Goal: Complete application form: Complete application form

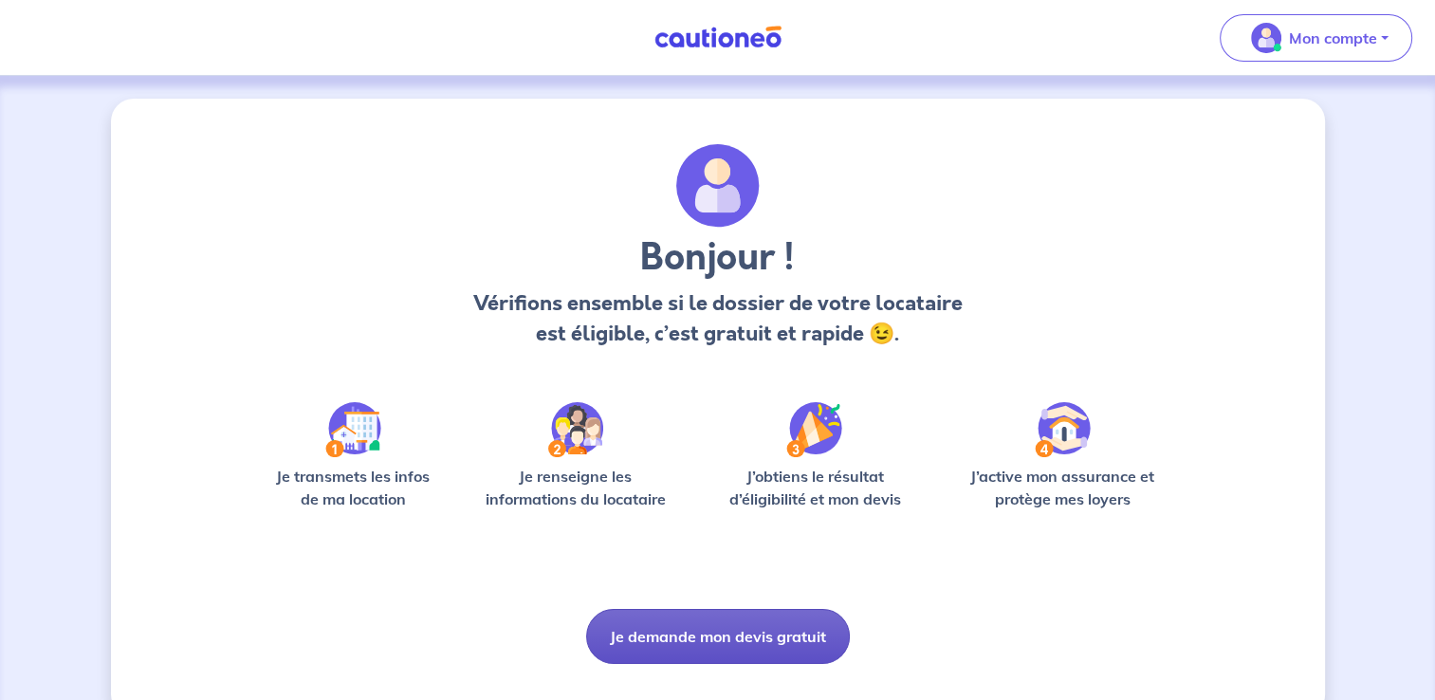
click at [764, 643] on button "Je demande mon devis gratuit" at bounding box center [718, 636] width 264 height 55
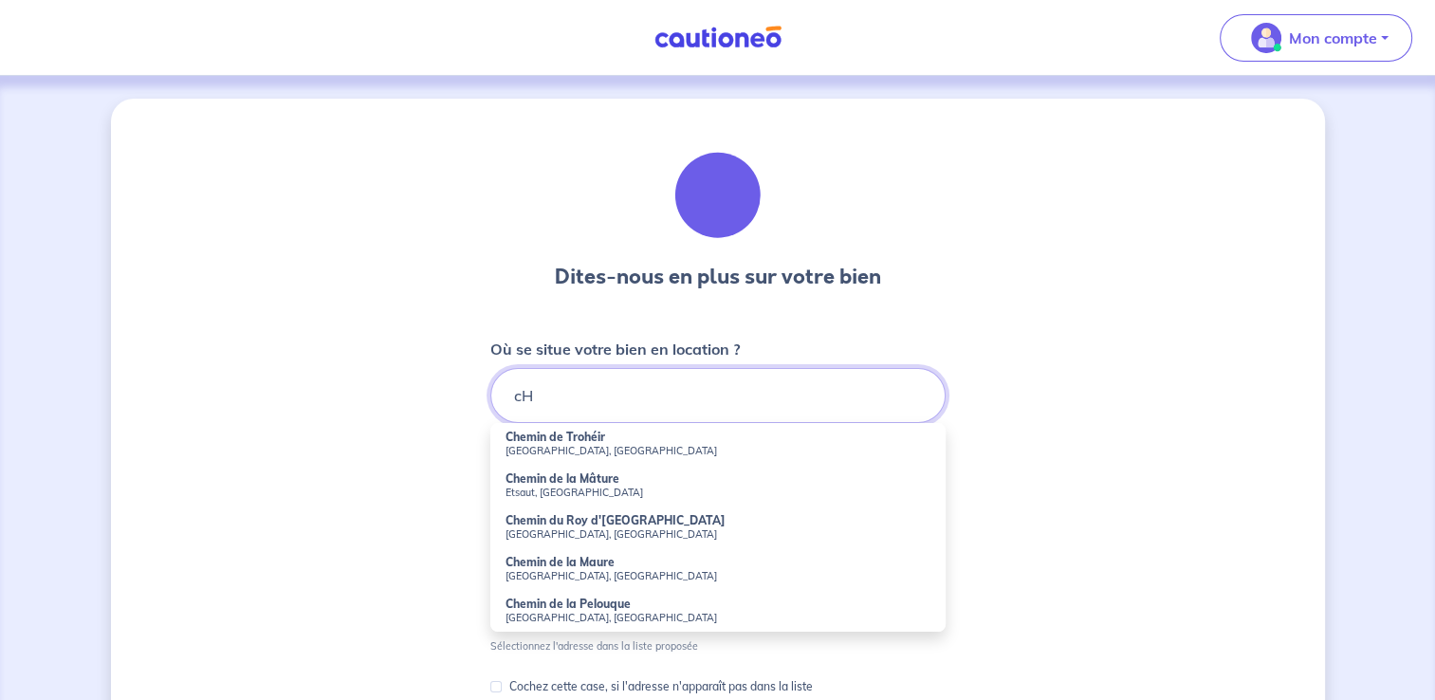
type input "c"
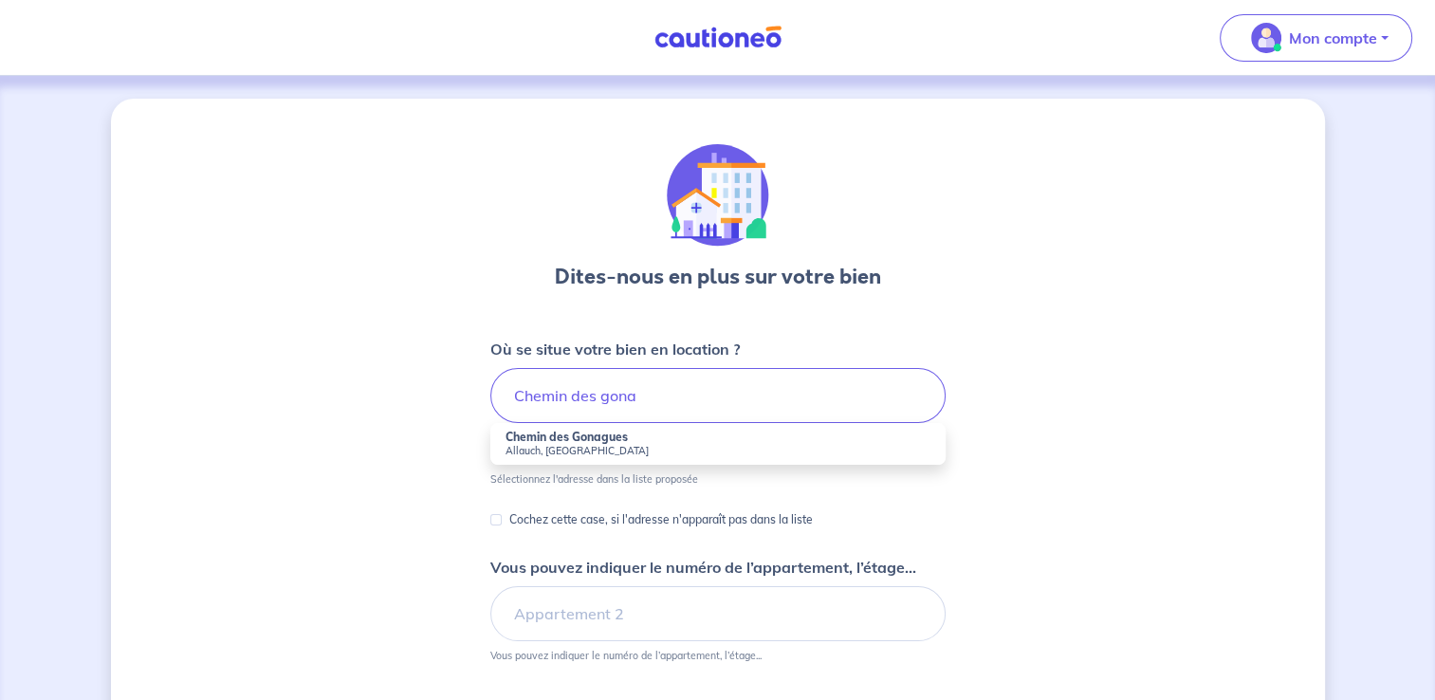
click at [597, 444] on small "Allauch, [GEOGRAPHIC_DATA]" at bounding box center [718, 450] width 425 height 13
type input "Chemin des Gonagues, [GEOGRAPHIC_DATA], [GEOGRAPHIC_DATA]"
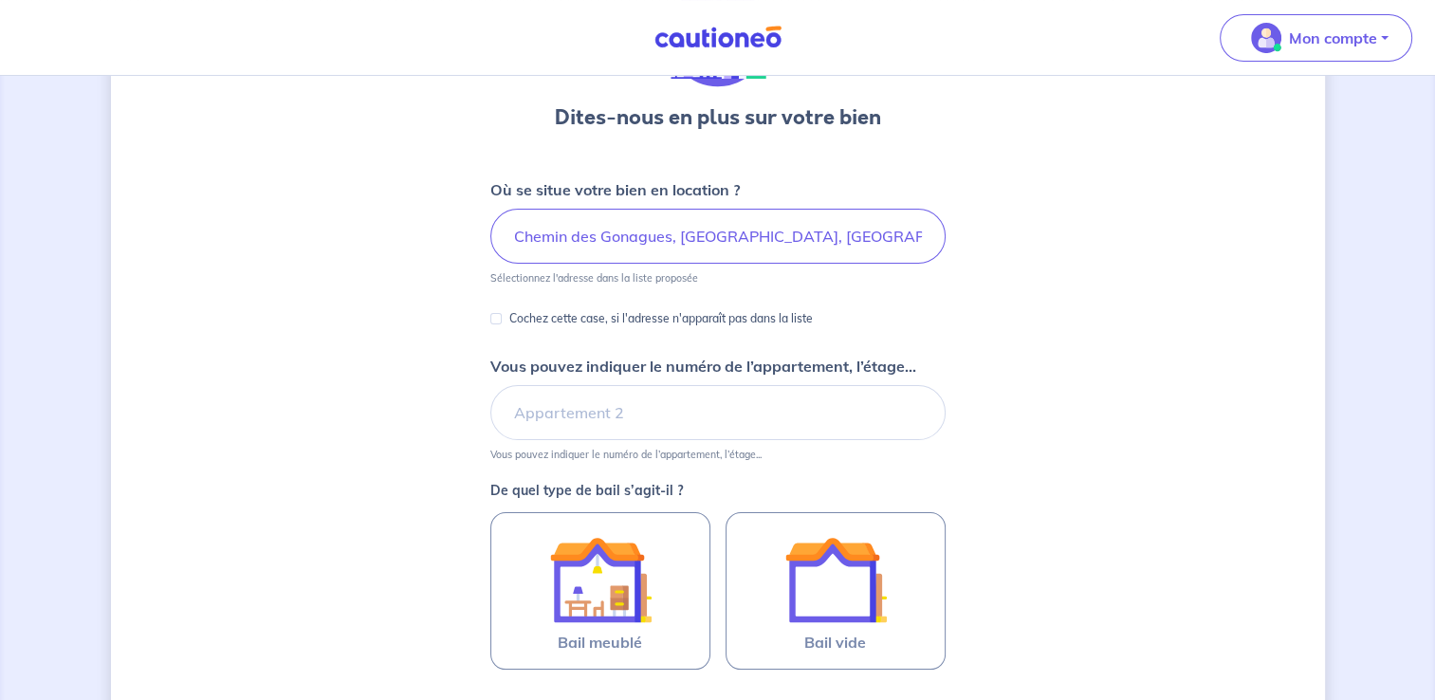
scroll to position [159, 0]
click at [636, 414] on input "Vous pouvez indiquer le numéro de l’appartement, l’étage..." at bounding box center [717, 412] width 455 height 55
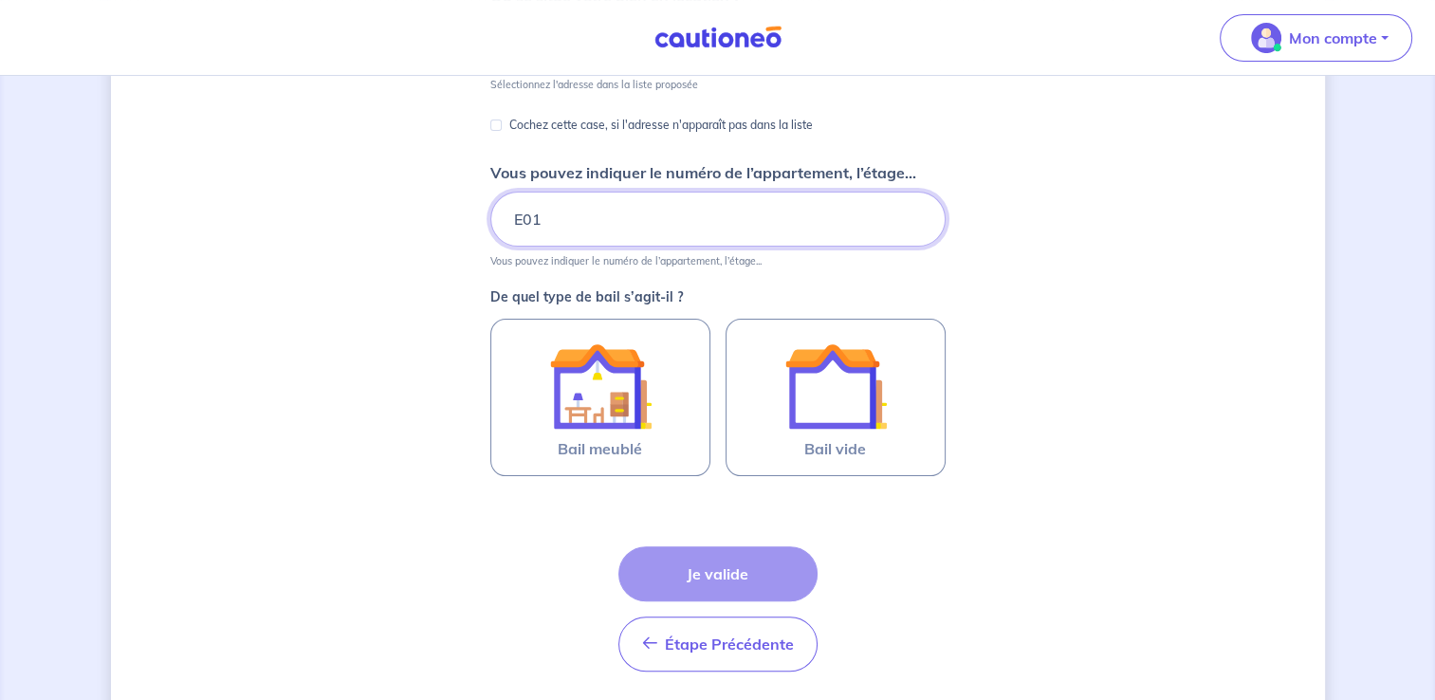
scroll to position [364, 0]
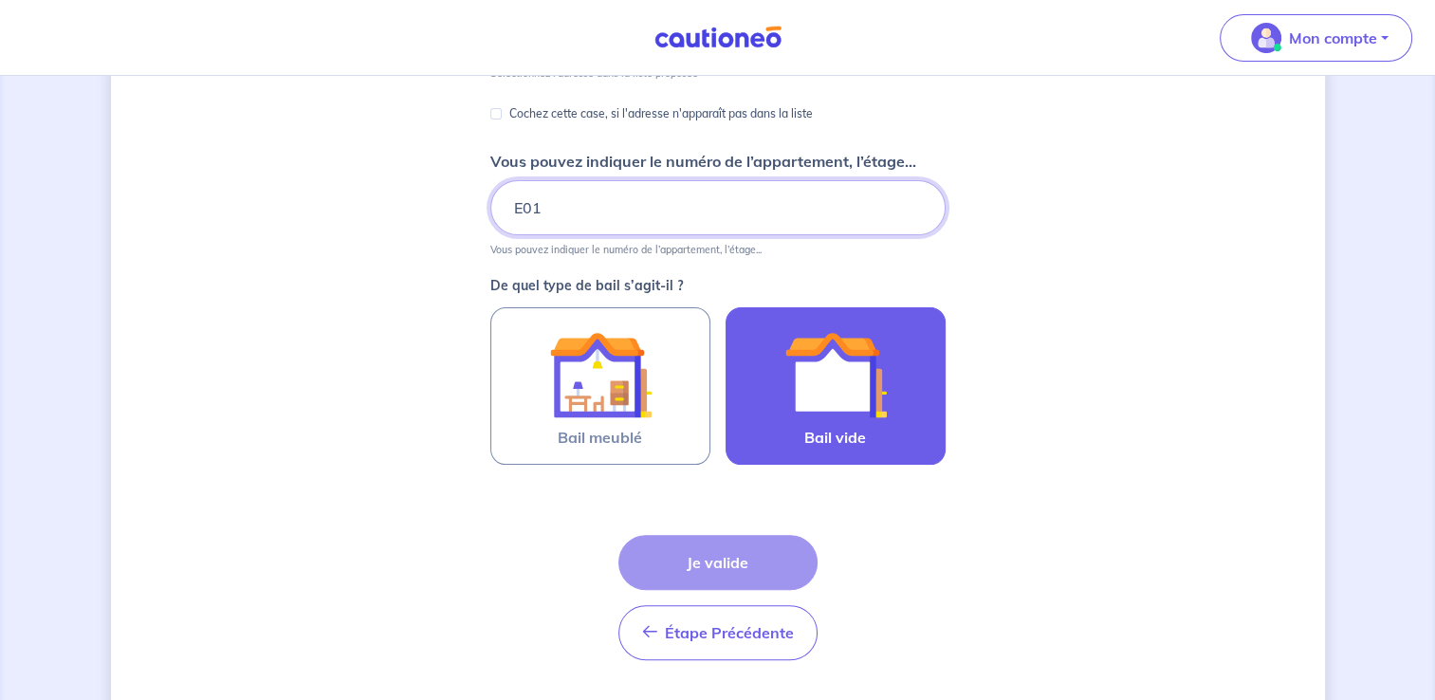
type input "E01"
click at [834, 395] on img at bounding box center [836, 374] width 102 height 102
click at [0, 0] on input "Bail vide" at bounding box center [0, 0] width 0 height 0
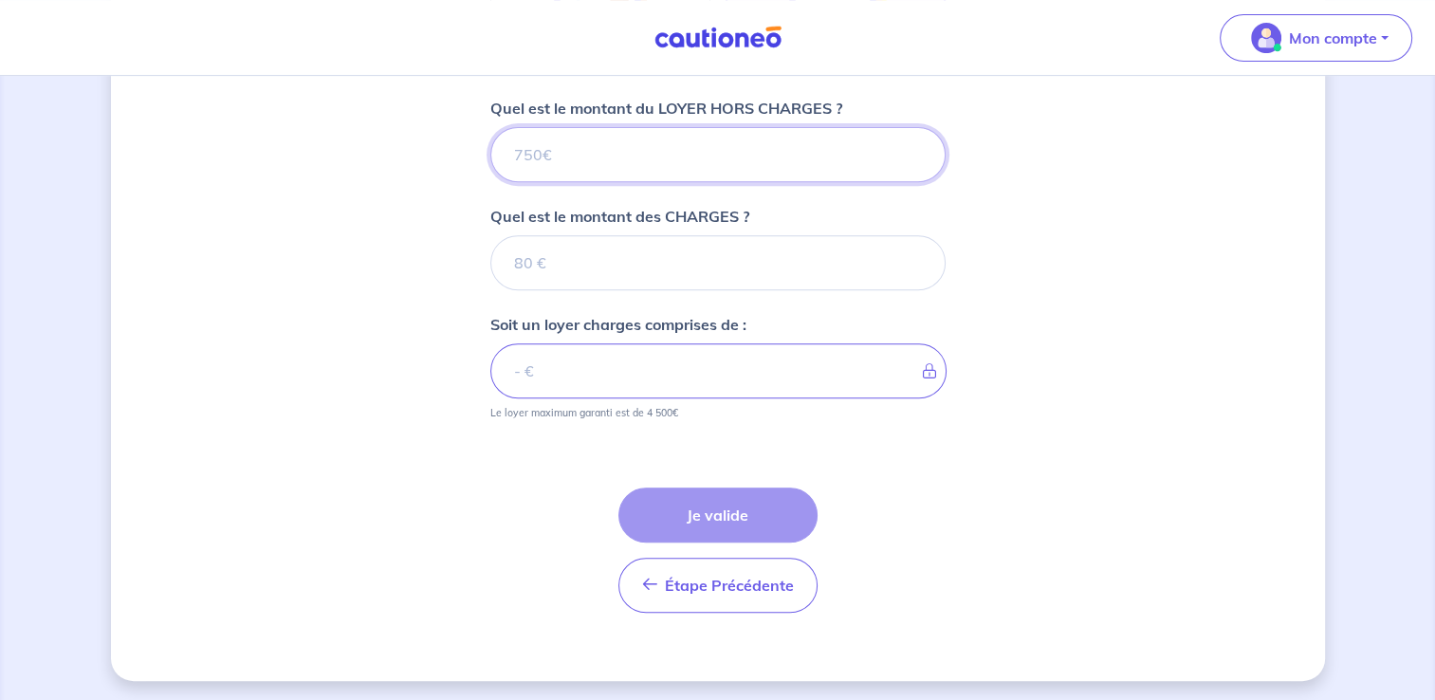
scroll to position [670, 0]
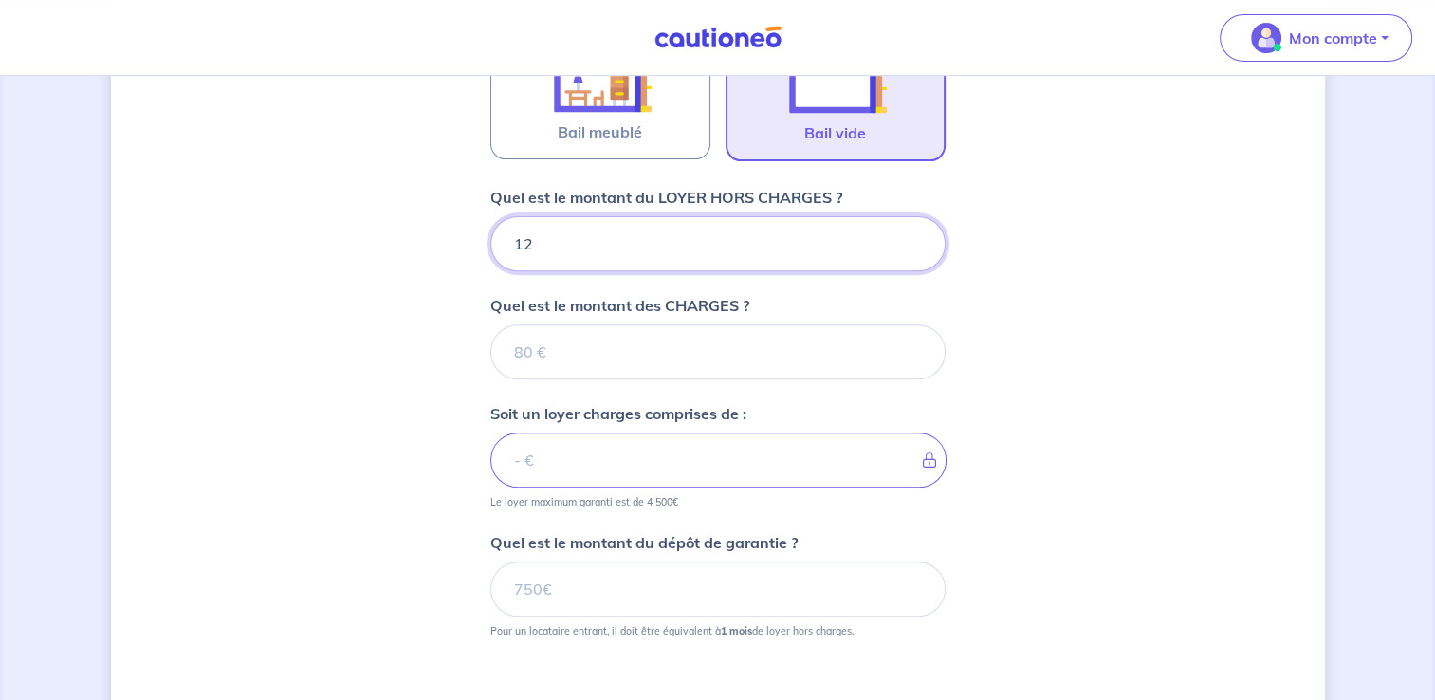
type input "127"
type input "1270"
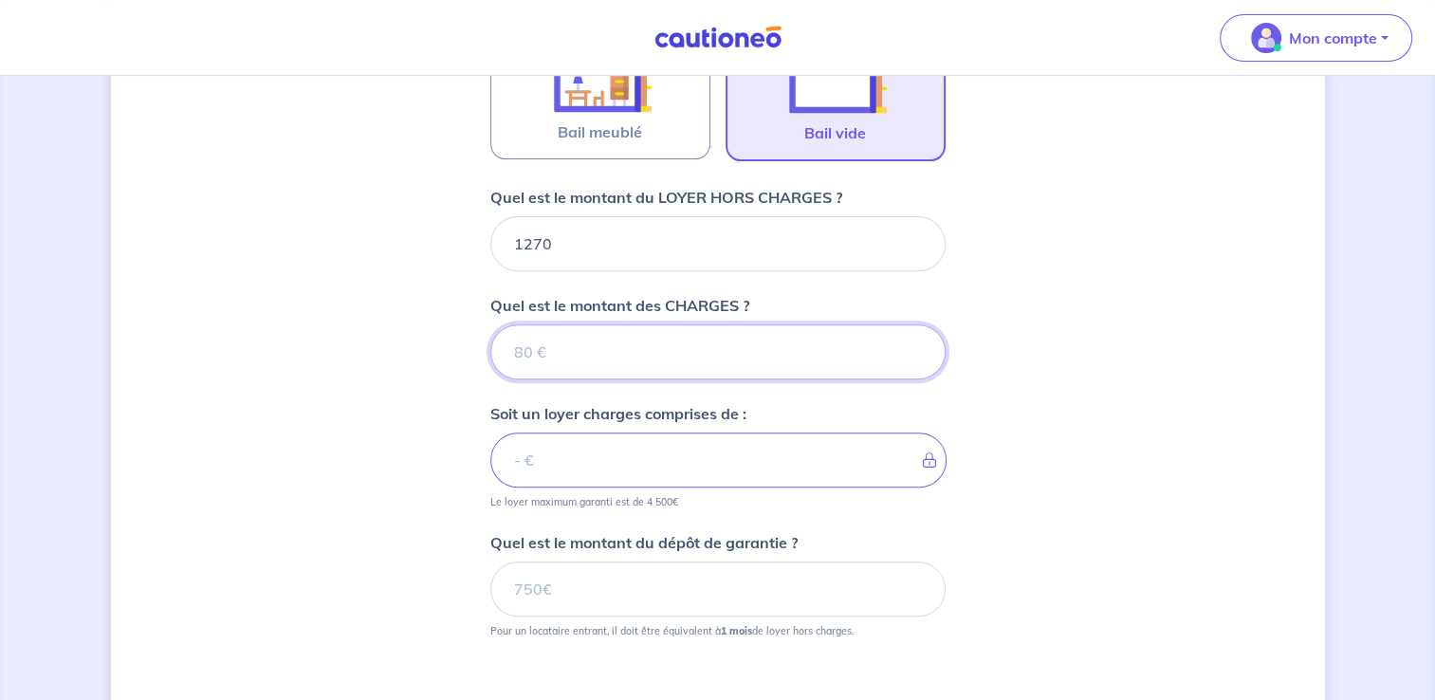
click at [830, 346] on input "Quel est le montant des CHARGES ?" at bounding box center [717, 351] width 455 height 55
type input "120"
type input "1390"
type input "120"
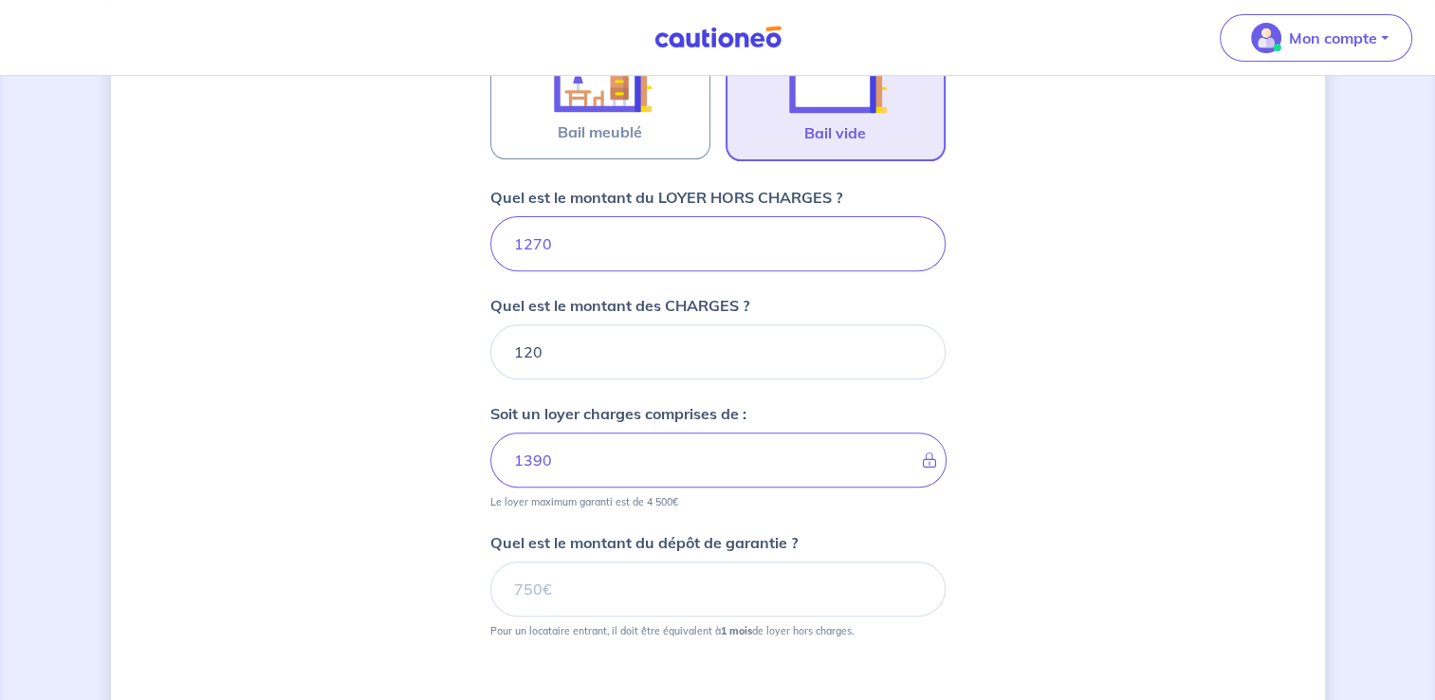
click at [969, 486] on div "Dites-nous en plus sur votre bien Où se situe votre bien en location ? Chemin d…" at bounding box center [718, 164] width 1214 height 1470
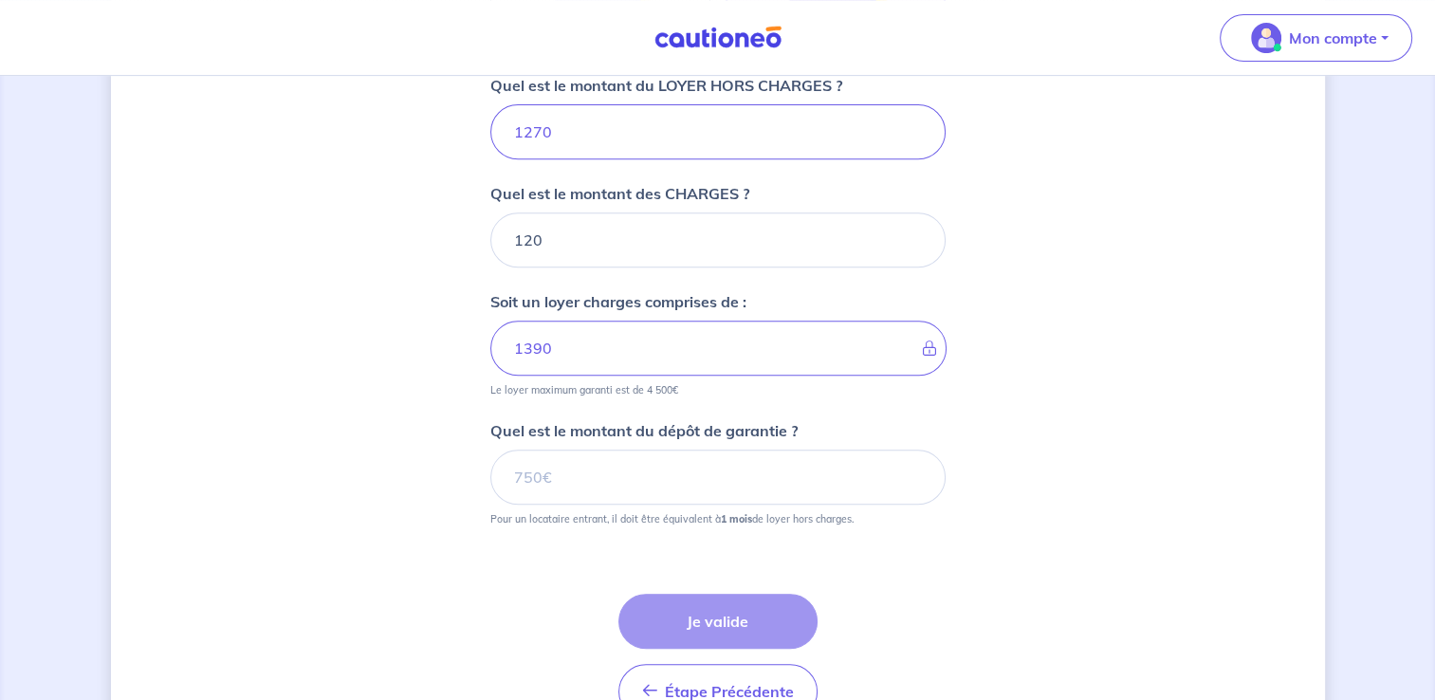
scroll to position [782, 0]
click at [777, 461] on input "Quel est le montant du dépôt de garantie ?" at bounding box center [717, 477] width 455 height 55
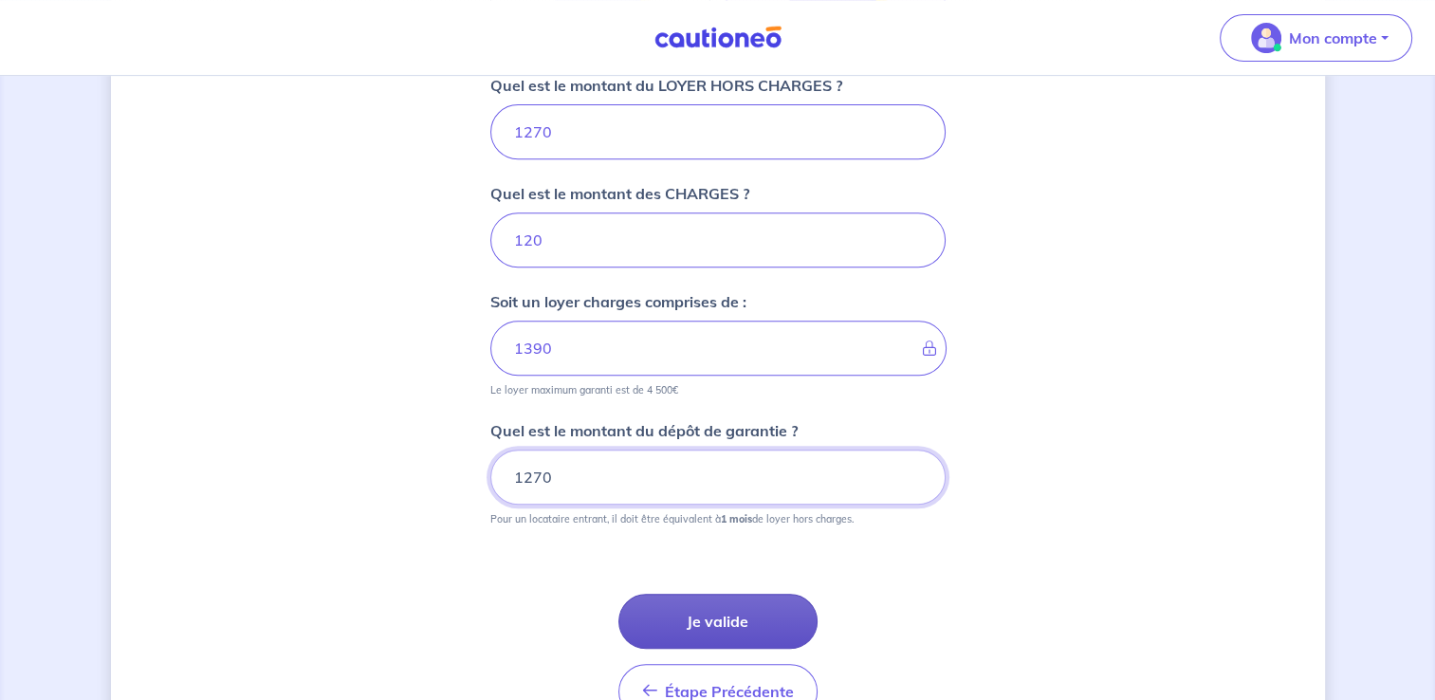
type input "1270"
click at [743, 610] on button "Je valide" at bounding box center [718, 621] width 199 height 55
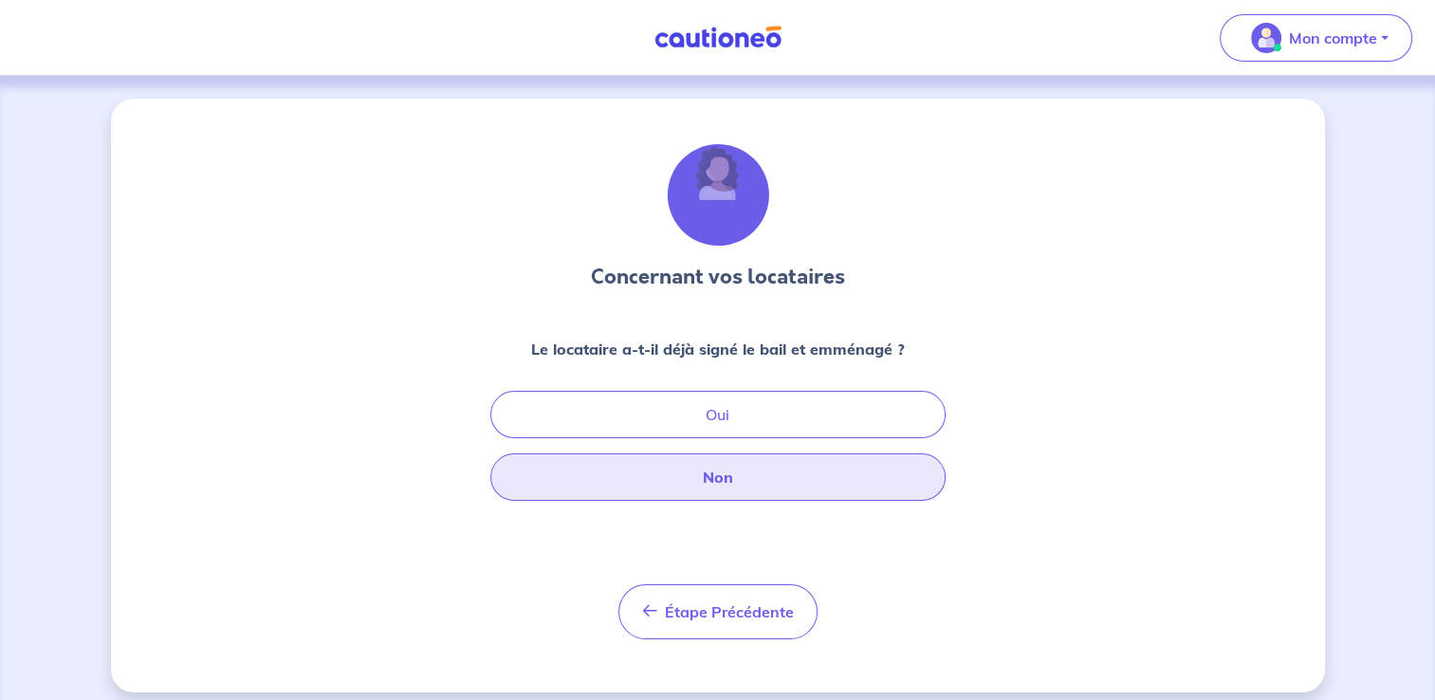
click at [878, 491] on button "Non" at bounding box center [717, 476] width 455 height 47
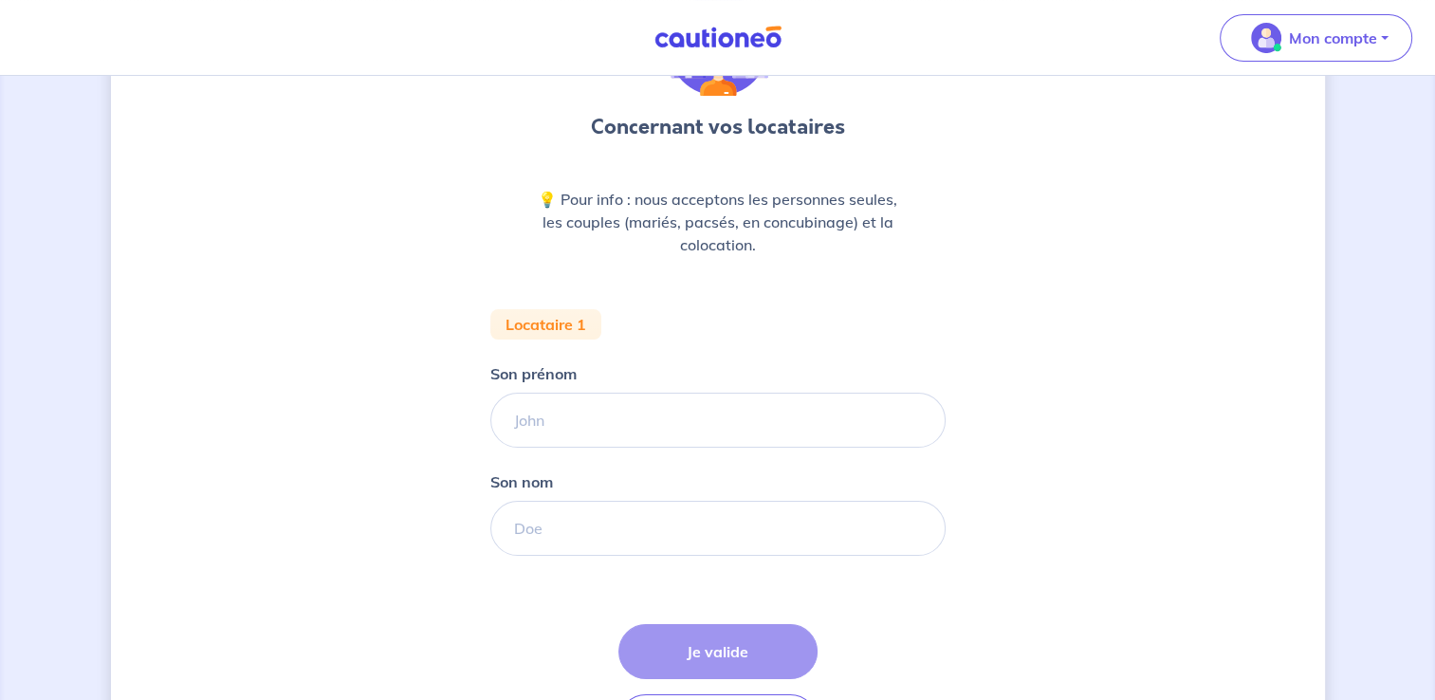
scroll to position [151, 0]
click at [821, 404] on input "Son prénom" at bounding box center [717, 419] width 455 height 55
type input "[PERSON_NAME]"
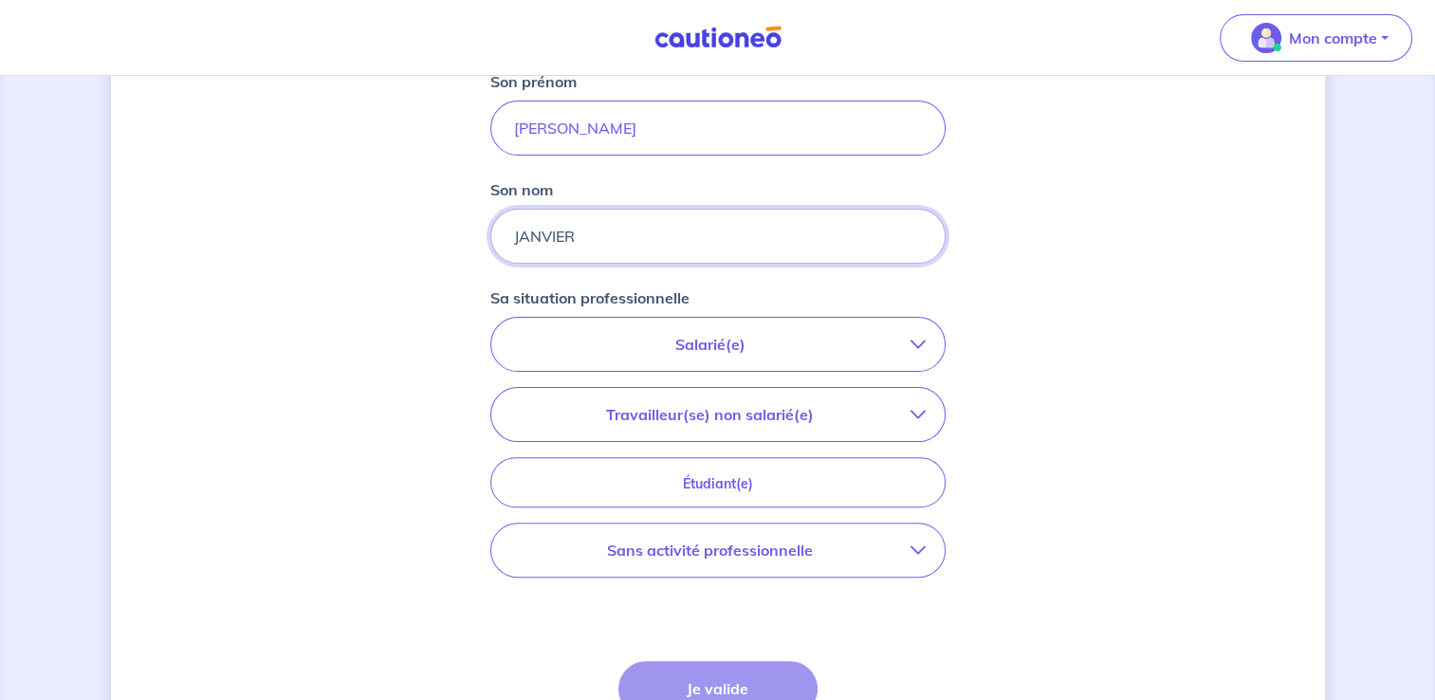
scroll to position [446, 0]
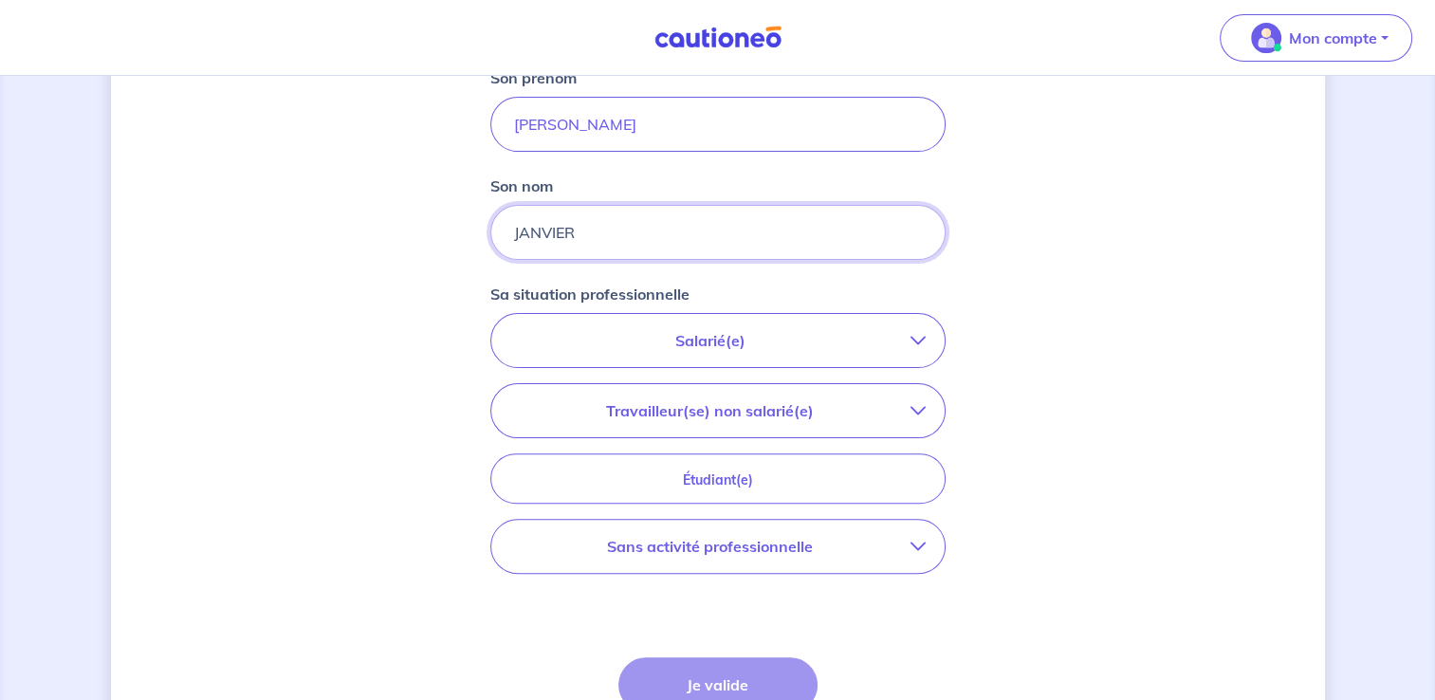
type input "JANVIER"
click at [918, 360] on button "Salarié(e)" at bounding box center [717, 340] width 453 height 53
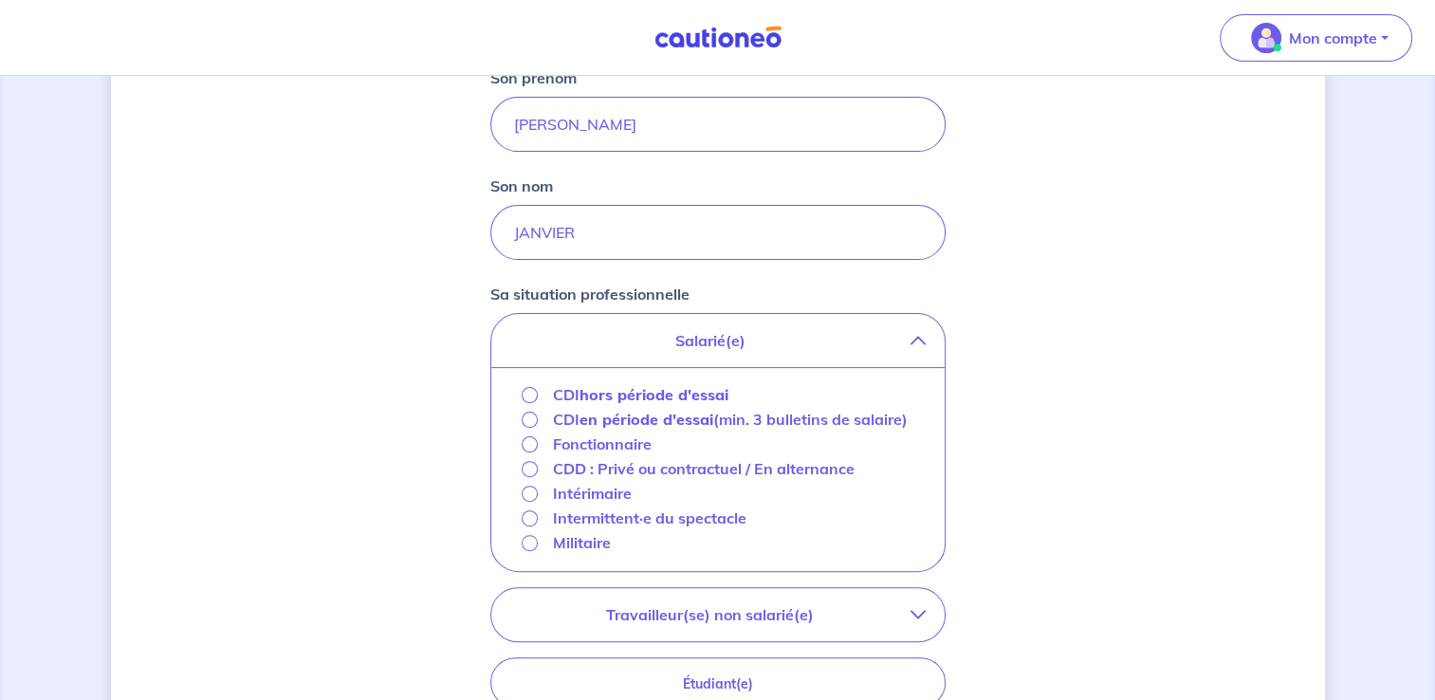
click at [665, 388] on strong "hors période d'essai" at bounding box center [654, 394] width 149 height 19
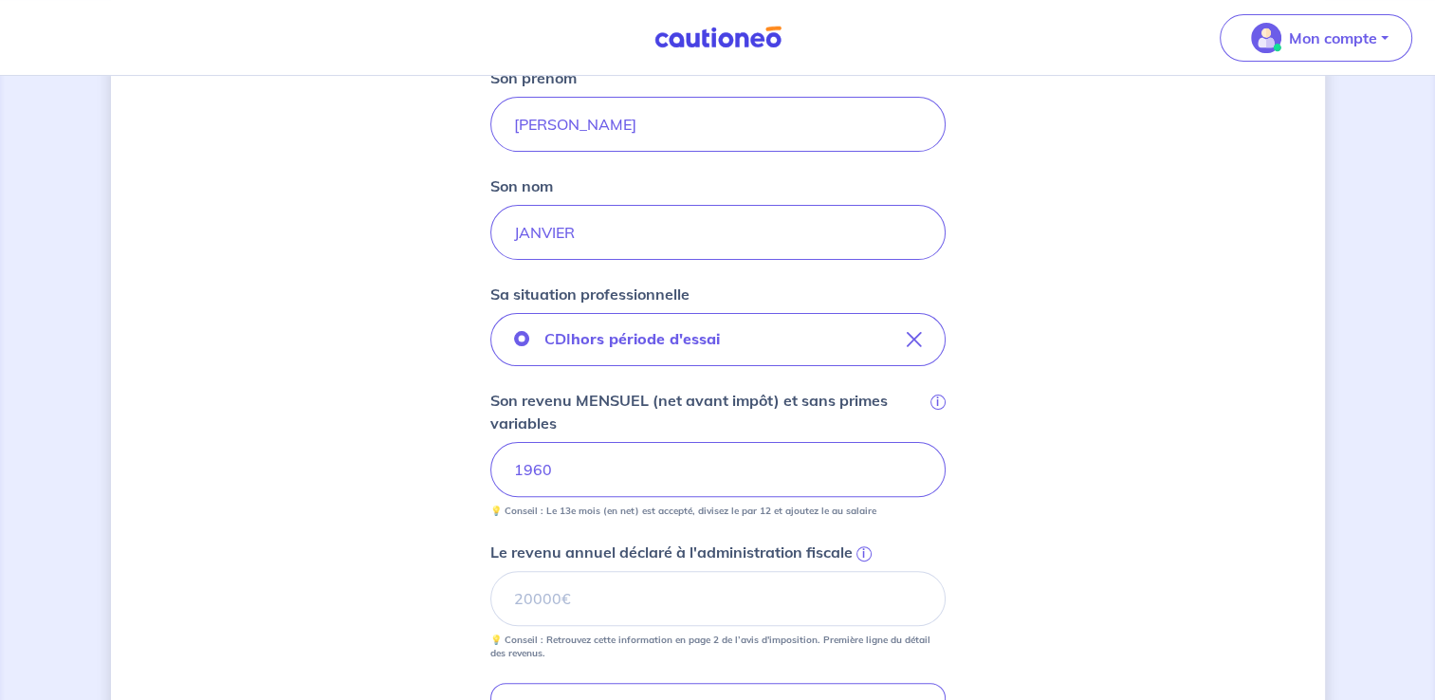
click at [1078, 470] on div "Concernant vos locataires 💡 Pour info : nous acceptons les personnes seules, le…" at bounding box center [718, 394] width 1214 height 1482
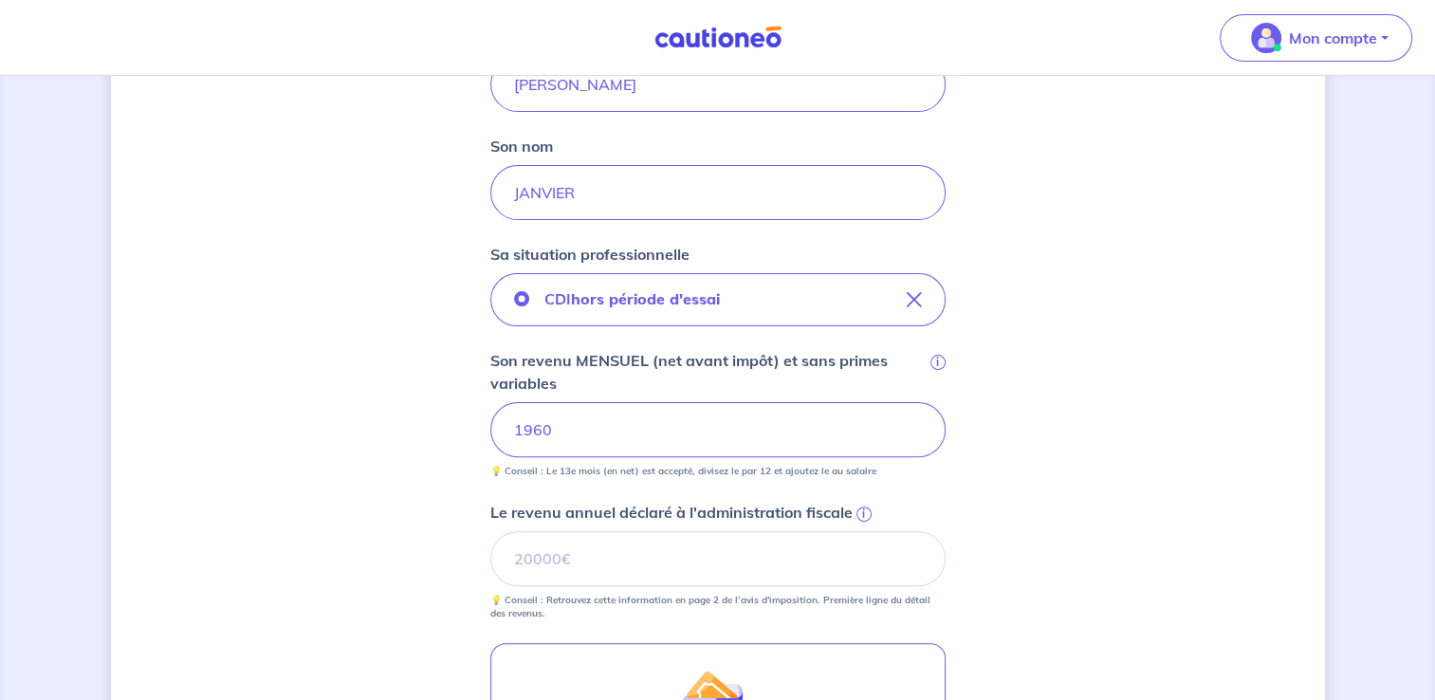
scroll to position [488, 0]
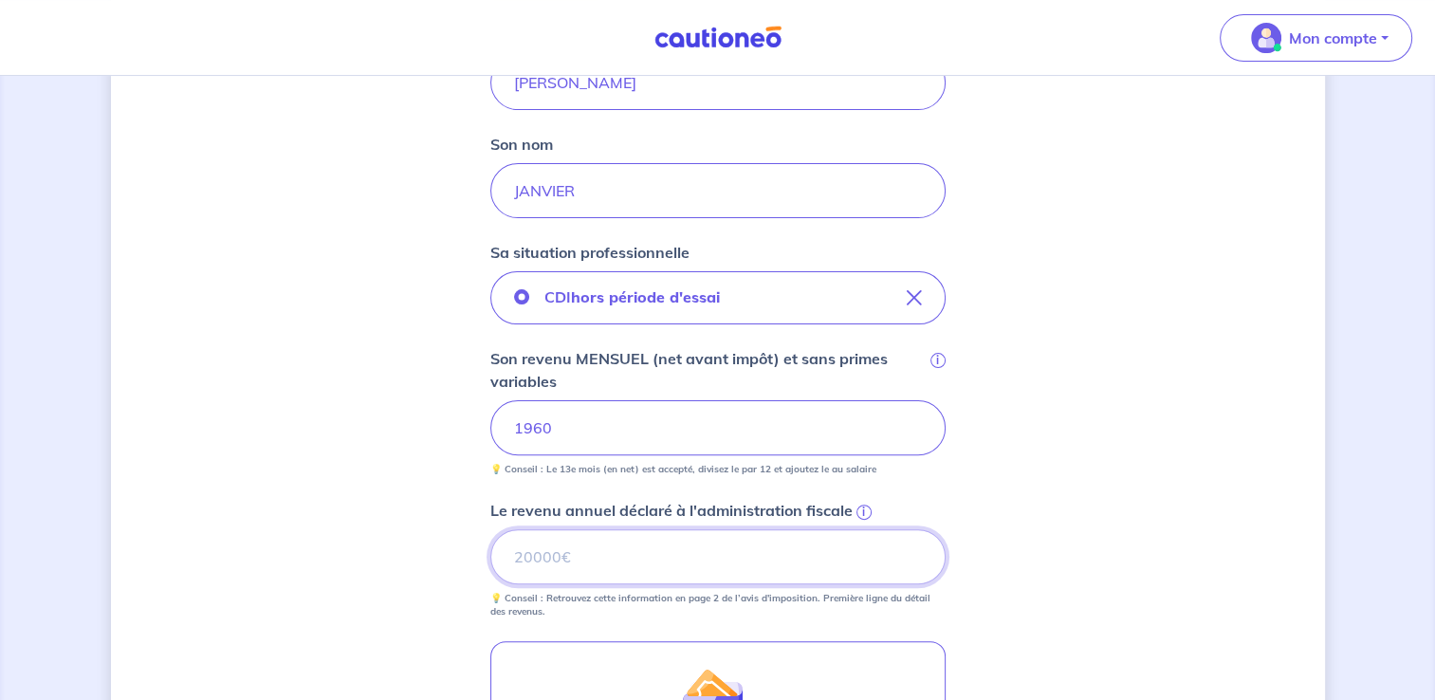
click at [674, 560] on input "Le revenu annuel déclaré à l'administration fiscale i" at bounding box center [717, 556] width 455 height 55
type input "23575"
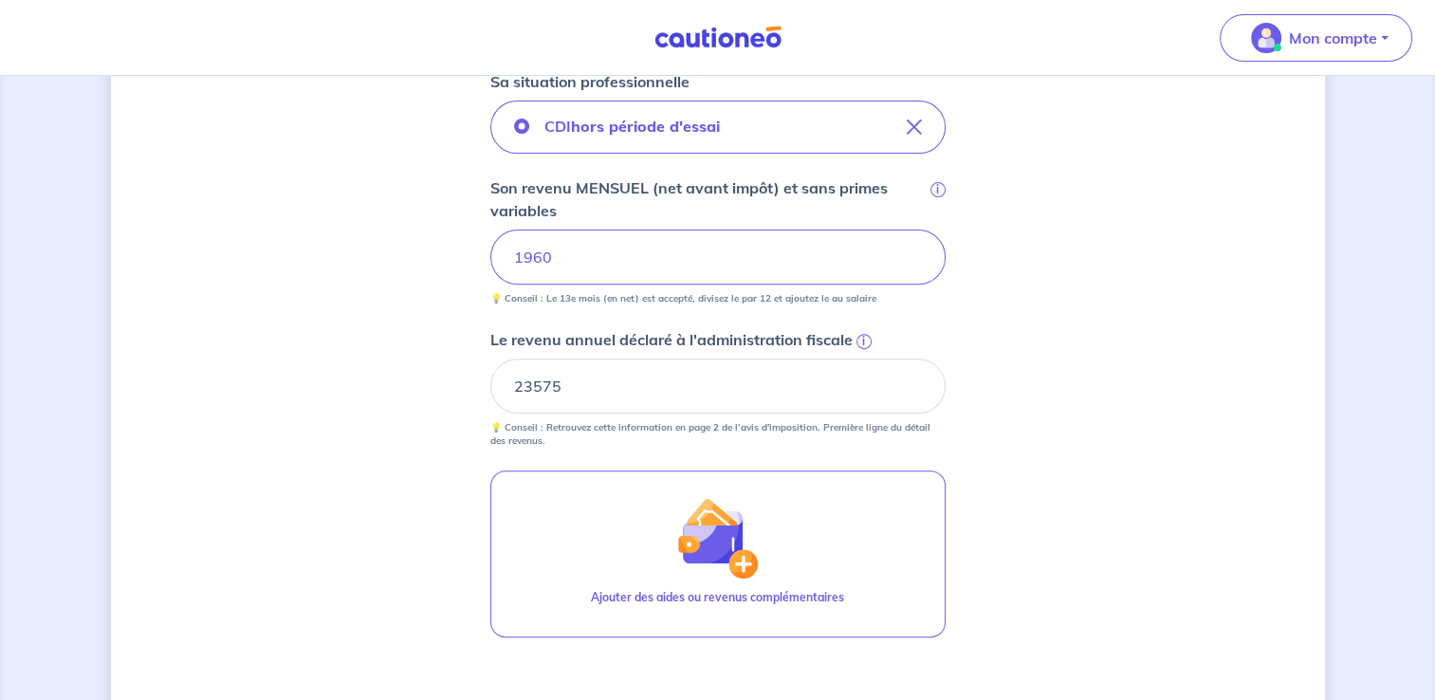
scroll to position [732, 0]
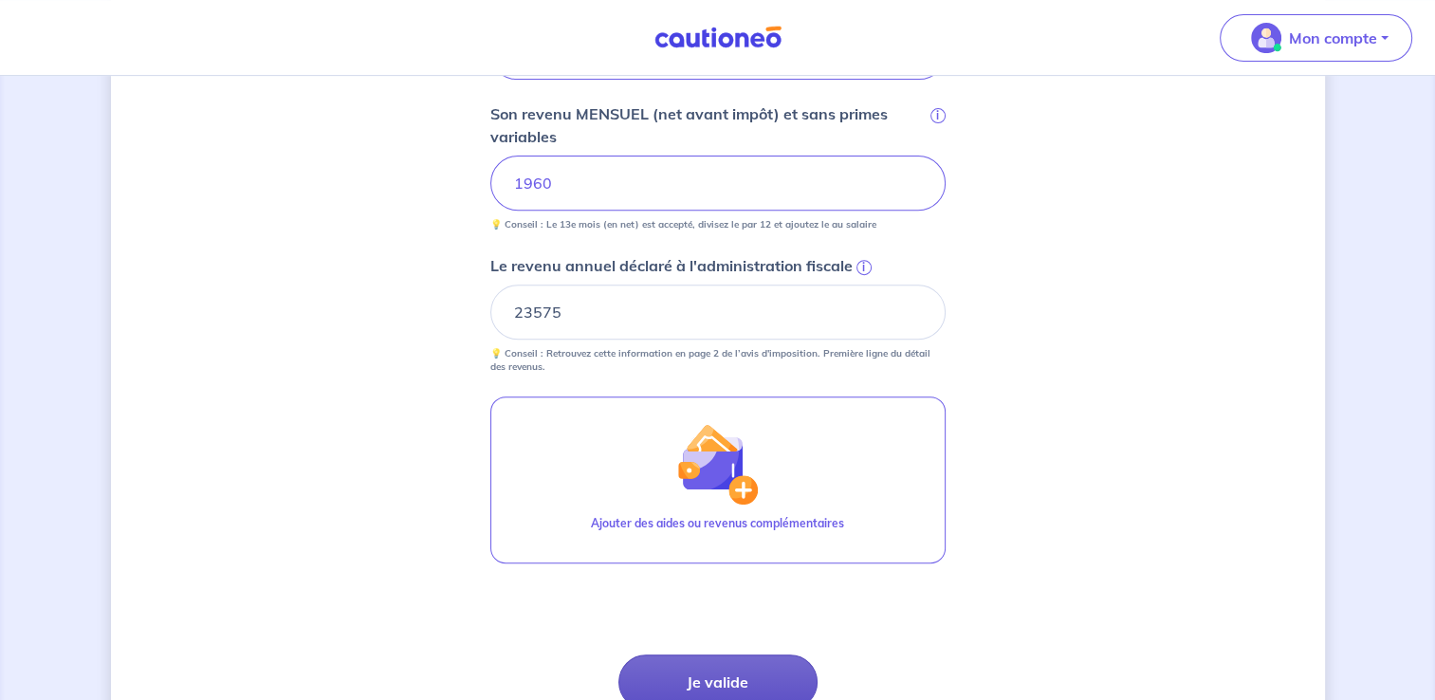
click at [751, 667] on button "Je valide" at bounding box center [718, 682] width 199 height 55
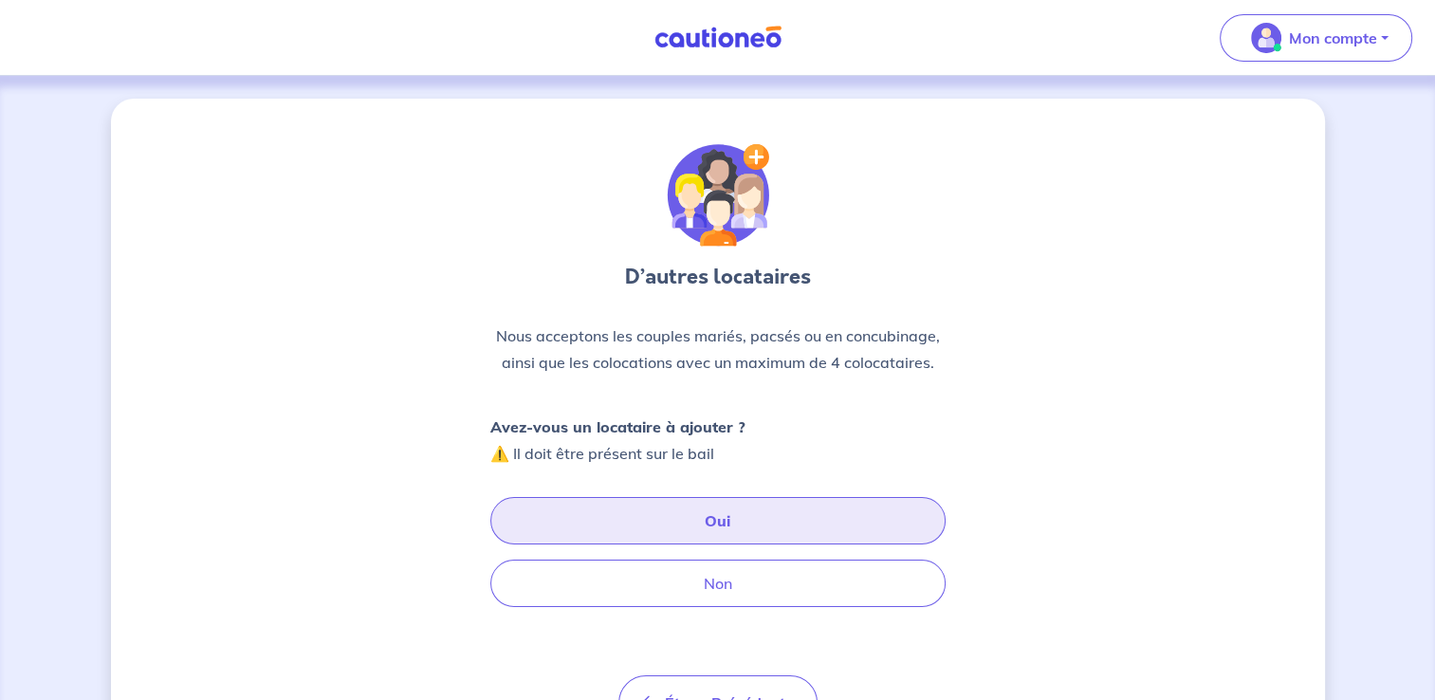
click at [796, 507] on button "Oui" at bounding box center [717, 520] width 455 height 47
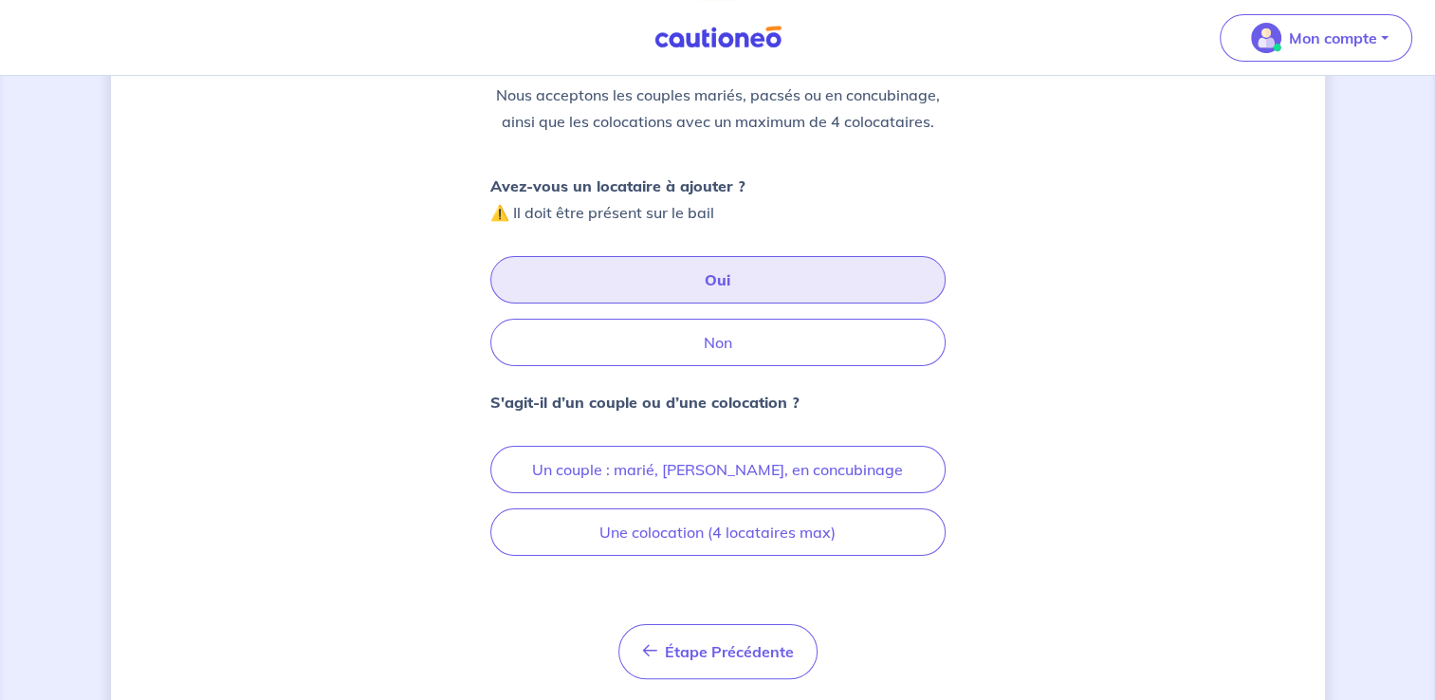
scroll to position [242, 0]
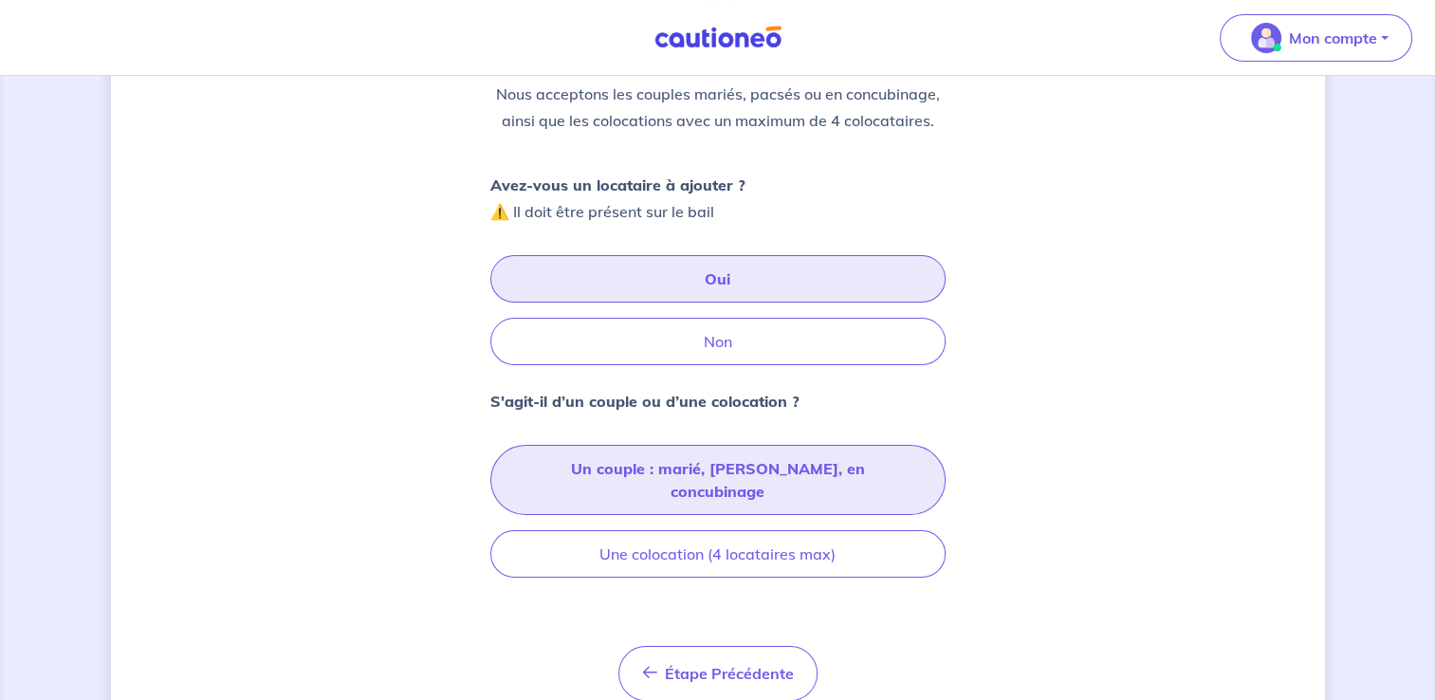
click at [873, 465] on button "Un couple : marié, [PERSON_NAME], en concubinage" at bounding box center [717, 480] width 455 height 70
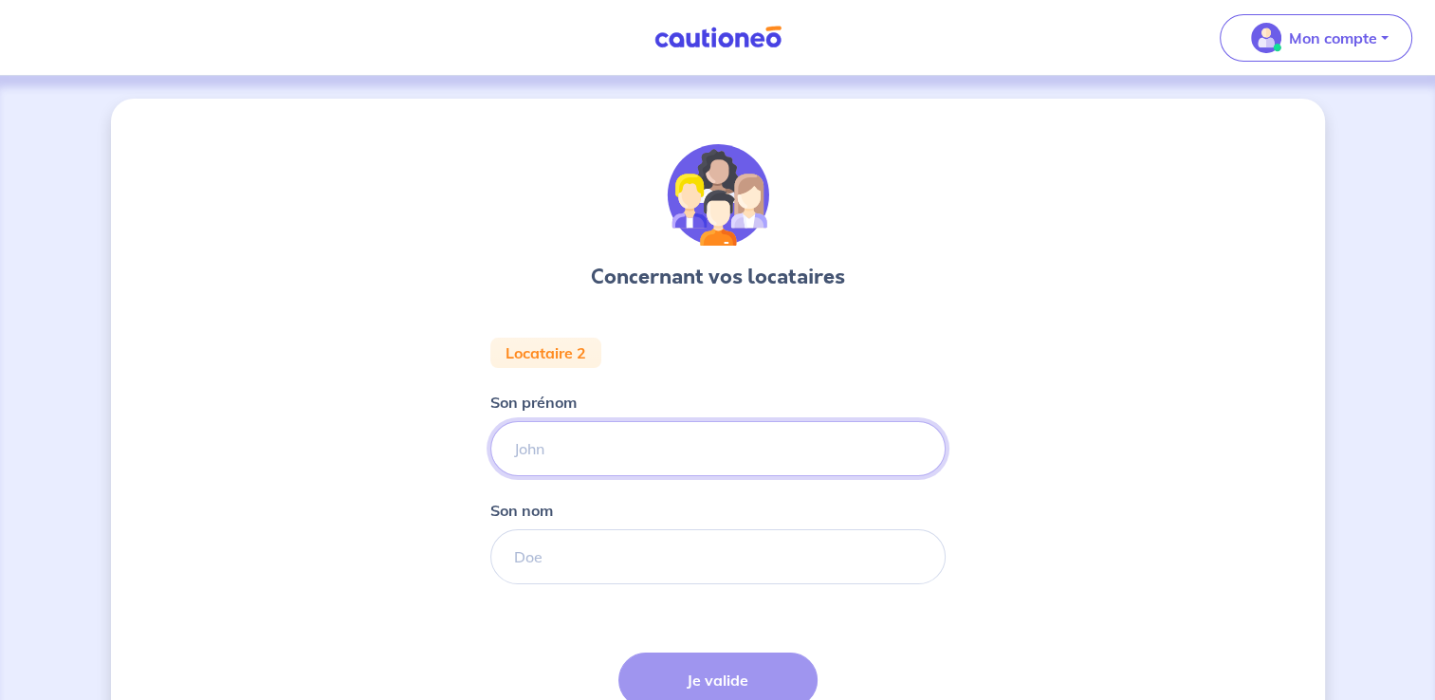
click at [812, 449] on input "Son prénom" at bounding box center [717, 448] width 455 height 55
type input "[PERSON_NAME]"
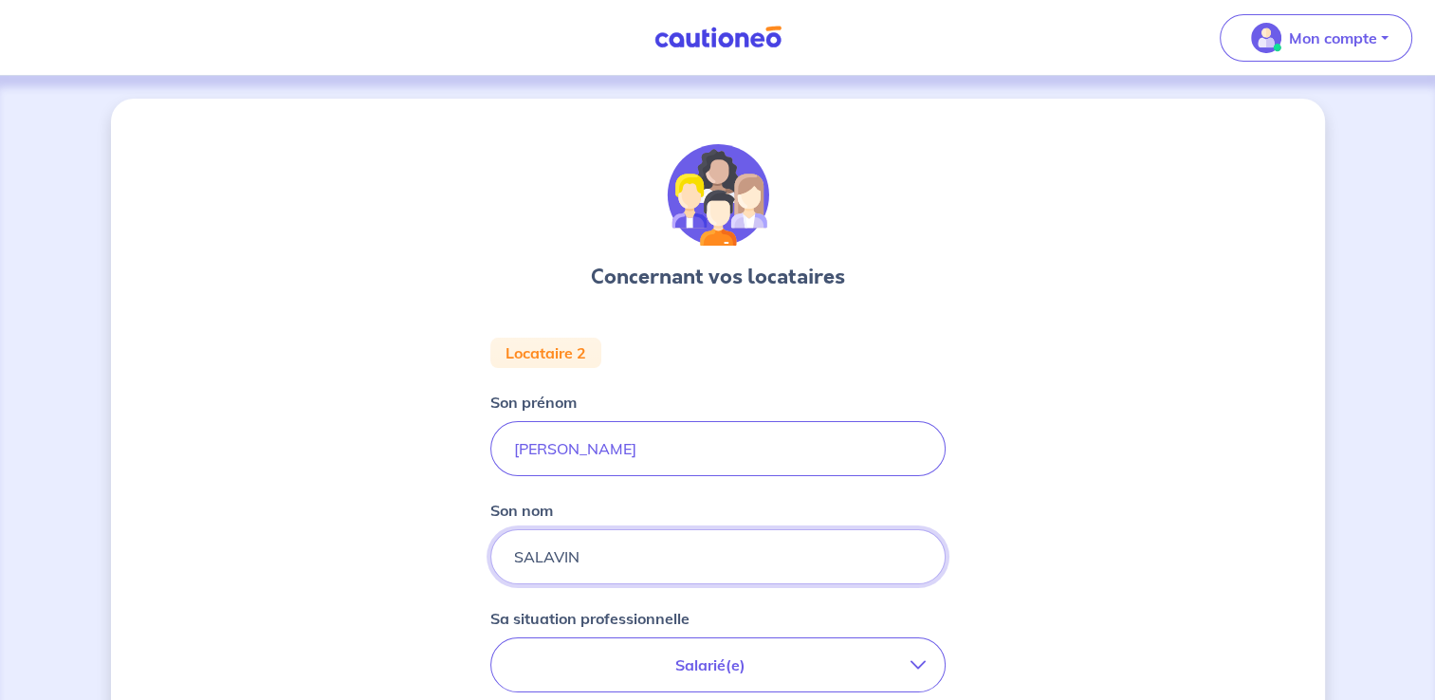
type input "SALAVIN"
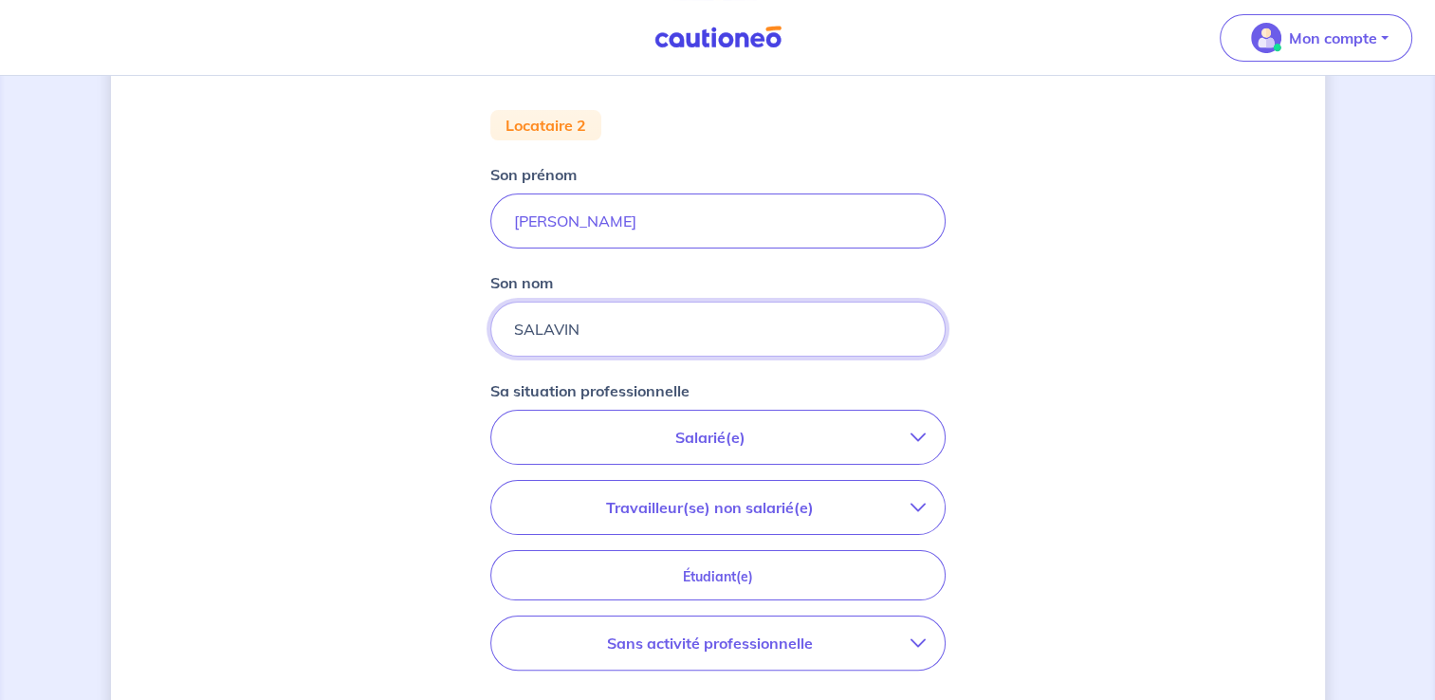
scroll to position [231, 0]
click at [891, 419] on button "Salarié(e)" at bounding box center [717, 434] width 453 height 53
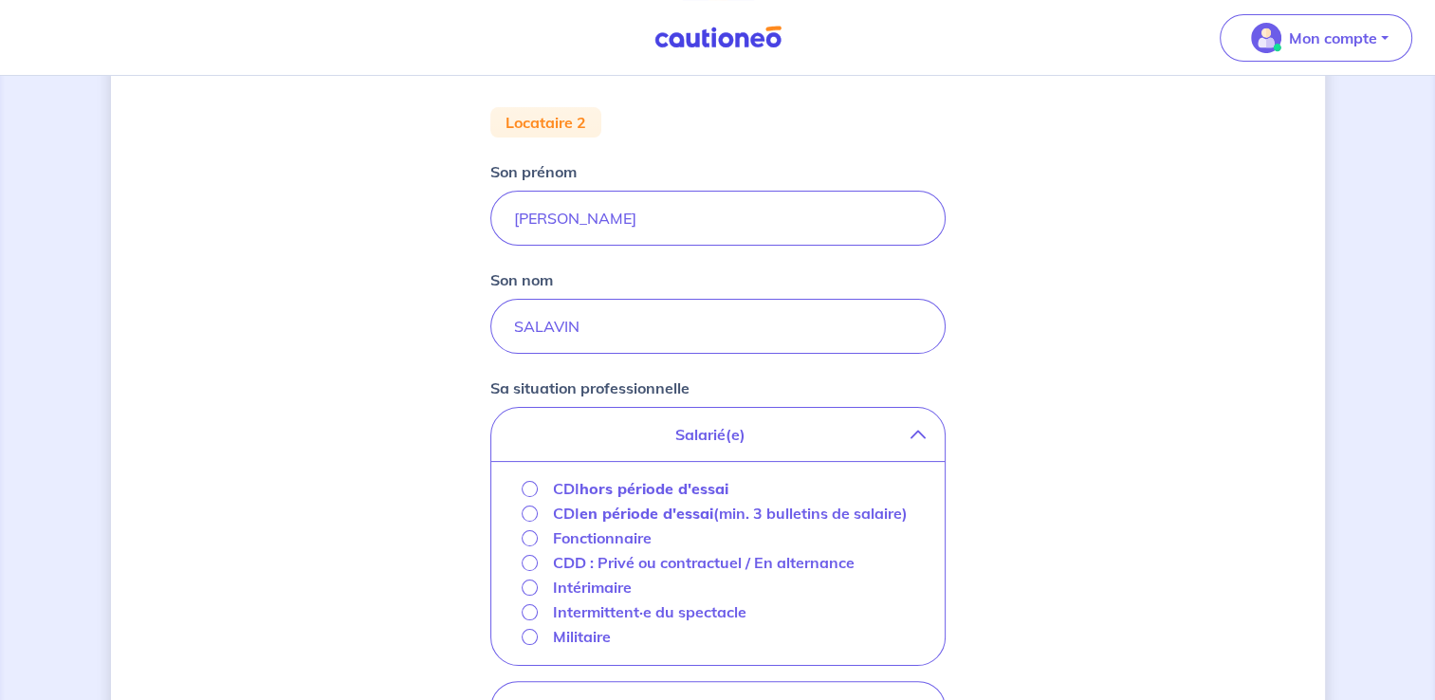
click at [709, 487] on strong "hors période d'essai" at bounding box center [654, 488] width 149 height 19
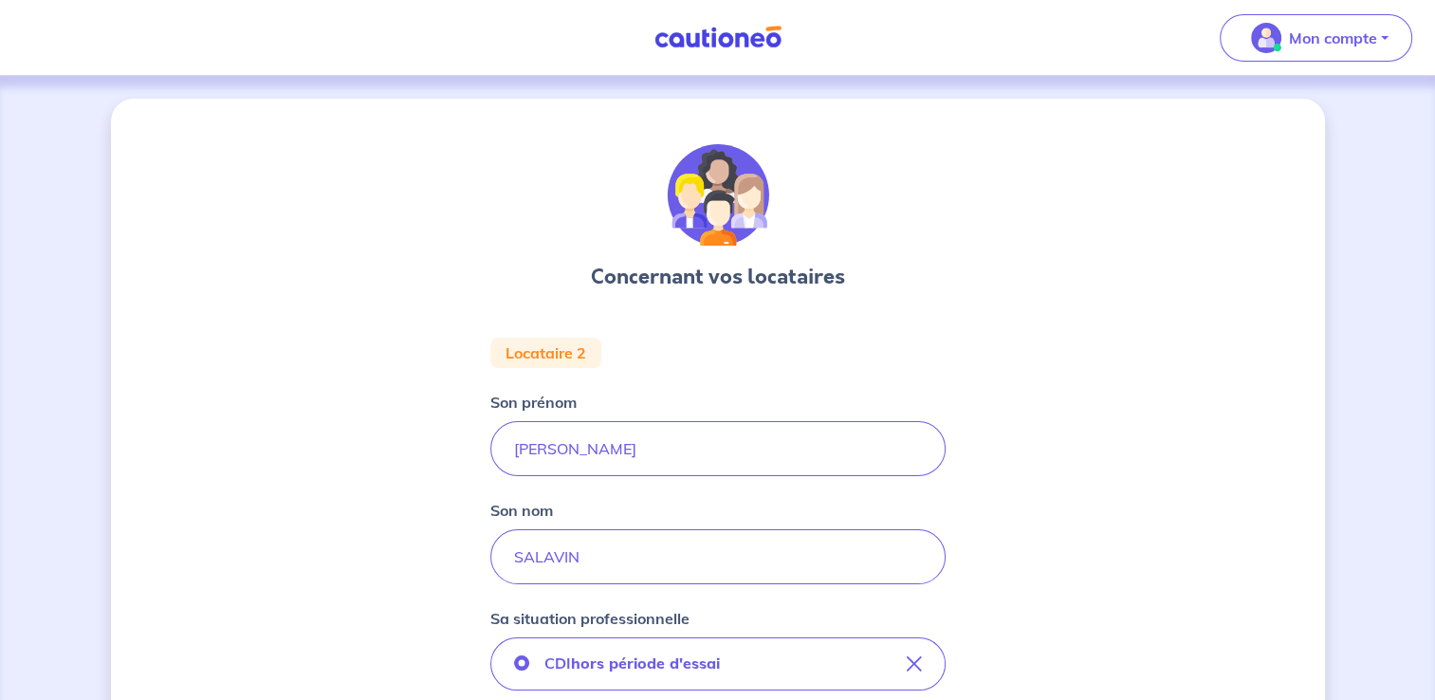
scroll to position [637, 0]
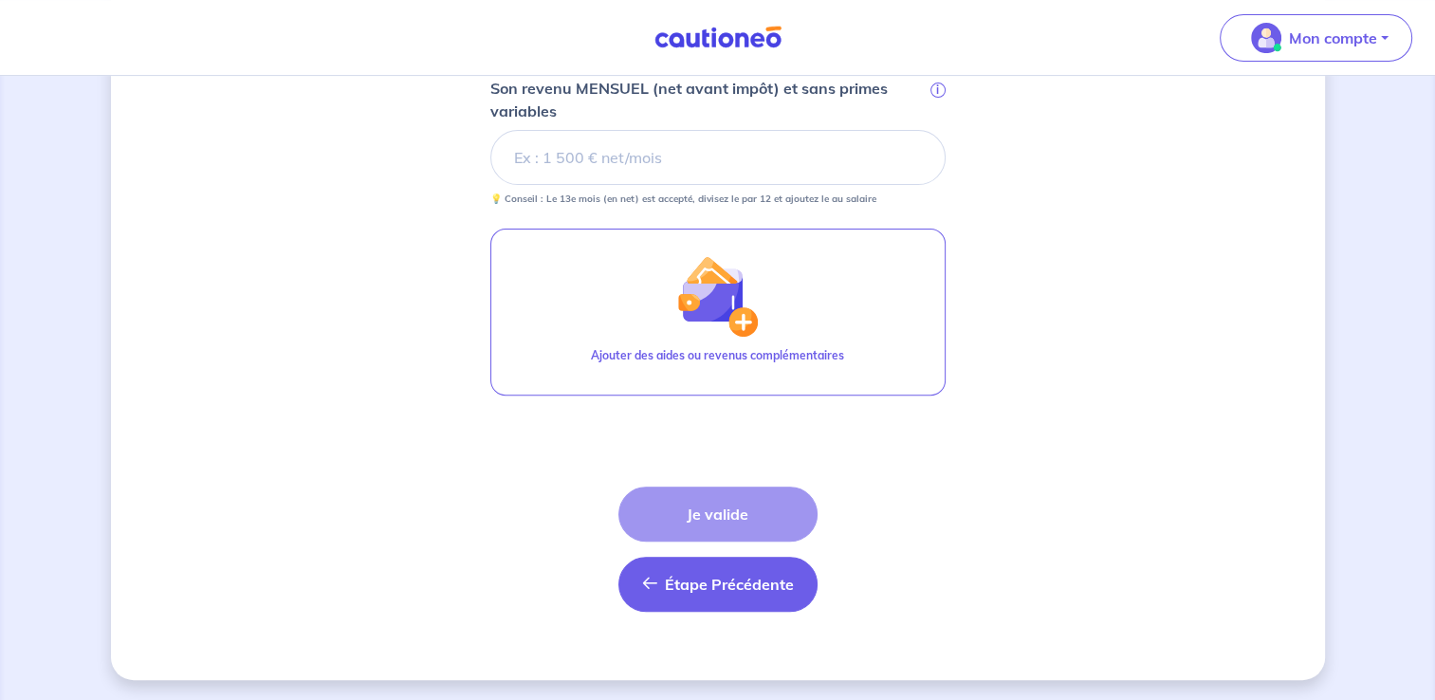
click at [664, 579] on button "Étape Précédente Précédent" at bounding box center [718, 584] width 199 height 55
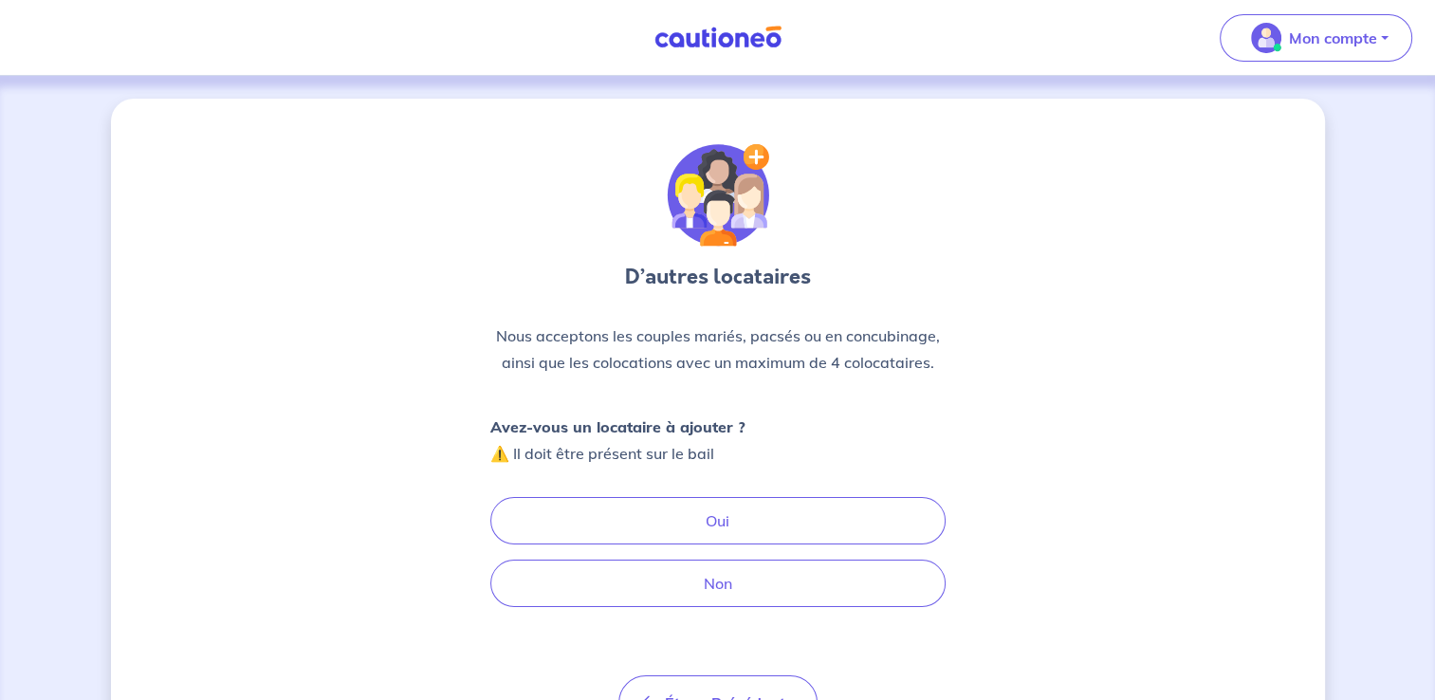
scroll to position [104, 0]
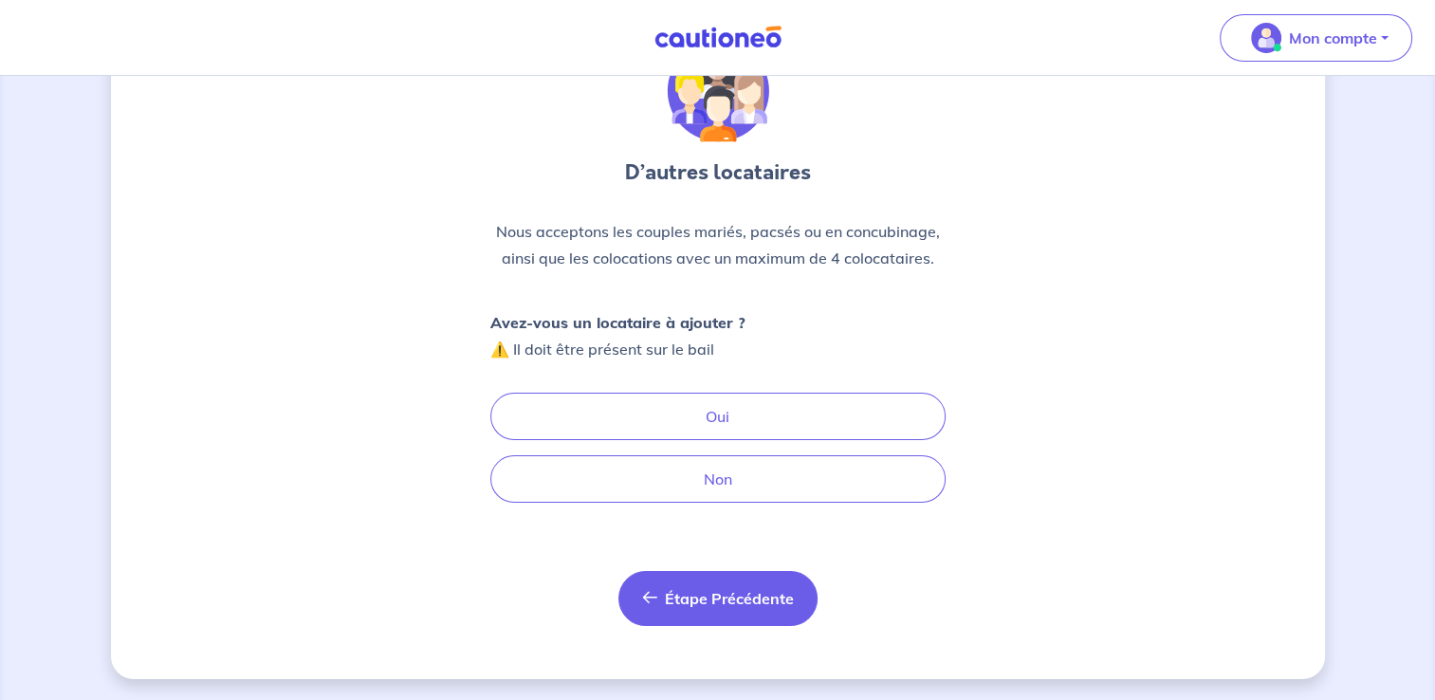
click at [724, 591] on span "Étape Précédente" at bounding box center [729, 598] width 129 height 19
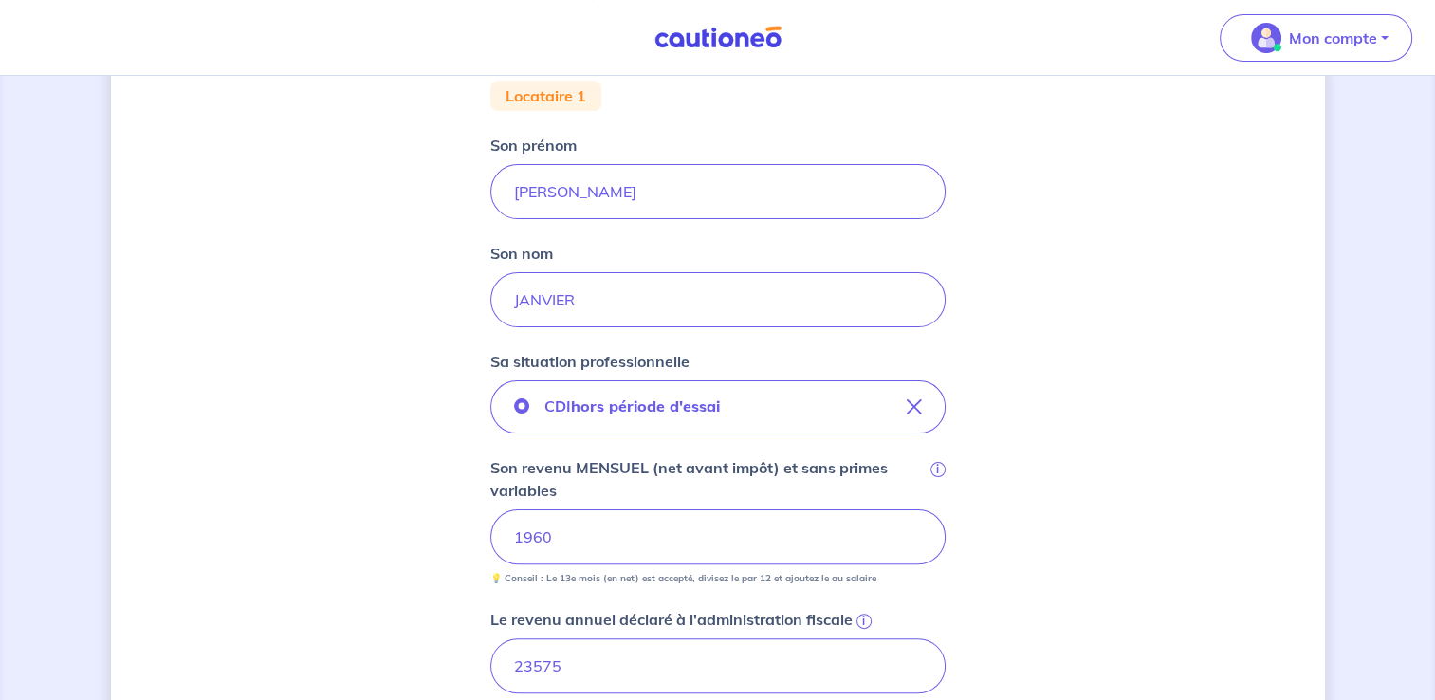
scroll to position [379, 0]
click at [593, 545] on input "1960" at bounding box center [717, 535] width 455 height 55
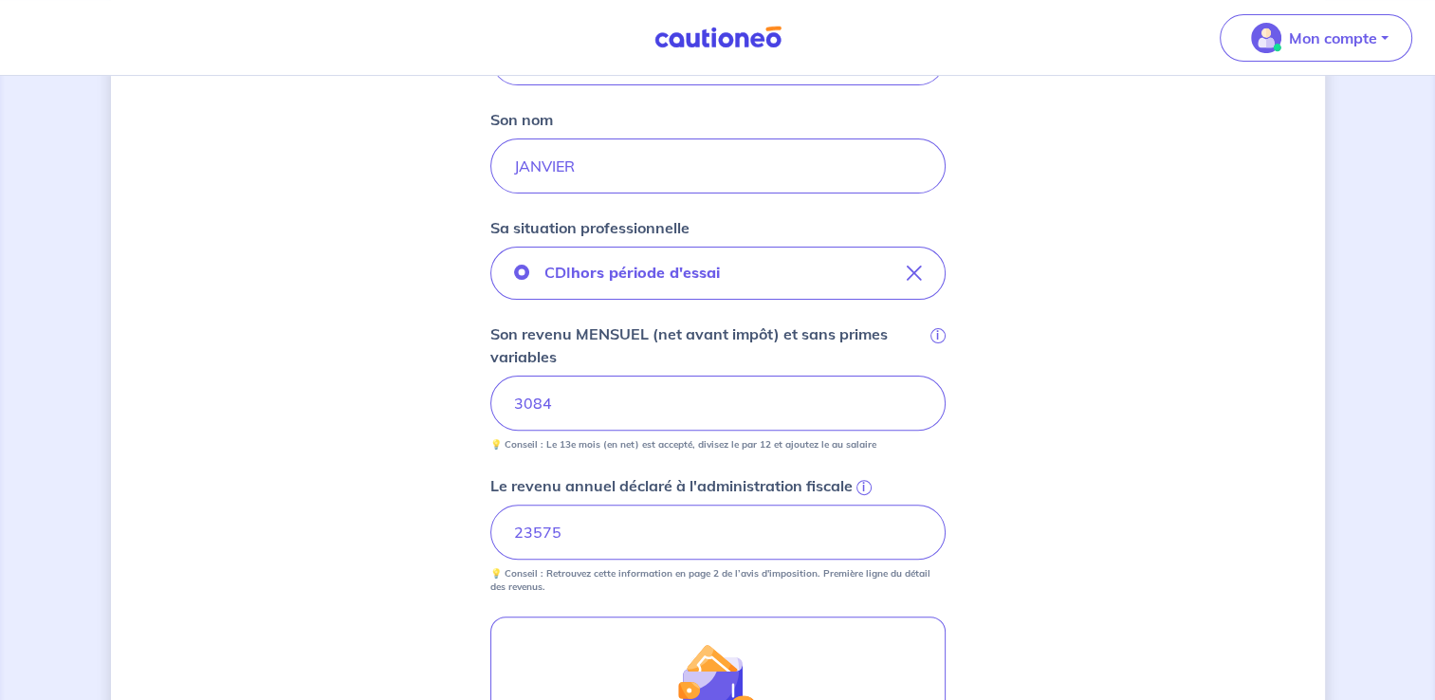
scroll to position [515, 0]
click at [861, 482] on span "i" at bounding box center [864, 484] width 15 height 15
click at [861, 502] on input "23575" at bounding box center [717, 529] width 455 height 55
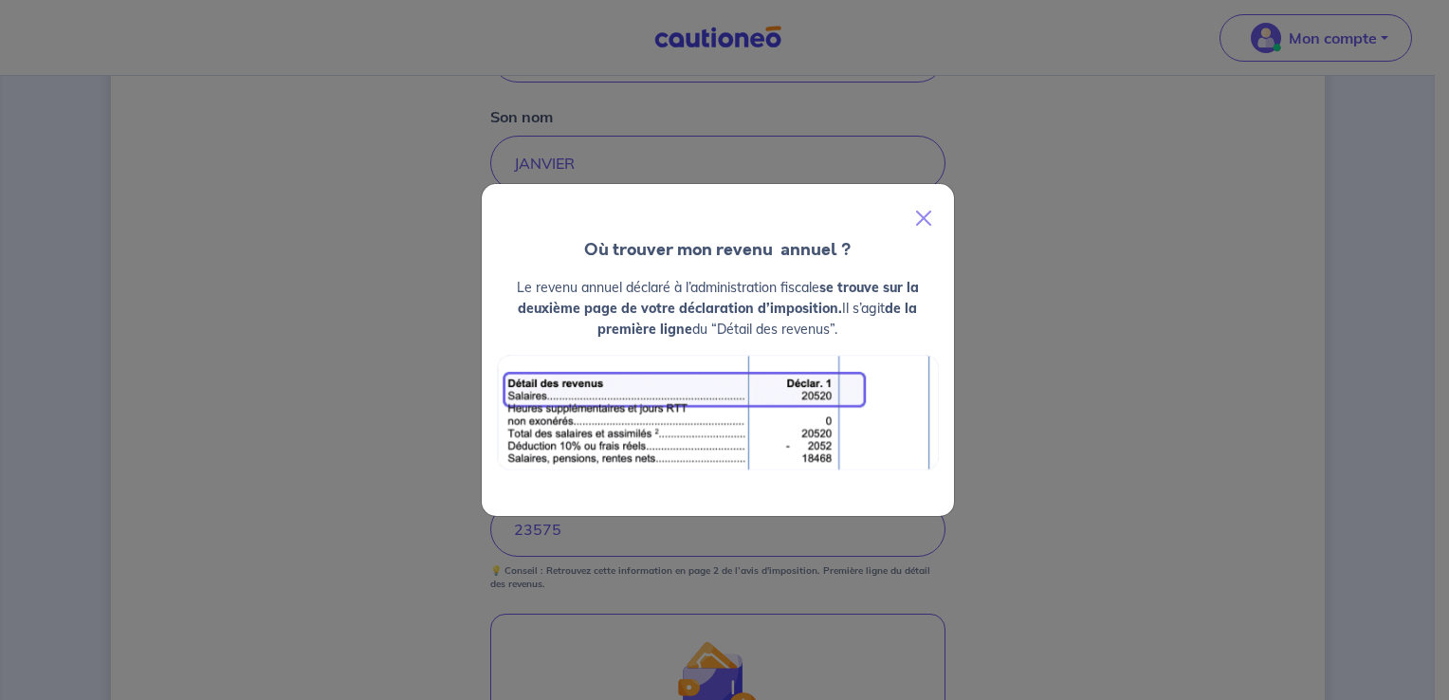
click at [1070, 296] on div "Où trouver mon revenu  annuel ? Le revenu annuel déclaré à l’administration fis…" at bounding box center [724, 350] width 1449 height 700
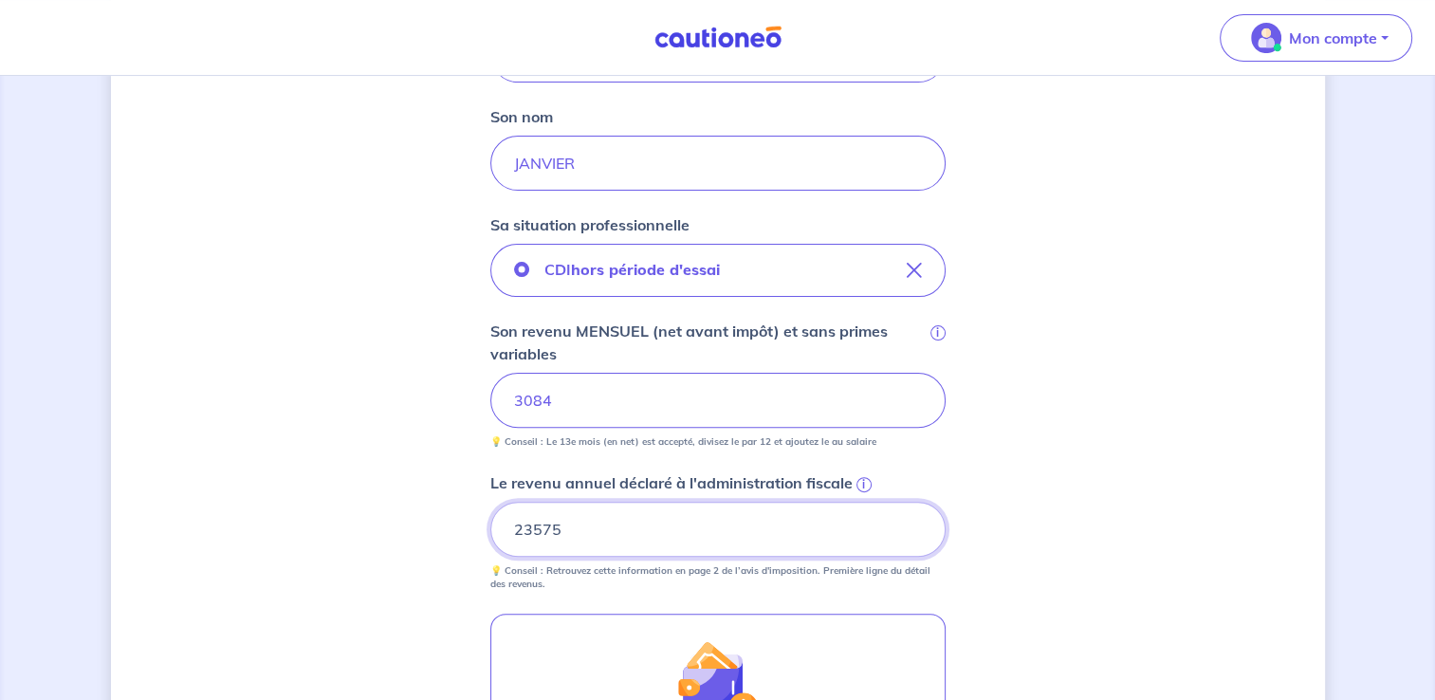
click at [576, 505] on input "23575" at bounding box center [717, 529] width 455 height 55
click at [537, 530] on input "77080" at bounding box center [717, 529] width 455 height 55
type input "77180"
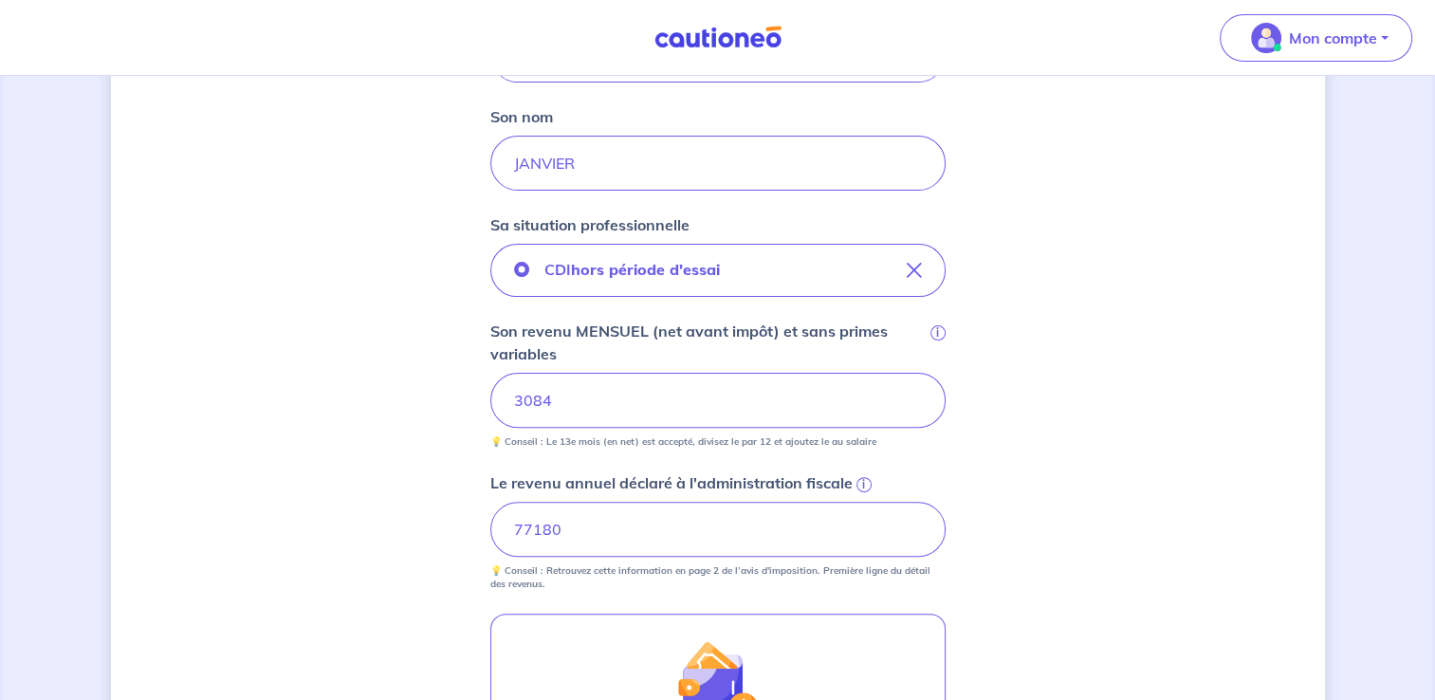
click at [983, 534] on div "Concernant vos locataires 💡 Pour info : nous acceptons les personnes seules, le…" at bounding box center [718, 325] width 1214 height 1482
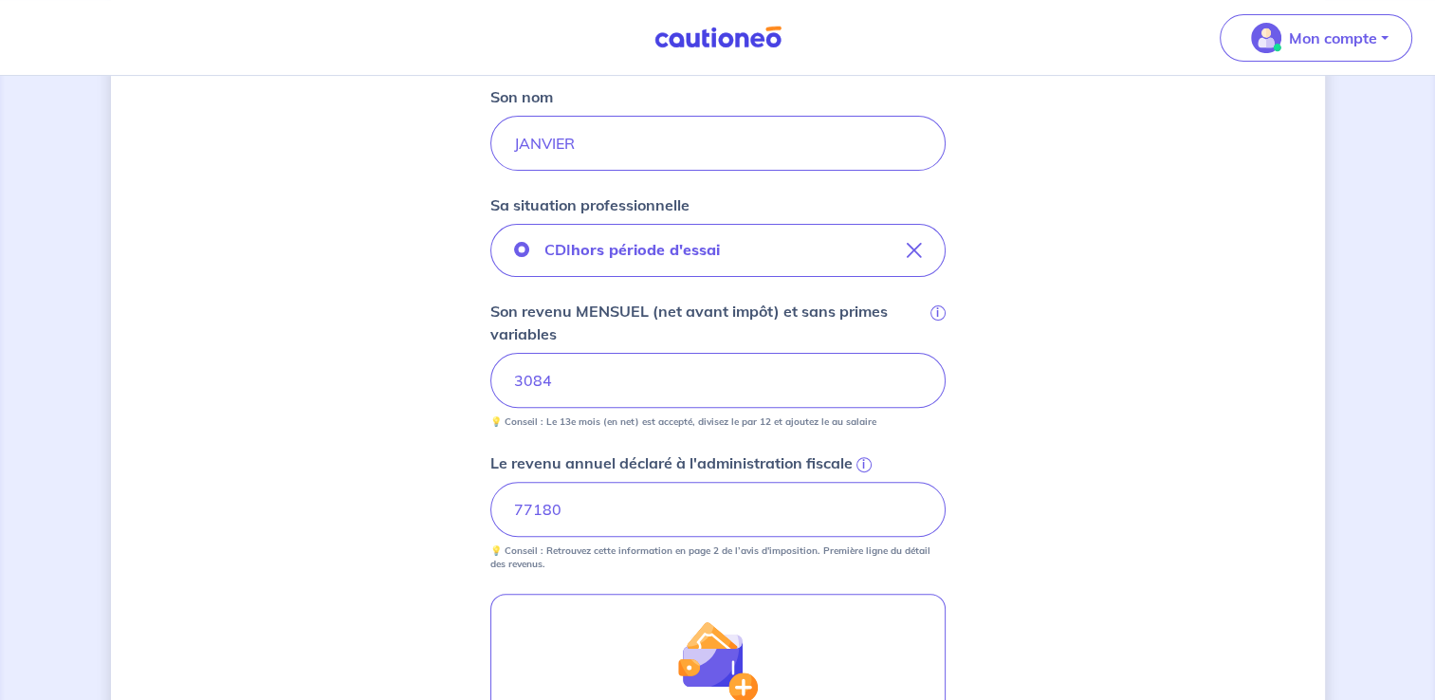
scroll to position [537, 0]
click at [1176, 324] on div "Concernant vos locataires 💡 Pour info : nous acceptons les personnes seules, le…" at bounding box center [718, 303] width 1214 height 1482
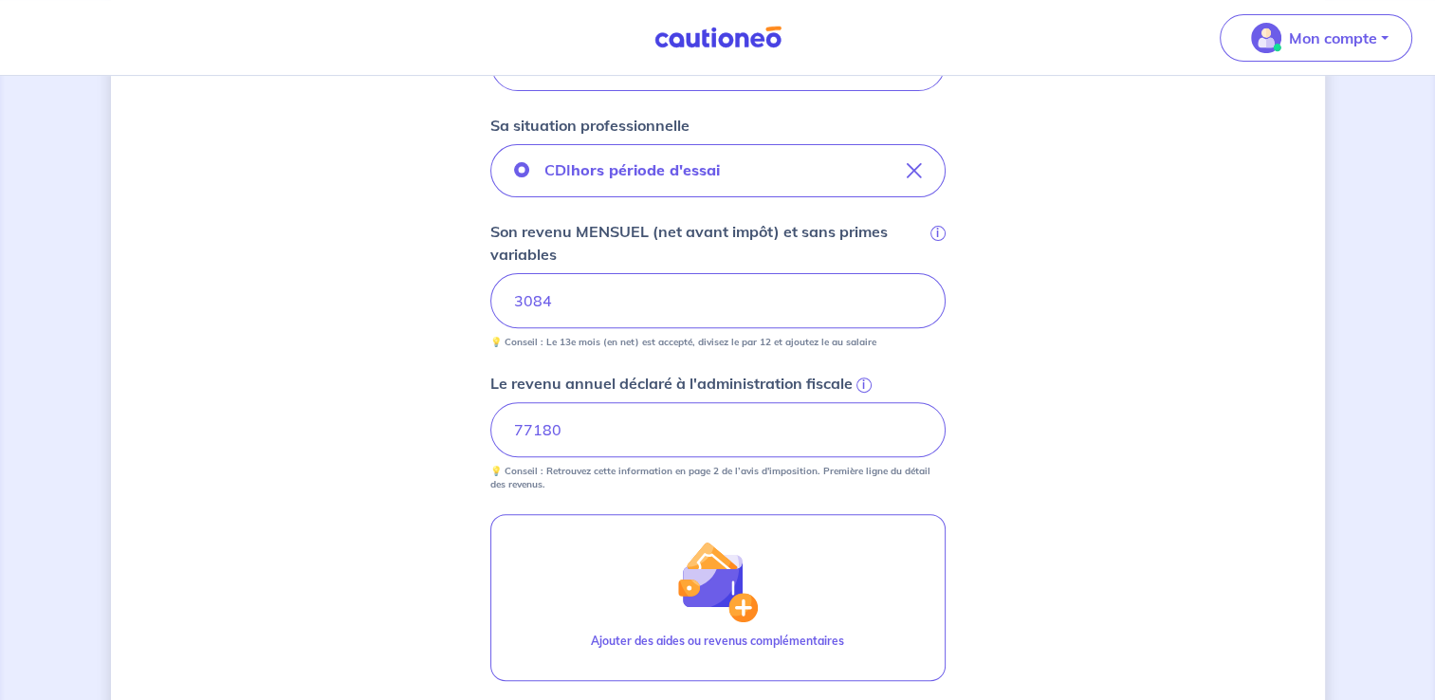
scroll to position [617, 0]
click at [993, 471] on div "Concernant vos locataires 💡 Pour info : nous acceptons les personnes seules, le…" at bounding box center [718, 223] width 1214 height 1482
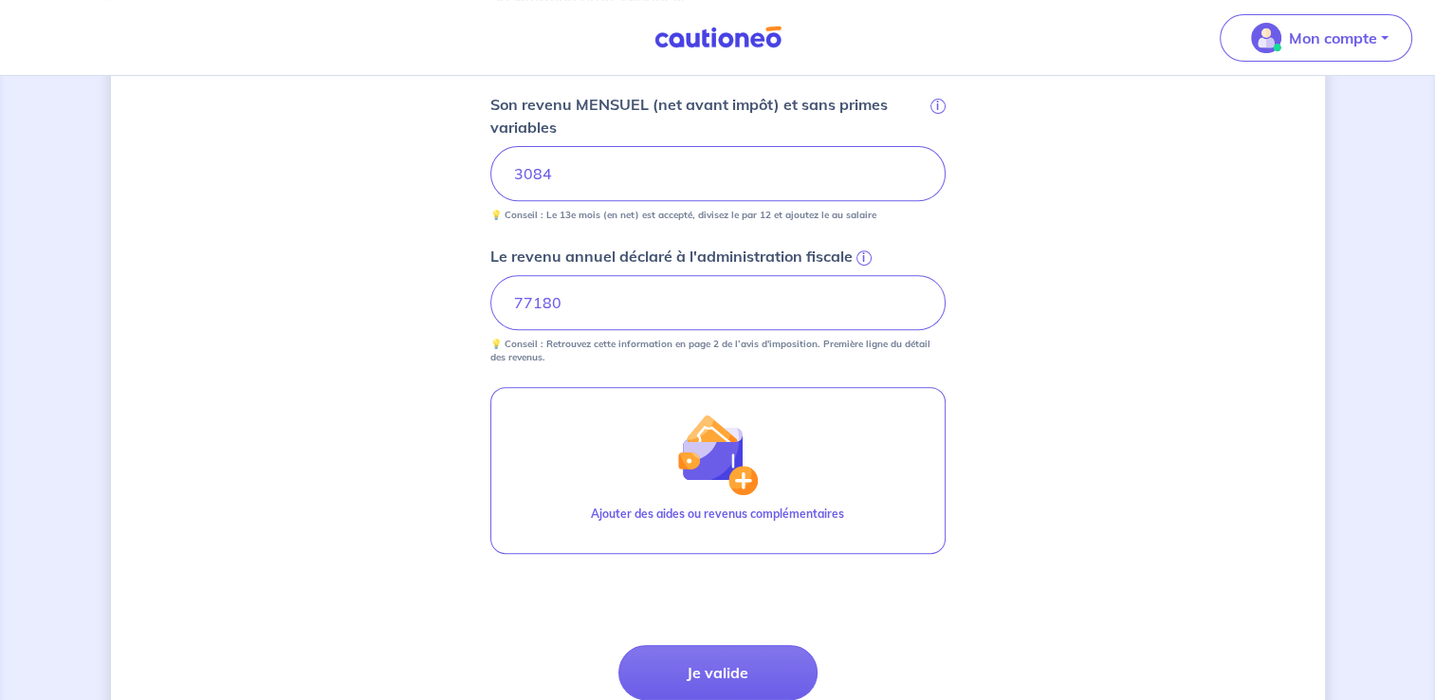
scroll to position [743, 0]
click at [755, 669] on button "Je valide" at bounding box center [718, 671] width 199 height 55
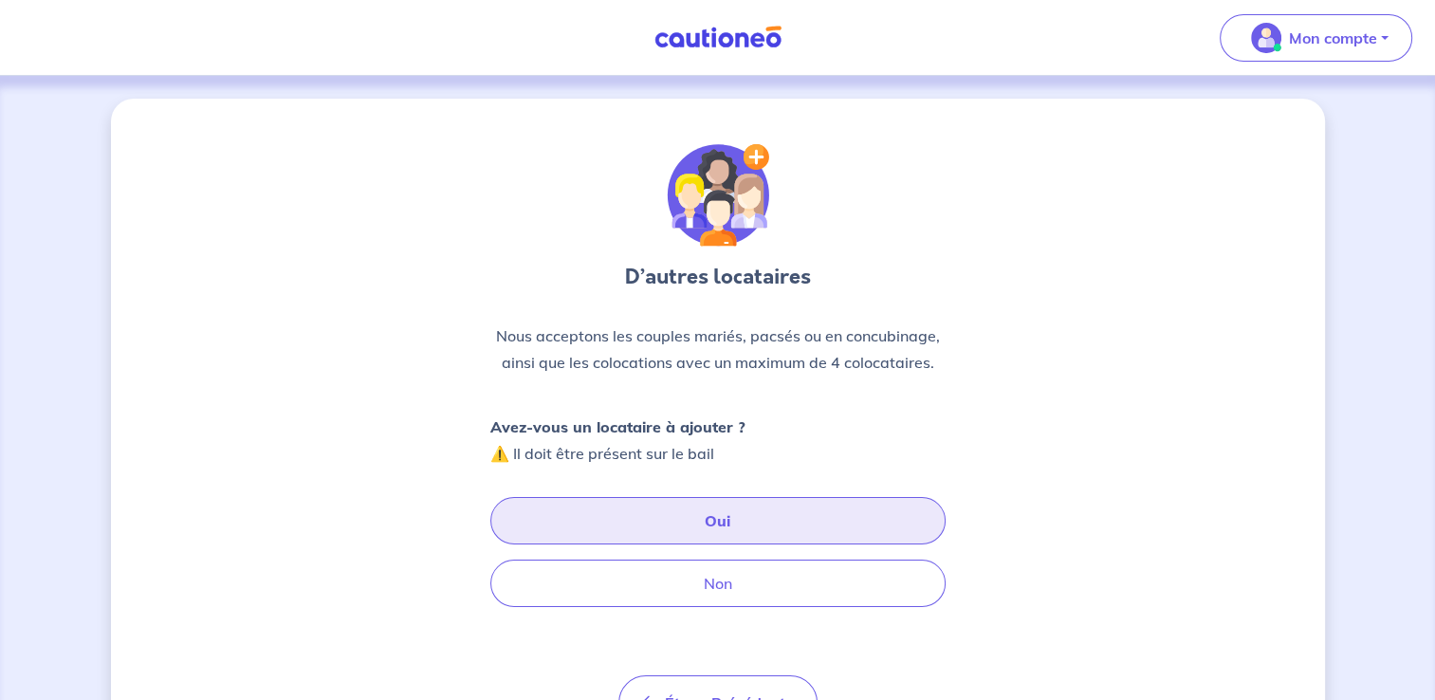
click at [797, 516] on button "Oui" at bounding box center [717, 520] width 455 height 47
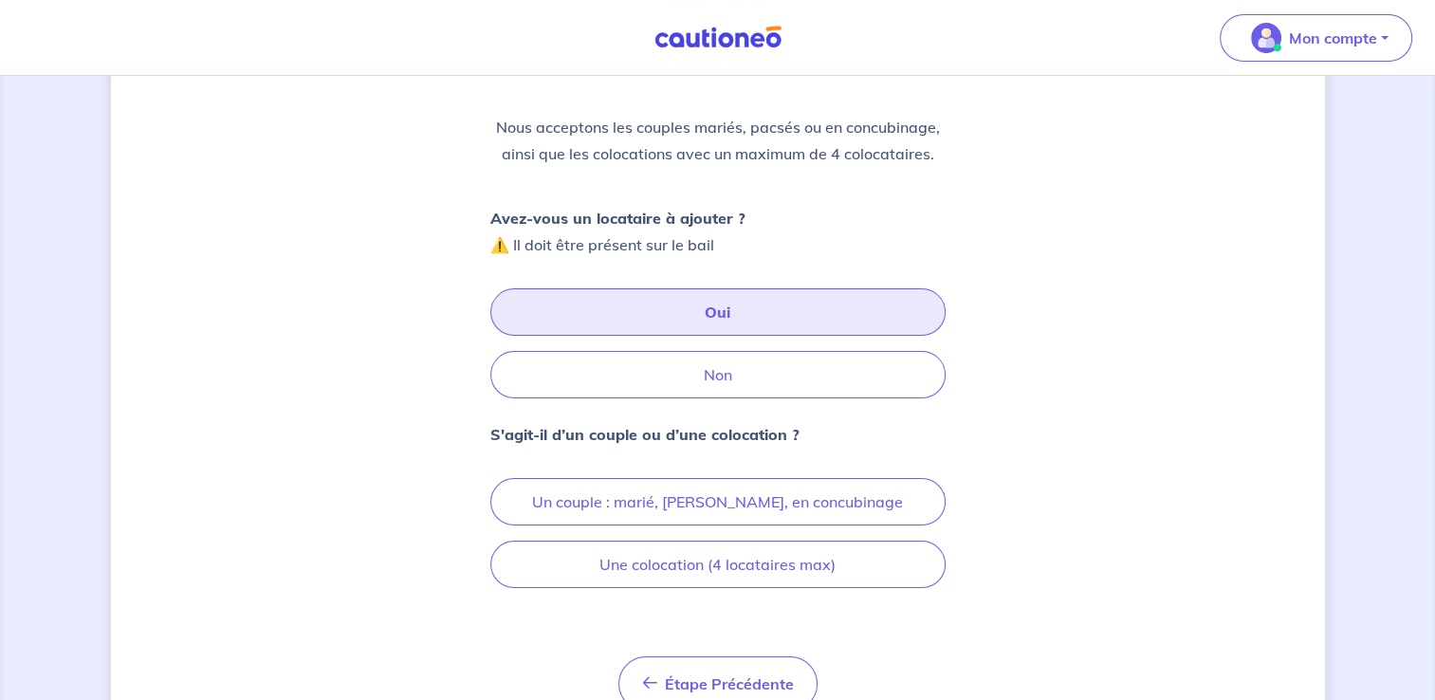
scroll to position [212, 0]
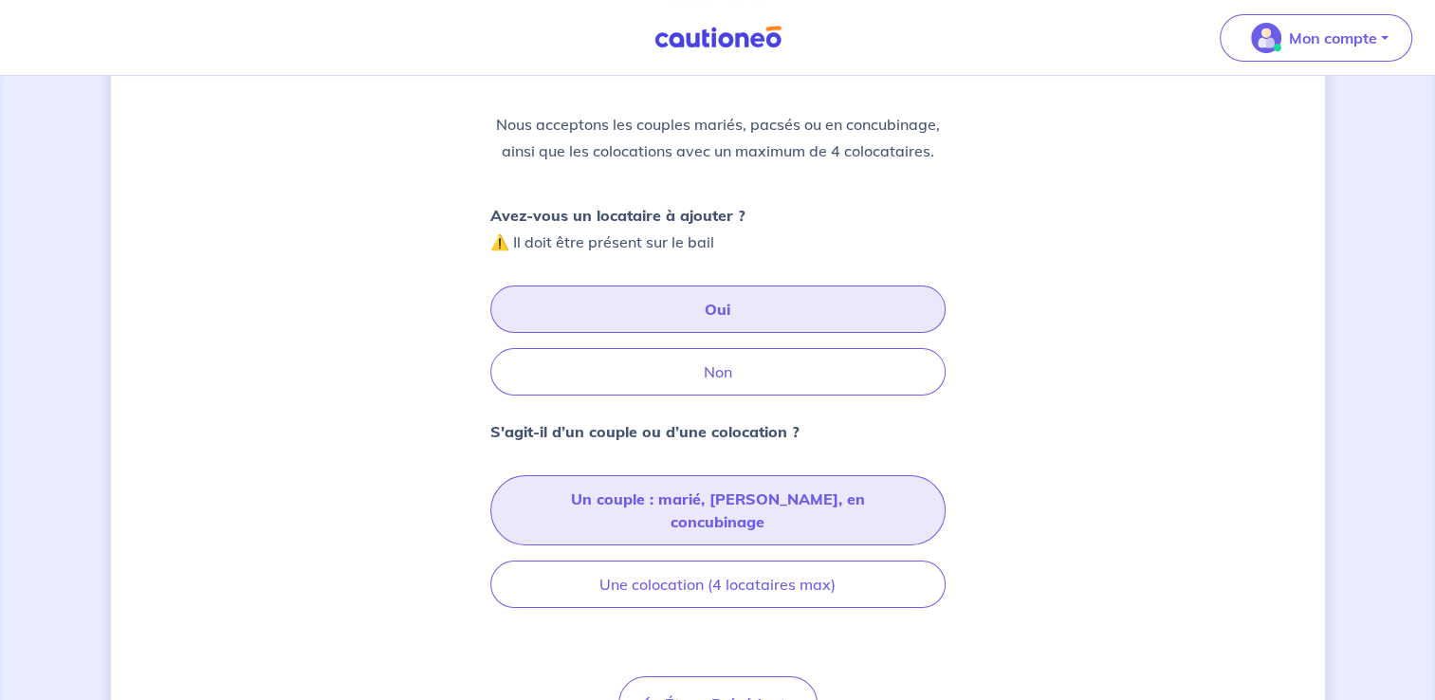
click at [781, 496] on button "Un couple : marié, [PERSON_NAME], en concubinage" at bounding box center [717, 510] width 455 height 70
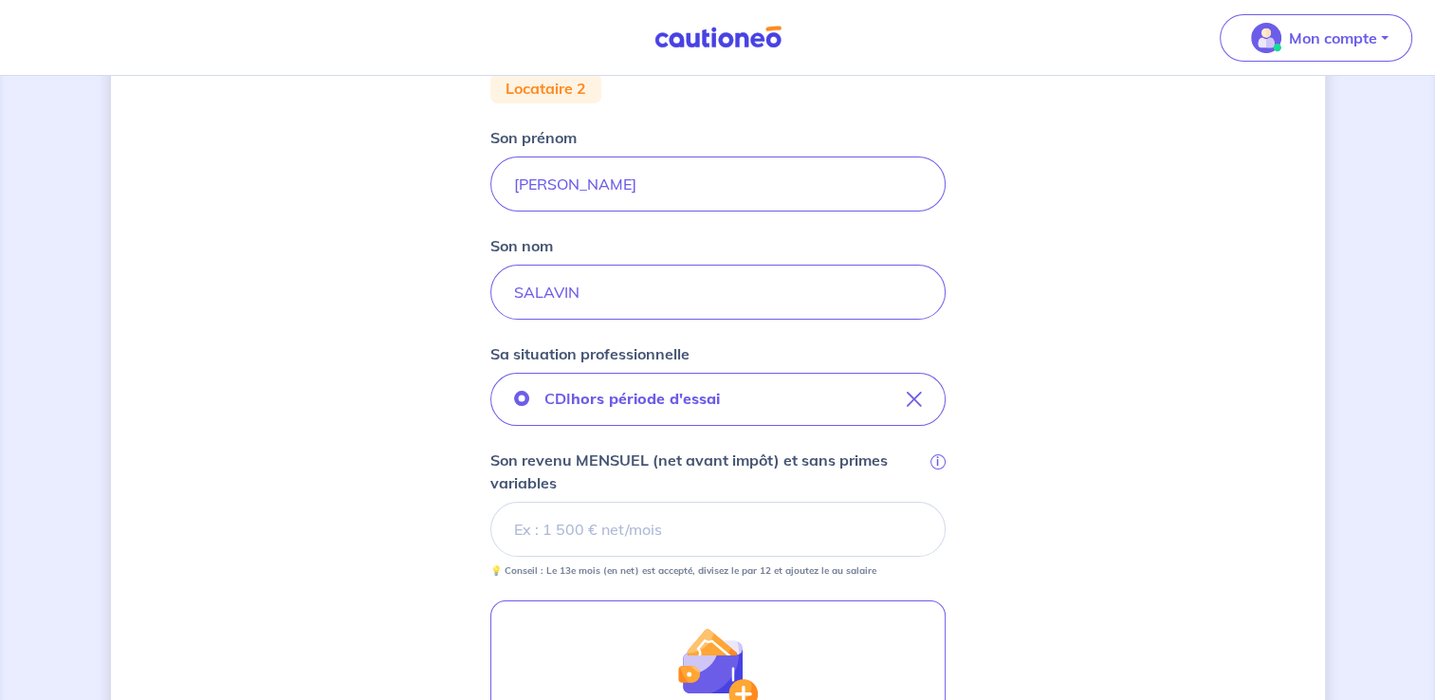
scroll to position [273, 0]
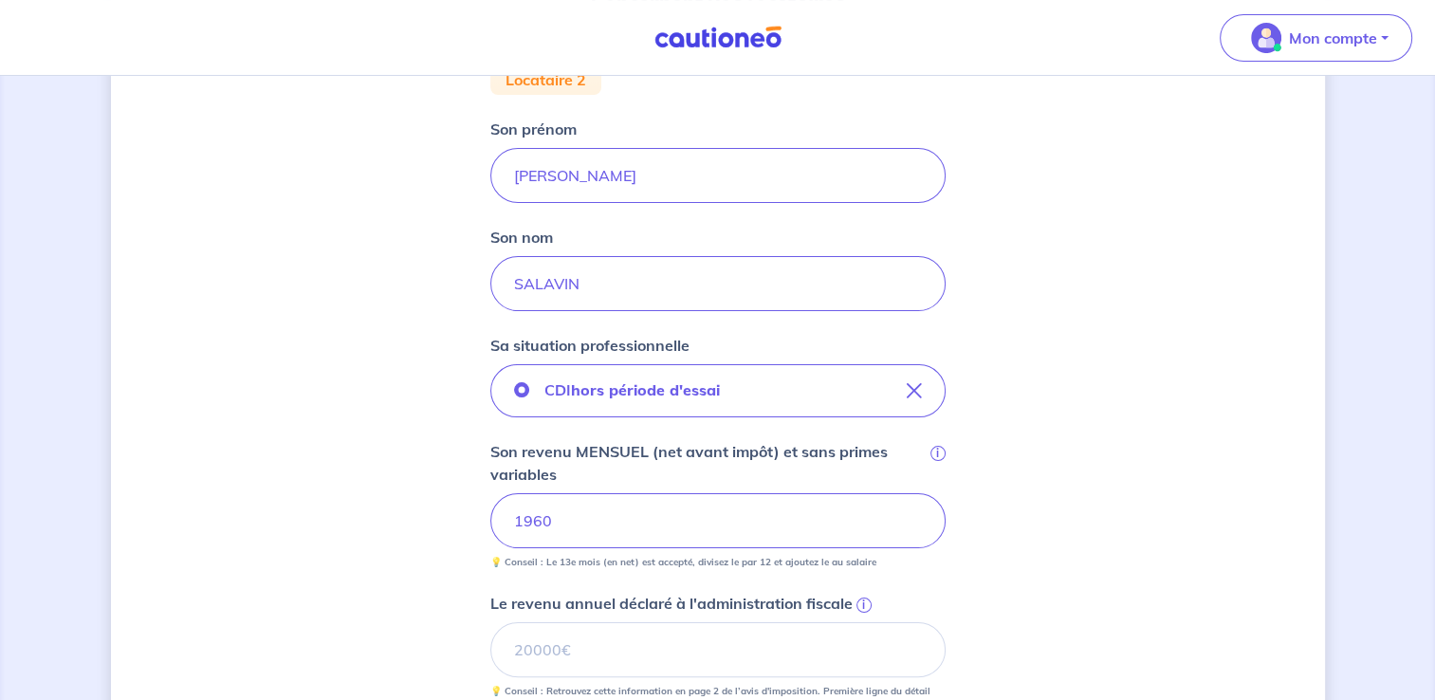
click at [1099, 518] on div "Concernant vos locataires Locataire 2 Son prénom [PERSON_NAME] Son nom SALAVIN …" at bounding box center [718, 505] width 1214 height 1360
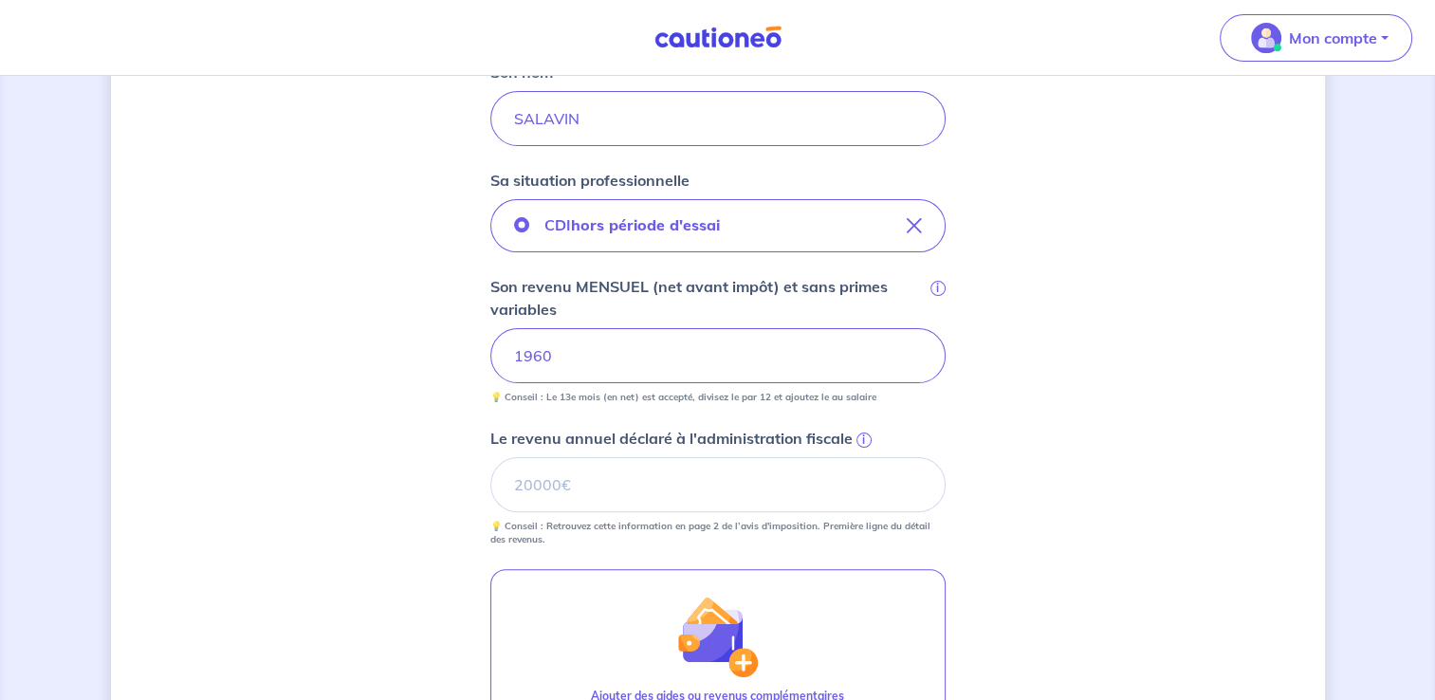
scroll to position [436, 0]
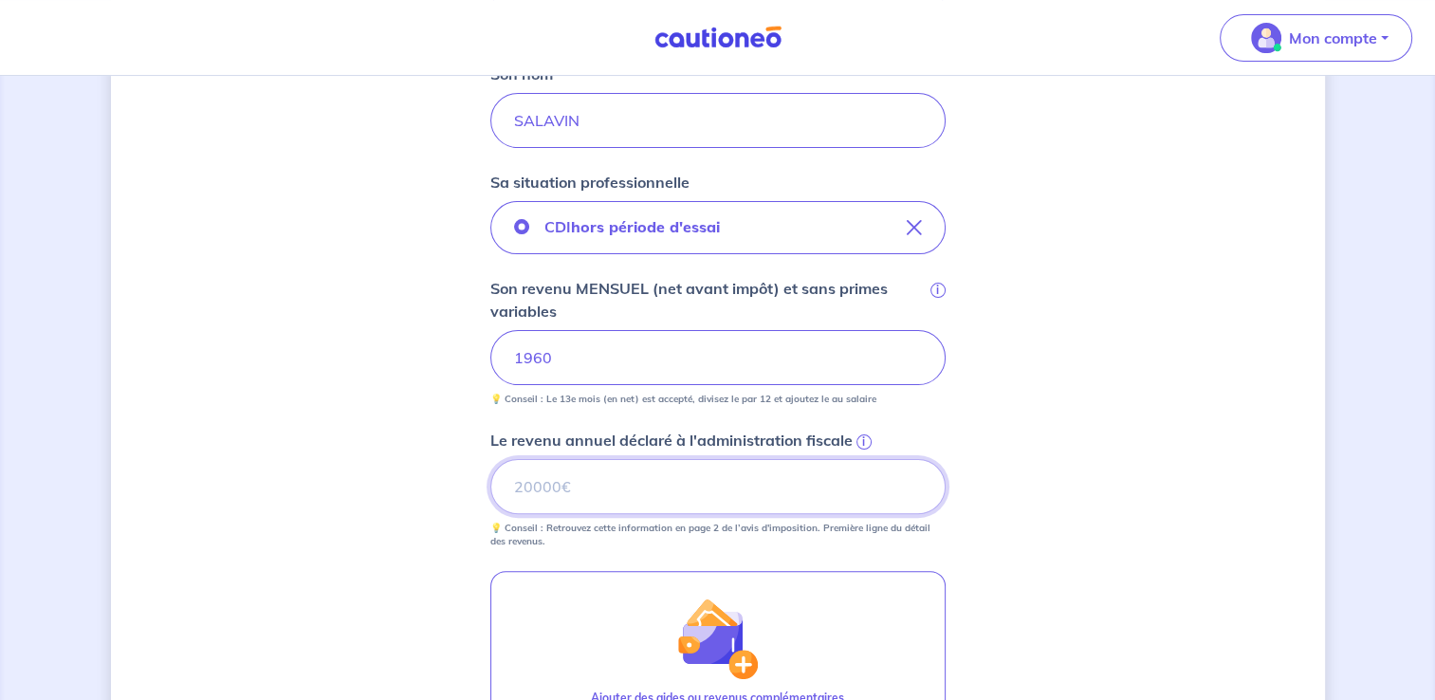
click at [727, 473] on input "Le revenu annuel déclaré à l'administration fiscale i" at bounding box center [717, 486] width 455 height 55
type input "23575"
click at [1103, 495] on div "Concernant vos locataires Locataire 2 Son prénom [PERSON_NAME] Son nom SALAVIN …" at bounding box center [718, 342] width 1214 height 1360
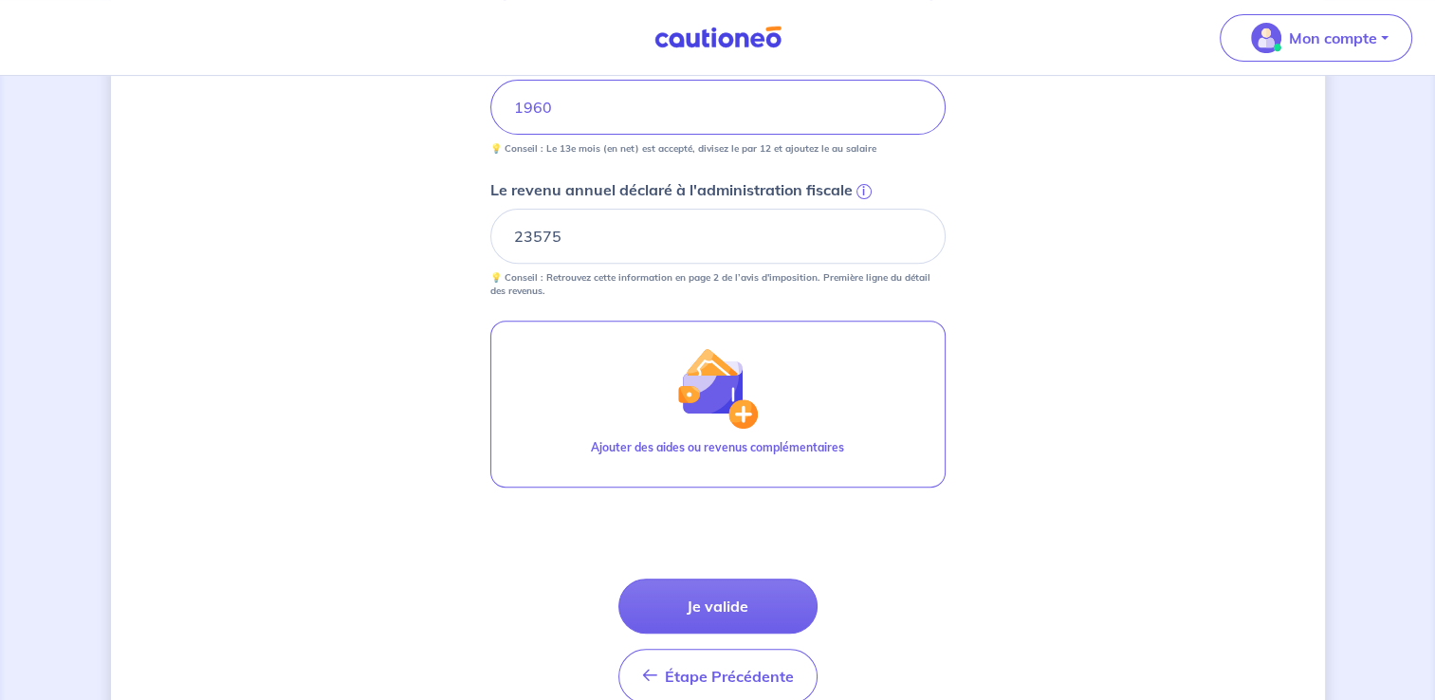
scroll to position [691, 0]
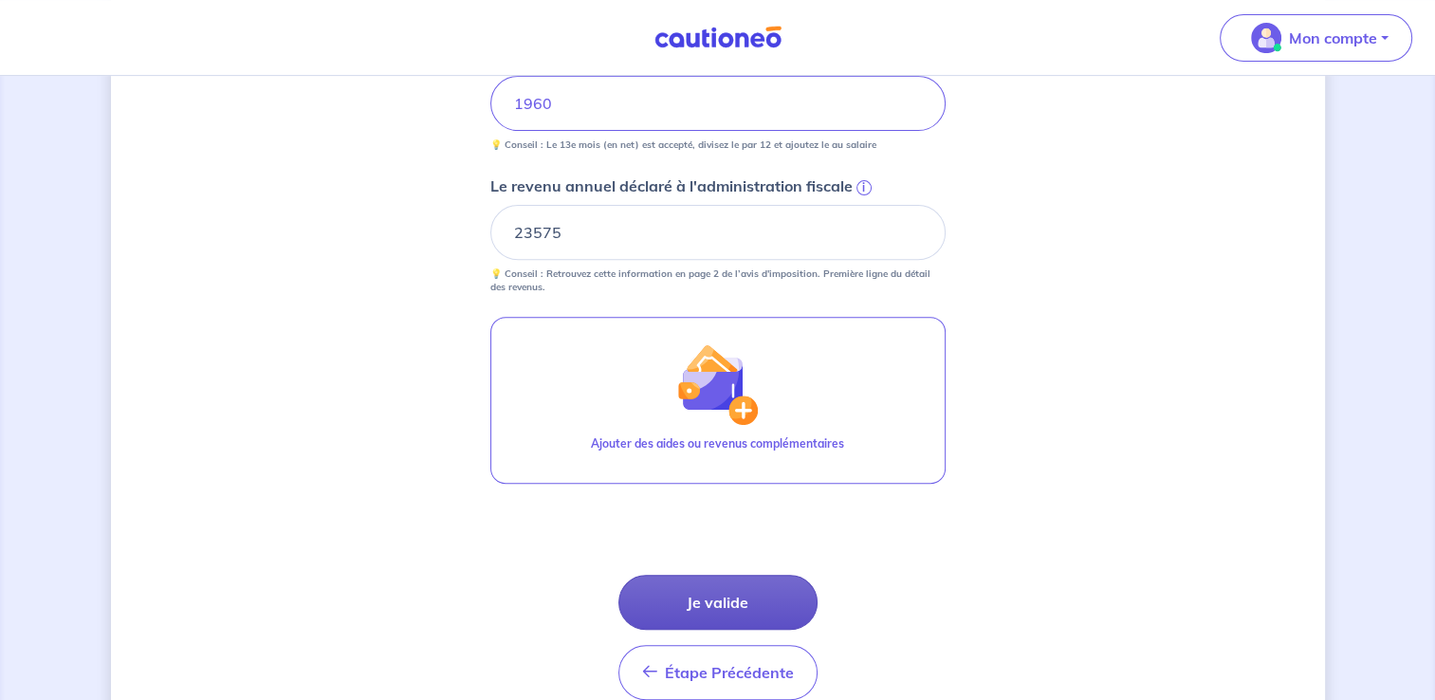
click at [797, 599] on button "Je valide" at bounding box center [718, 602] width 199 height 55
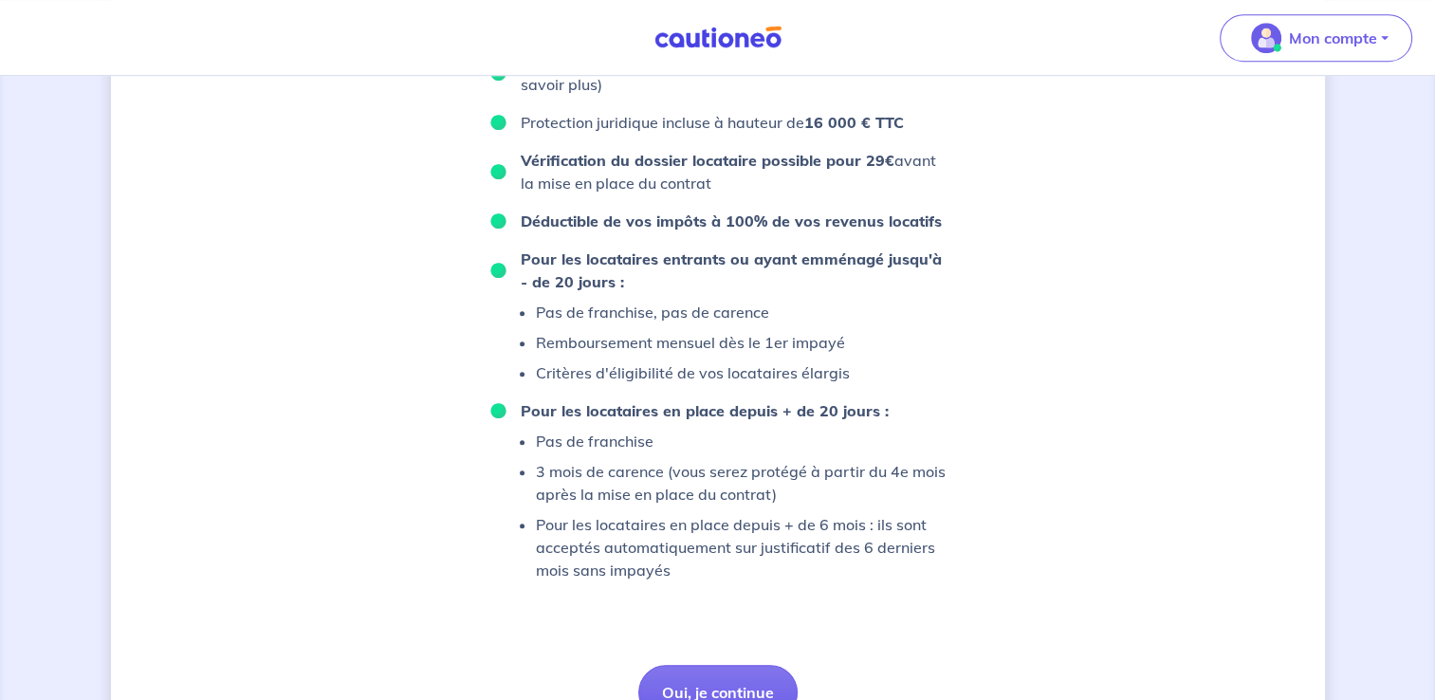
scroll to position [1284, 0]
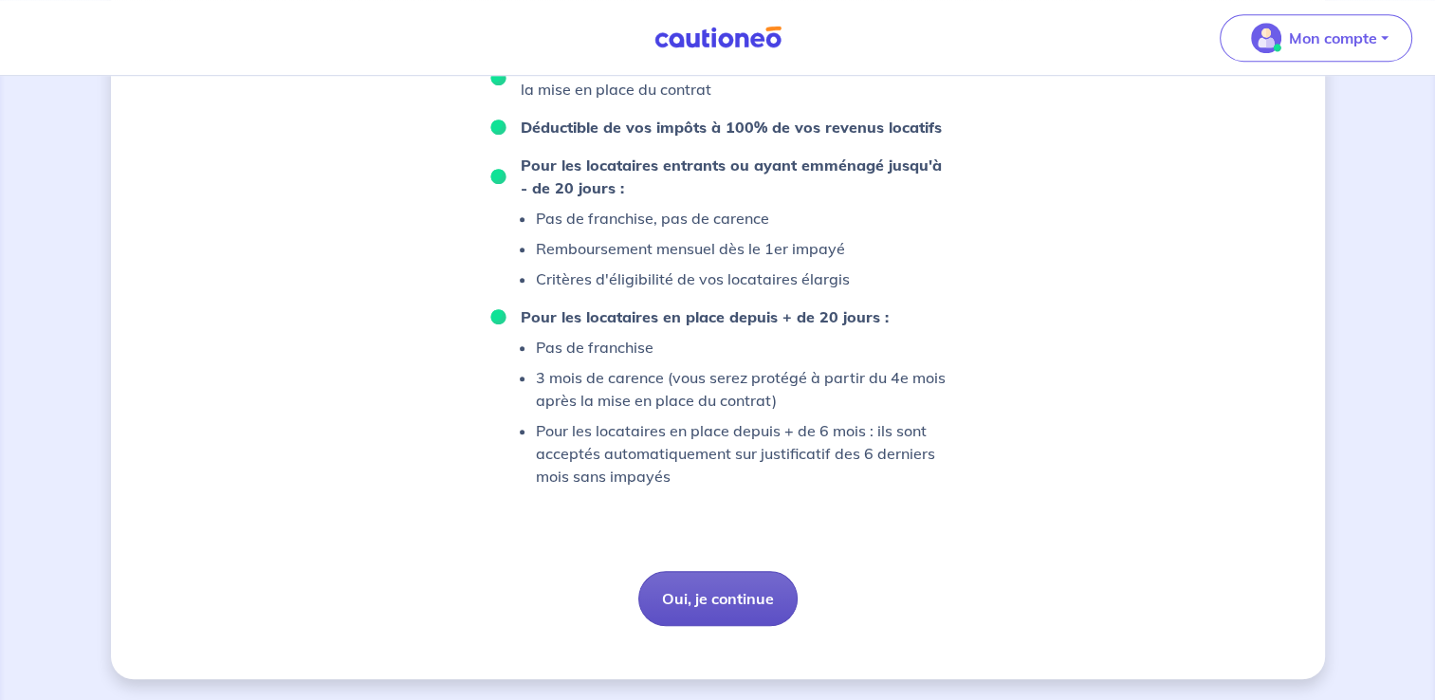
click at [737, 571] on button "Oui, je continue" at bounding box center [717, 598] width 159 height 55
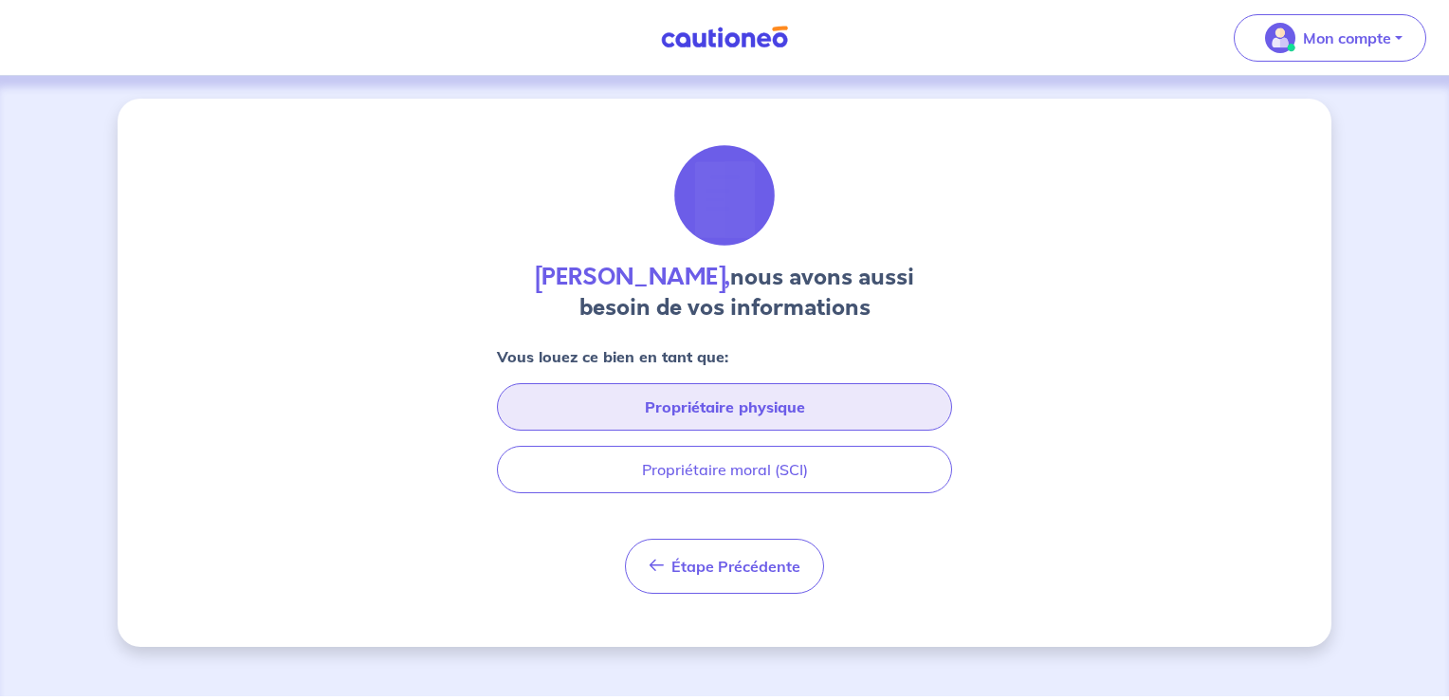
click at [881, 420] on button "Propriétaire physique" at bounding box center [724, 406] width 455 height 47
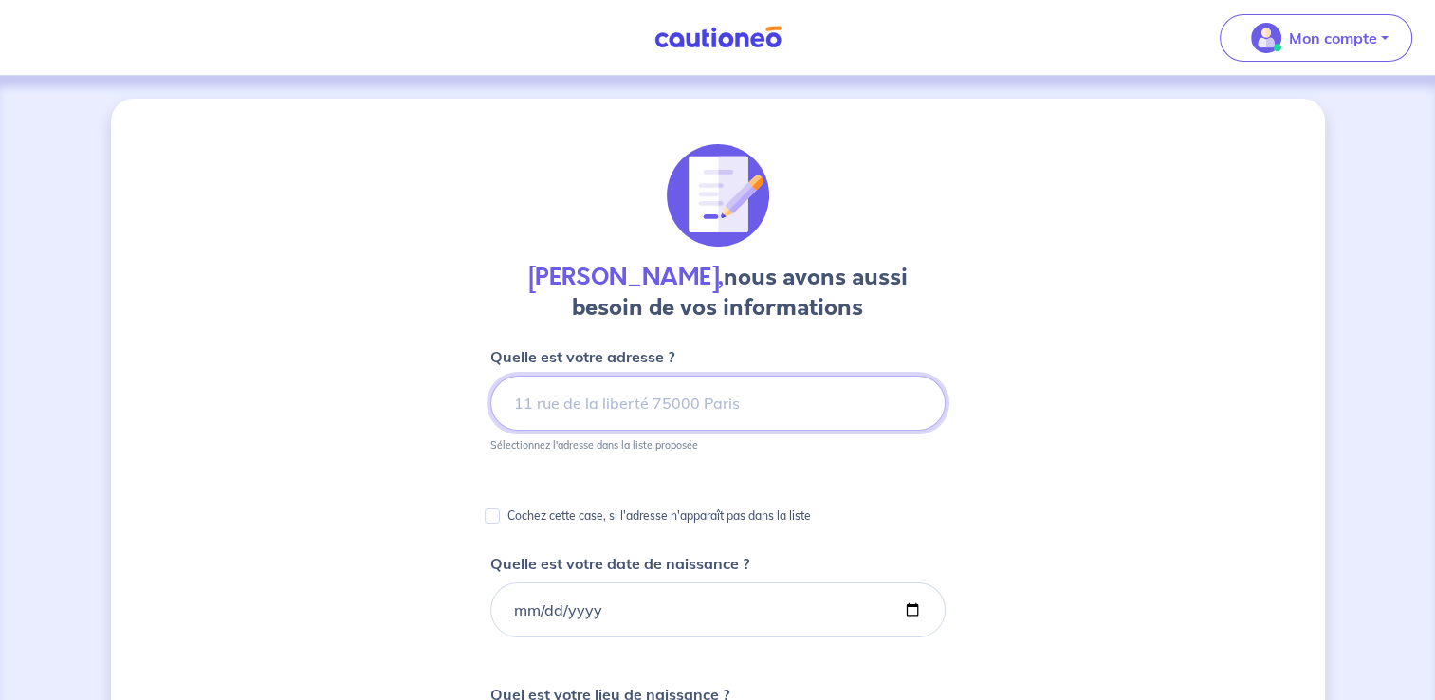
click at [881, 420] on input at bounding box center [717, 403] width 455 height 55
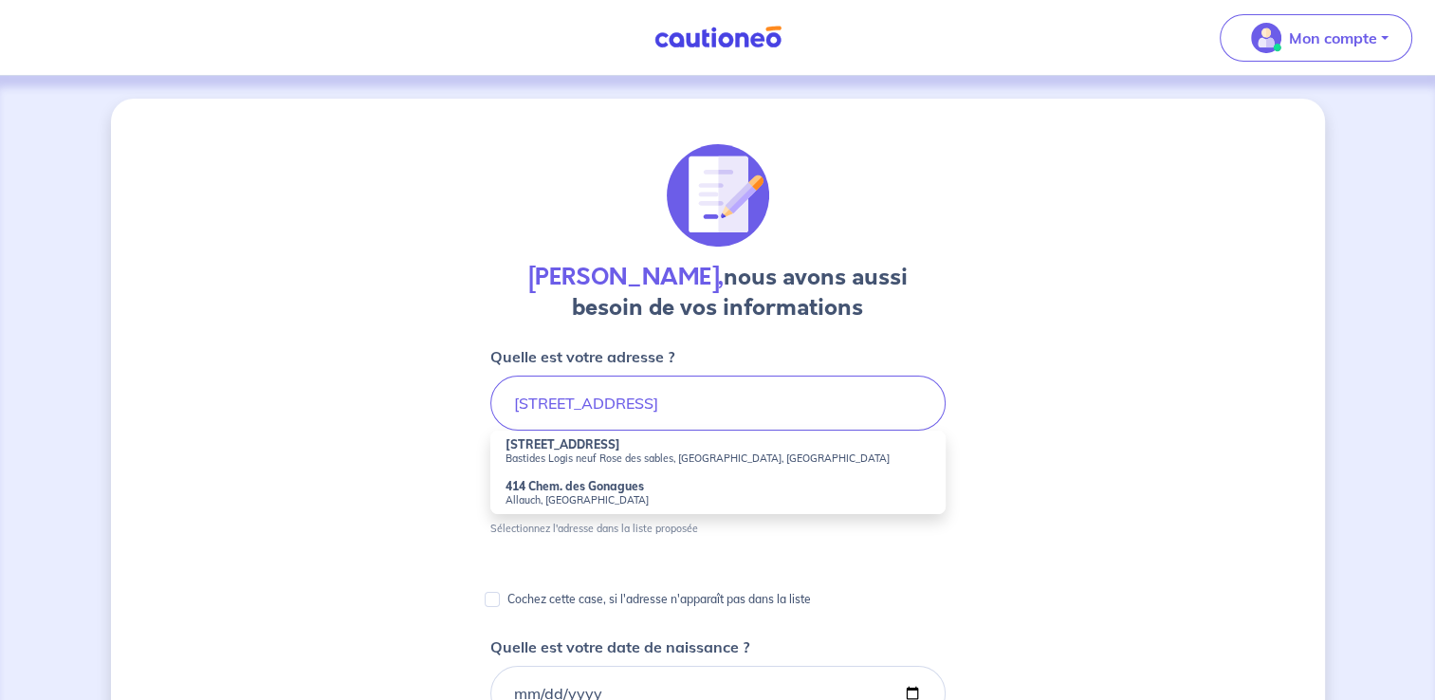
click at [612, 444] on strong "[STREET_ADDRESS]" at bounding box center [563, 444] width 115 height 14
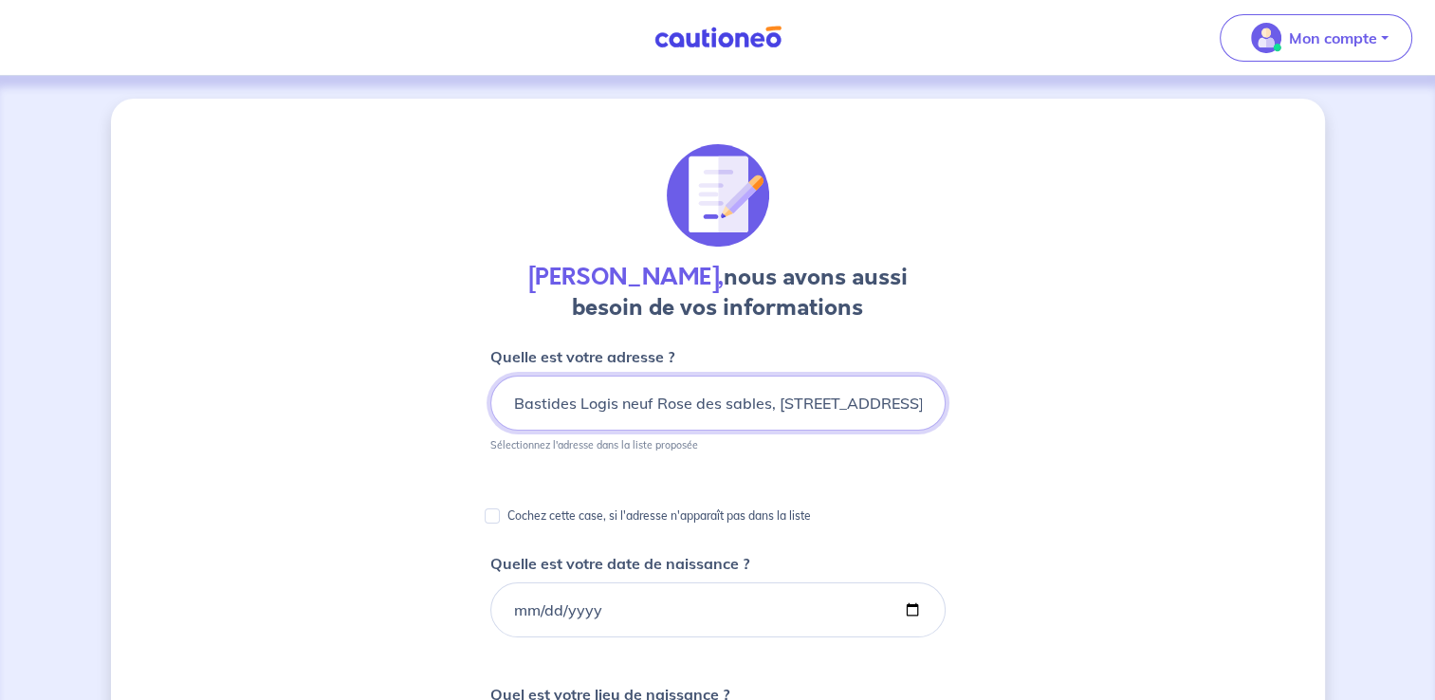
click at [771, 404] on input "Bastides Logis neuf Rose des sables, [STREET_ADDRESS]" at bounding box center [717, 403] width 455 height 55
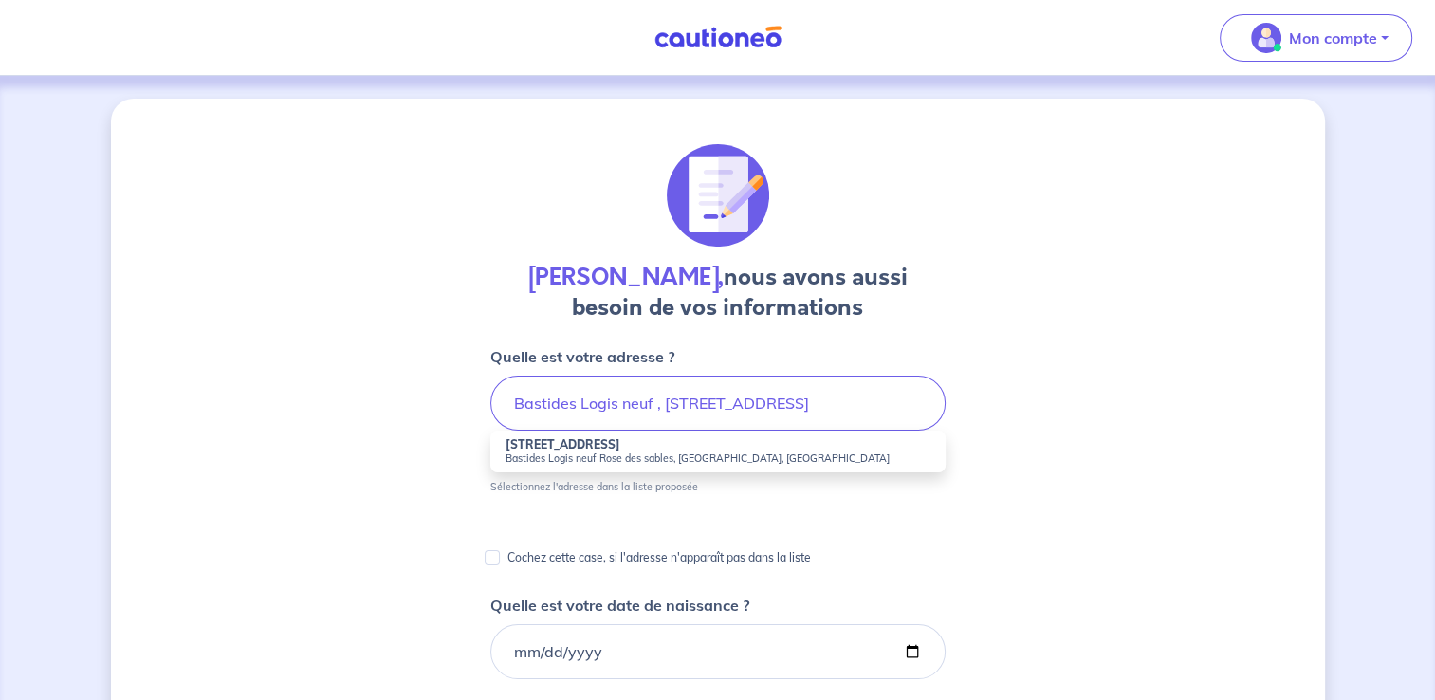
click at [797, 446] on li "[STREET_ADDRESS]" at bounding box center [717, 452] width 455 height 42
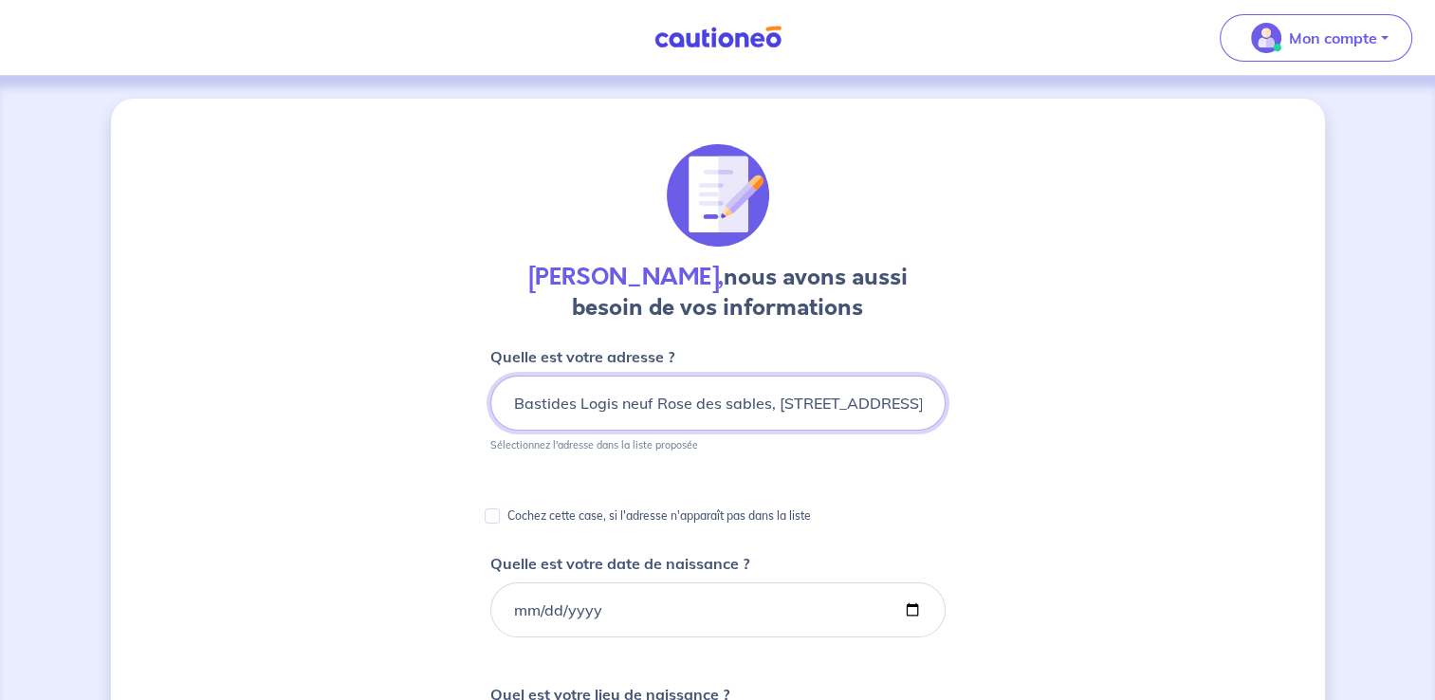
click at [766, 403] on input "Bastides Logis neuf Rose des sables, [STREET_ADDRESS]" at bounding box center [717, 403] width 455 height 55
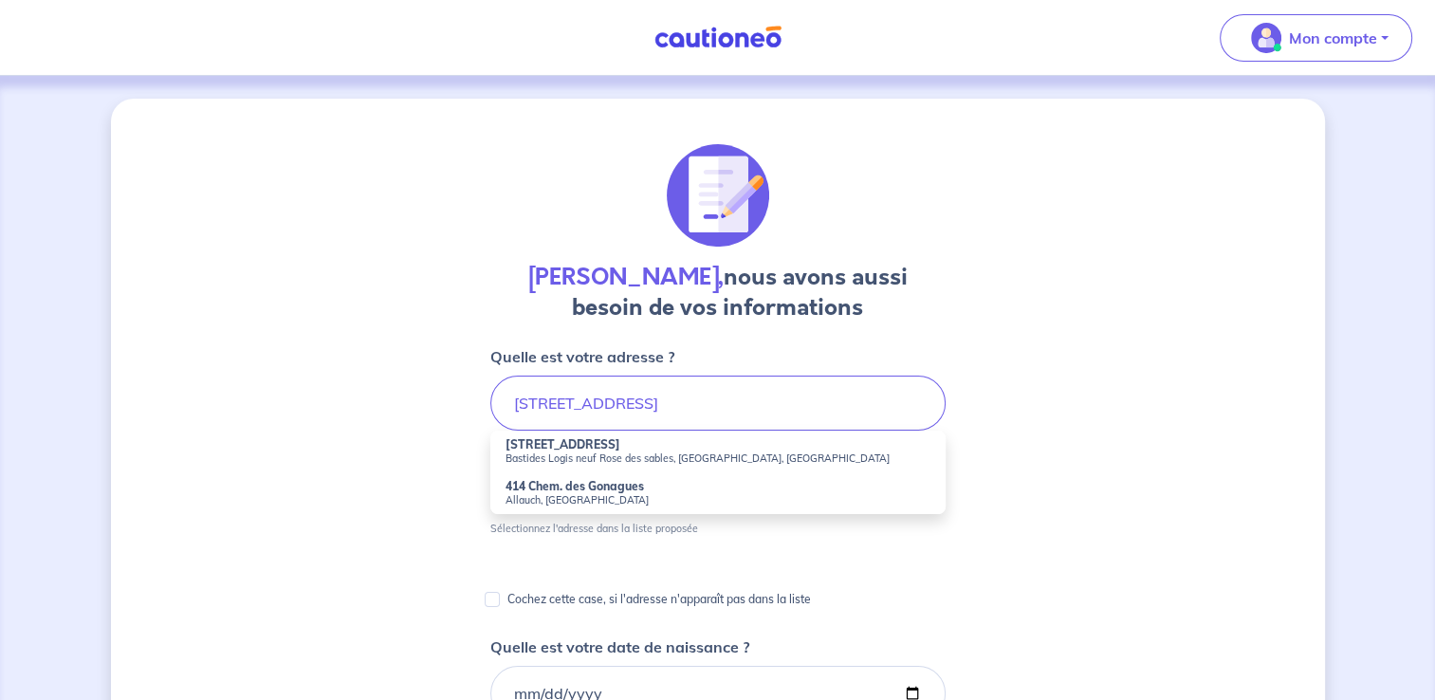
click at [705, 499] on small "Allauch, [GEOGRAPHIC_DATA]" at bounding box center [718, 499] width 425 height 13
type input "414 Chem. des Gonagues, [GEOGRAPHIC_DATA], [GEOGRAPHIC_DATA]"
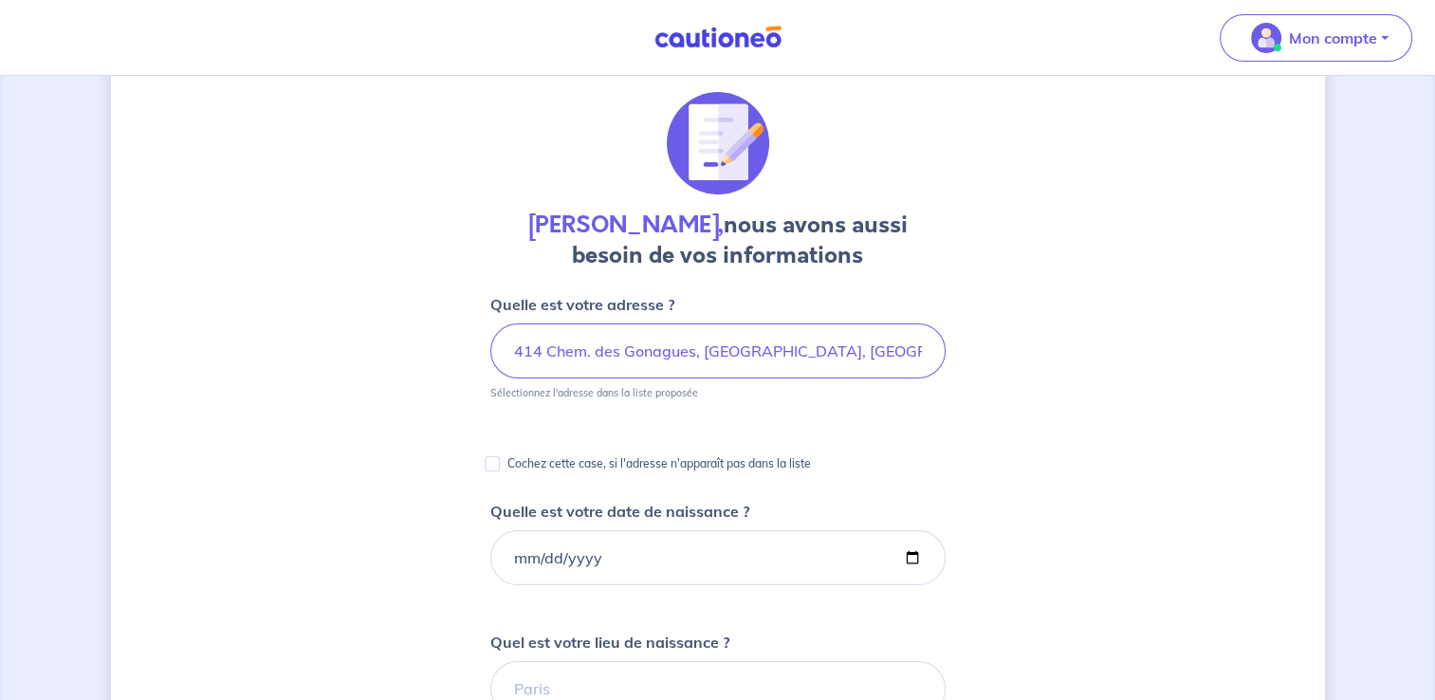
scroll to position [53, 0]
click at [504, 559] on input "Quelle est votre date de naissance ?" at bounding box center [717, 556] width 455 height 55
type input "[DATE]"
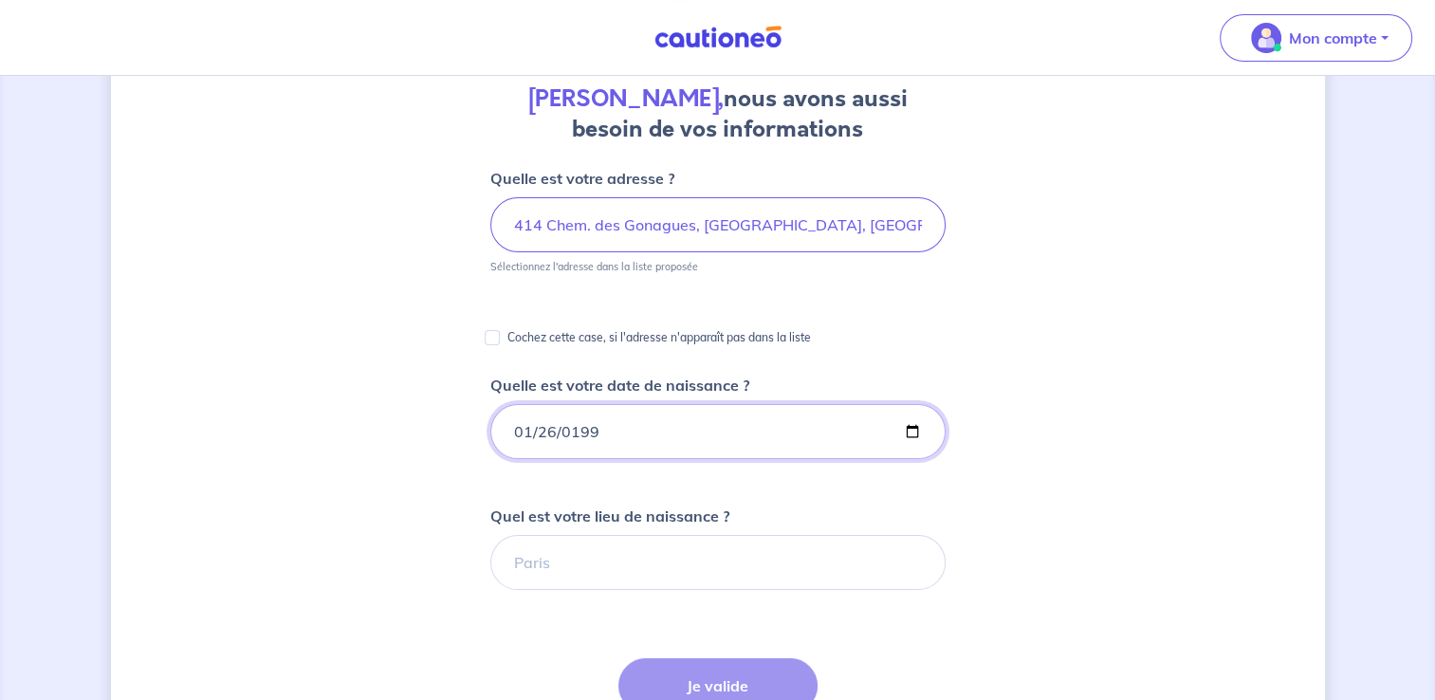
scroll to position [180, 0]
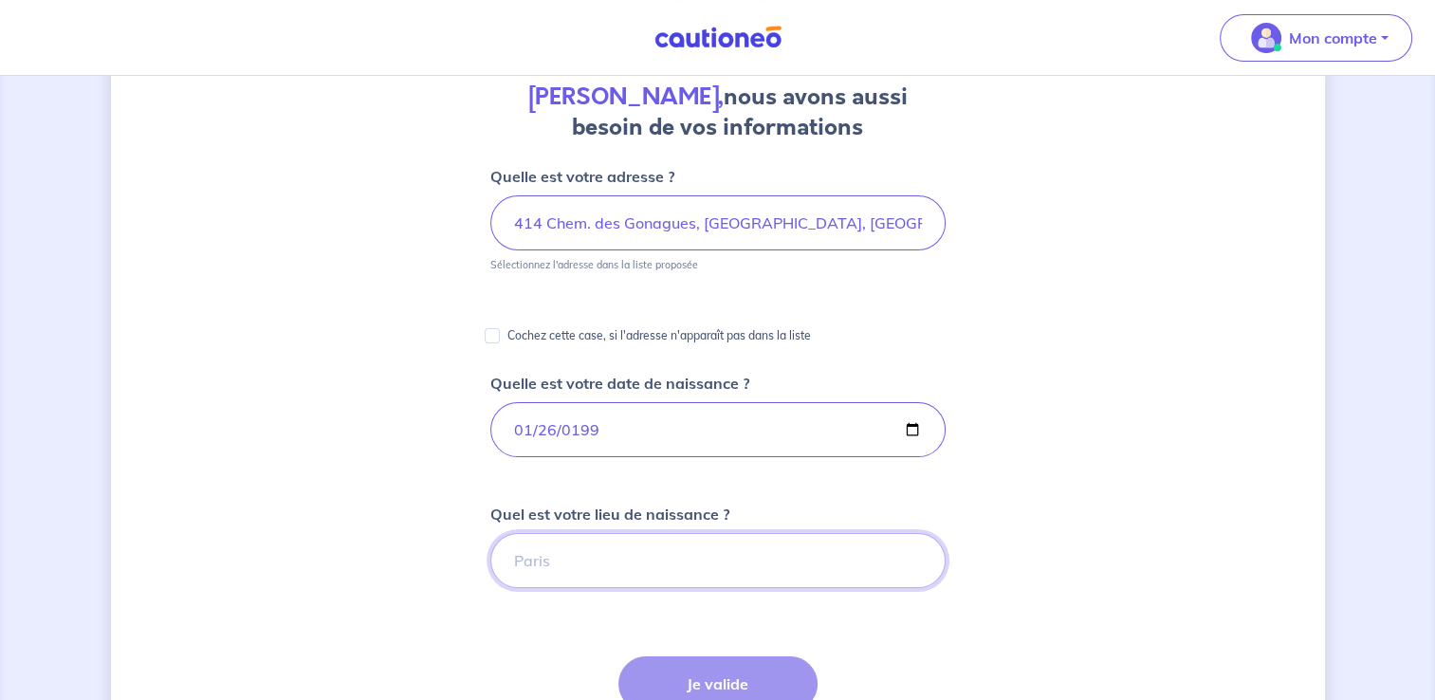
click at [554, 563] on input "Quel est votre lieu de naissance ?" at bounding box center [717, 560] width 455 height 55
type input "[GEOGRAPHIC_DATA]"
click at [660, 662] on button "Je valide" at bounding box center [718, 683] width 199 height 55
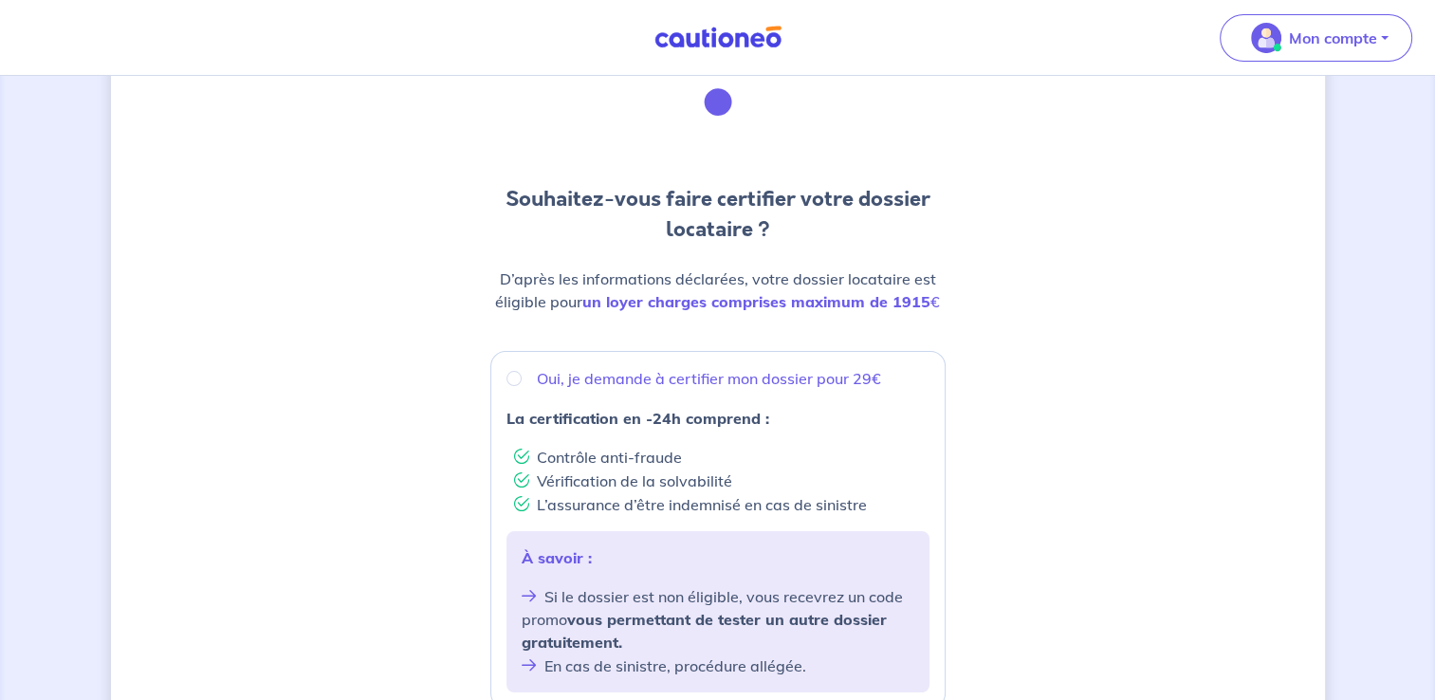
scroll to position [94, 0]
click at [707, 363] on div "Oui, je demande à certifier mon dossier pour 29€ La certification en -24h compr…" at bounding box center [717, 529] width 455 height 358
radio input "true"
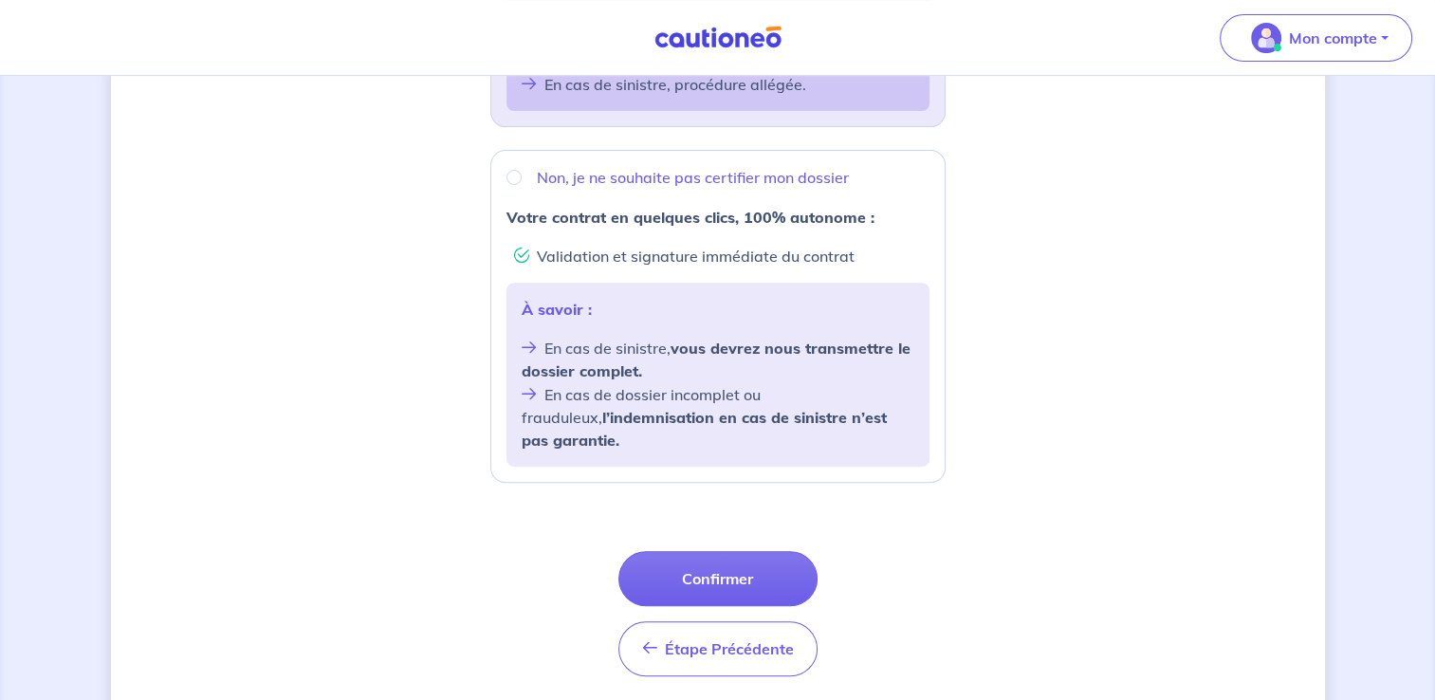
scroll to position [678, 0]
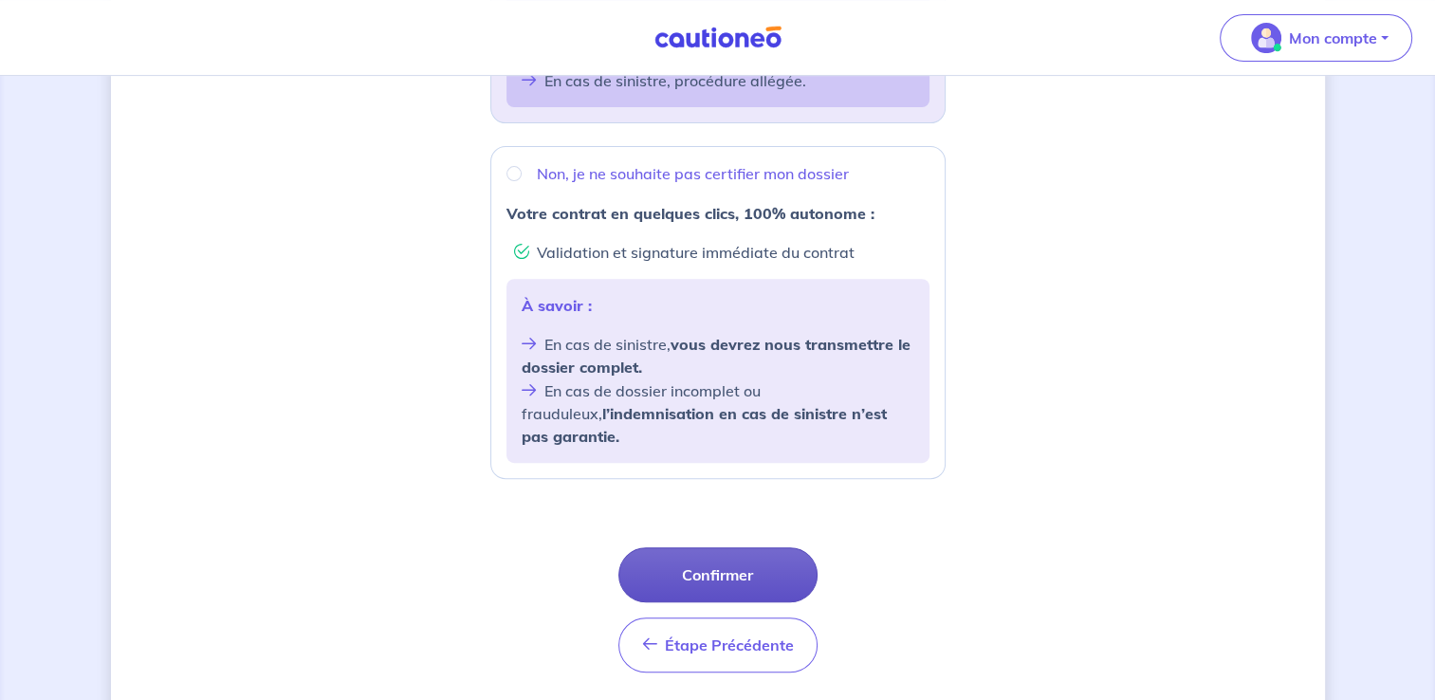
click at [774, 557] on button "Confirmer" at bounding box center [718, 574] width 199 height 55
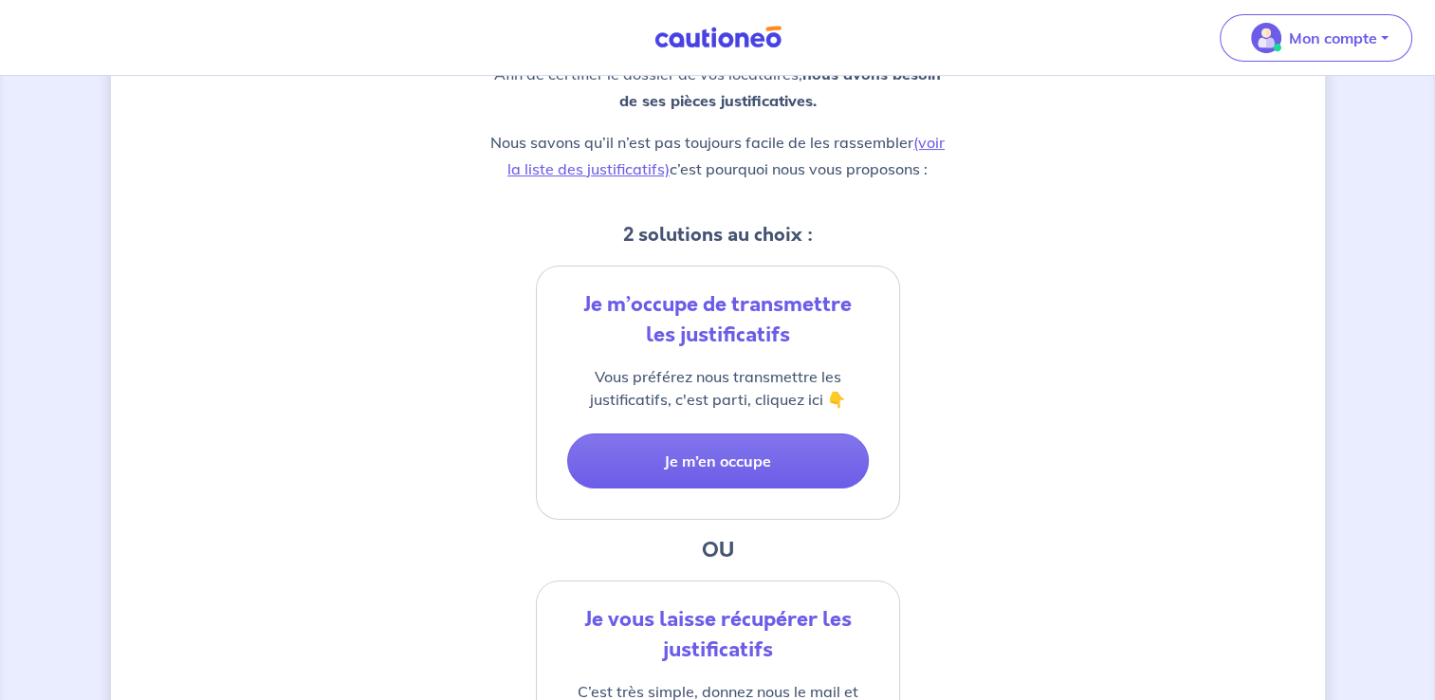
scroll to position [256, 0]
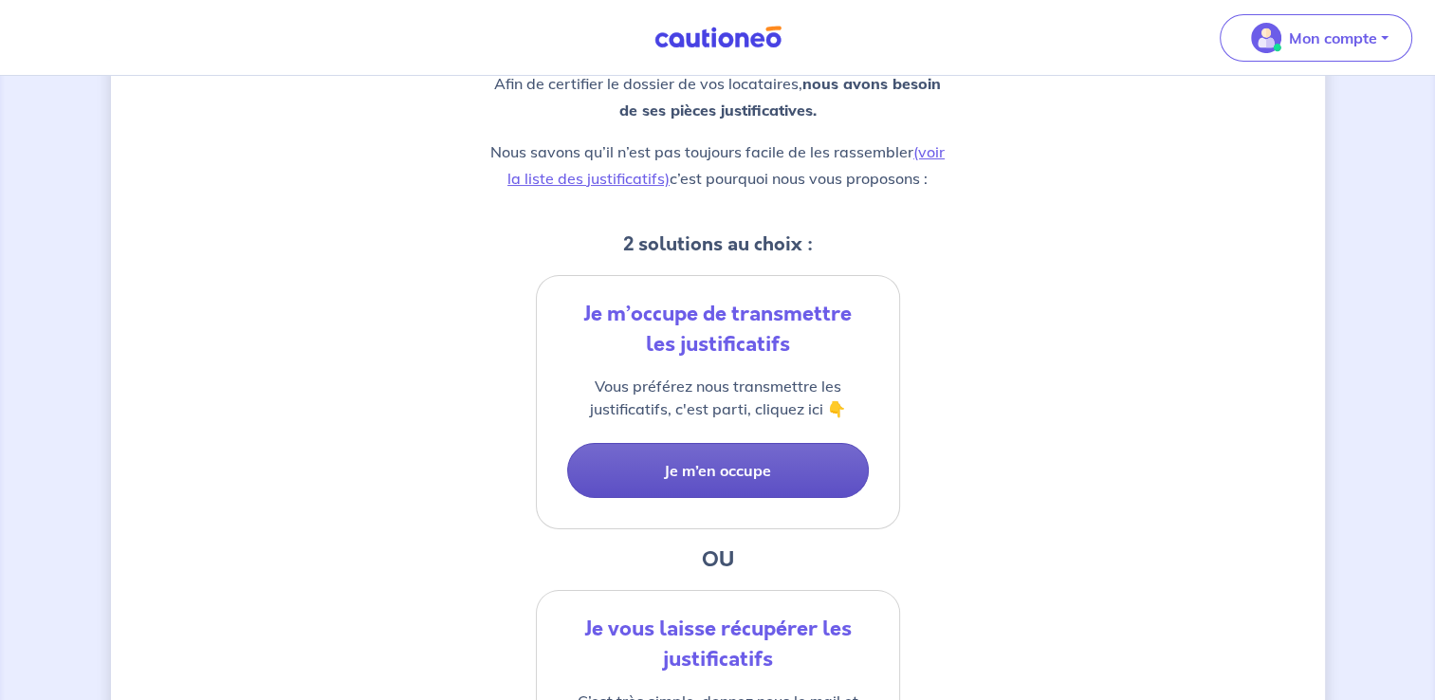
click at [770, 456] on button "Je m’en occupe" at bounding box center [718, 470] width 302 height 55
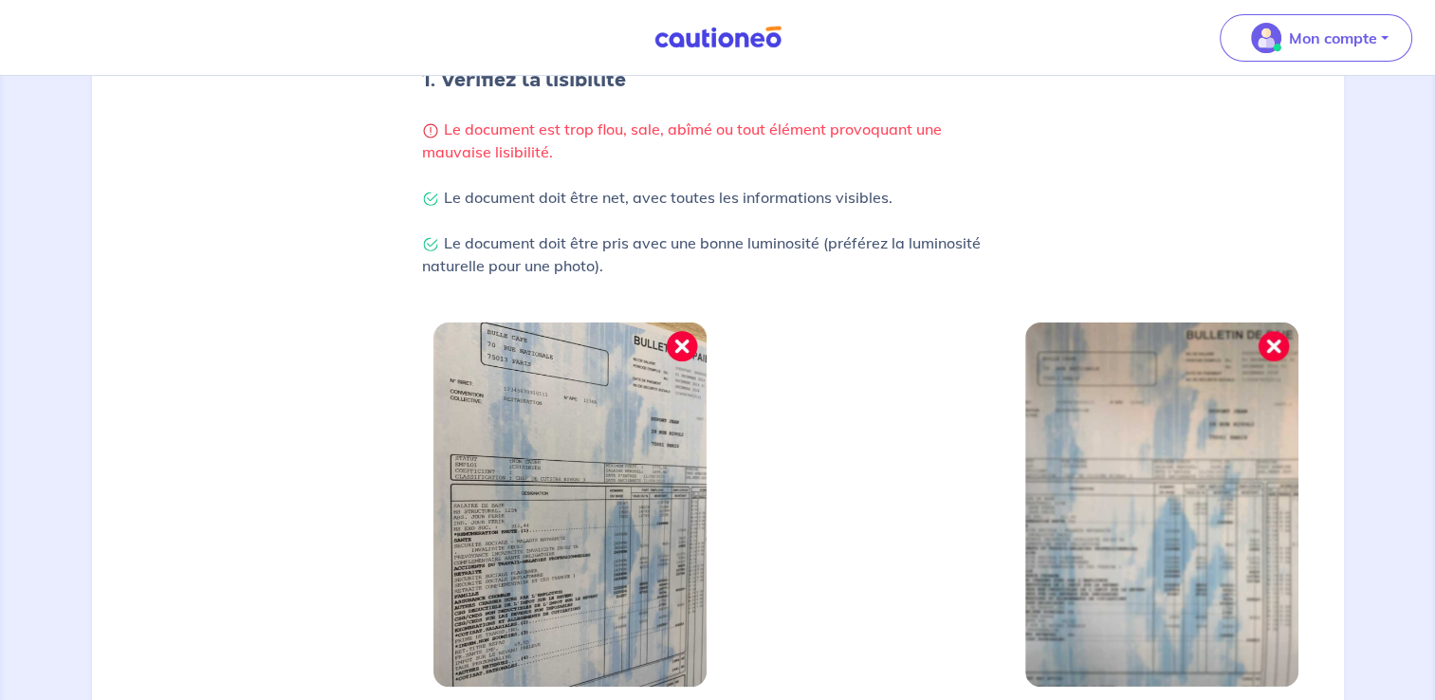
scroll to position [656, 0]
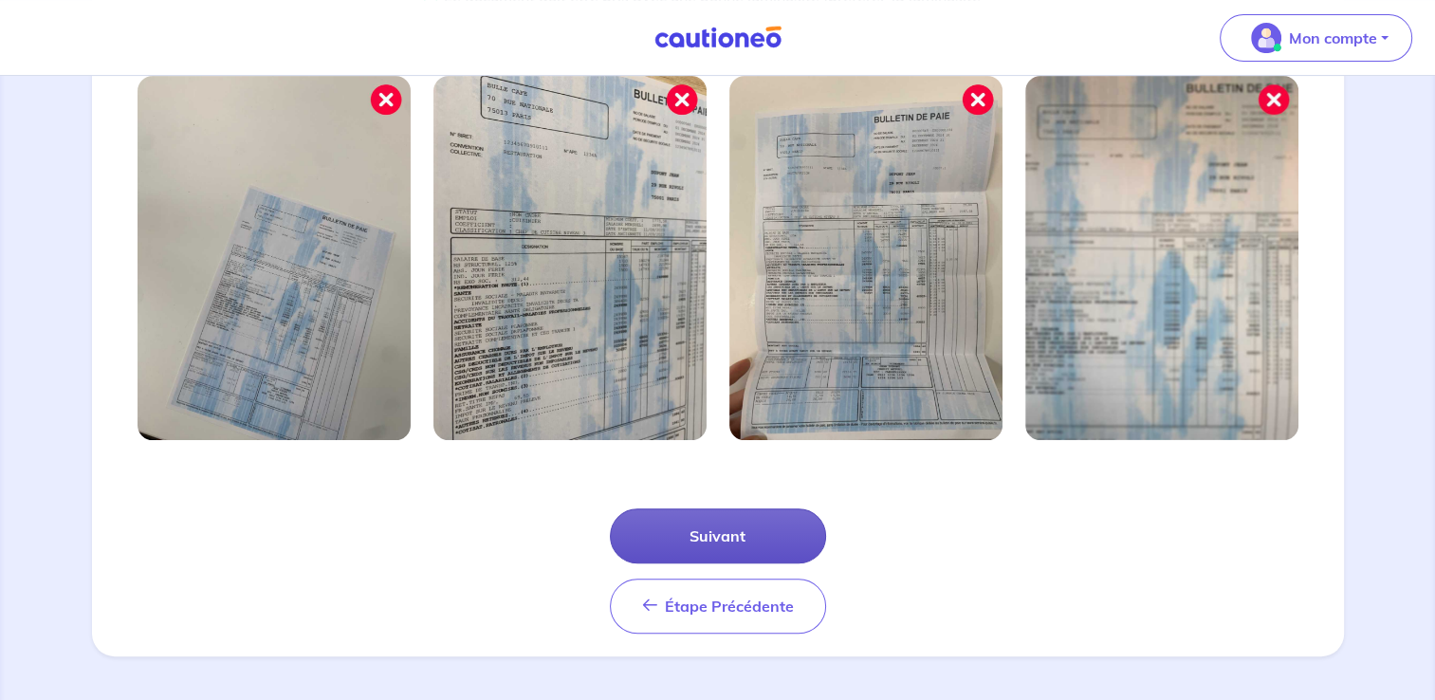
click at [740, 534] on button "Suivant" at bounding box center [718, 535] width 216 height 55
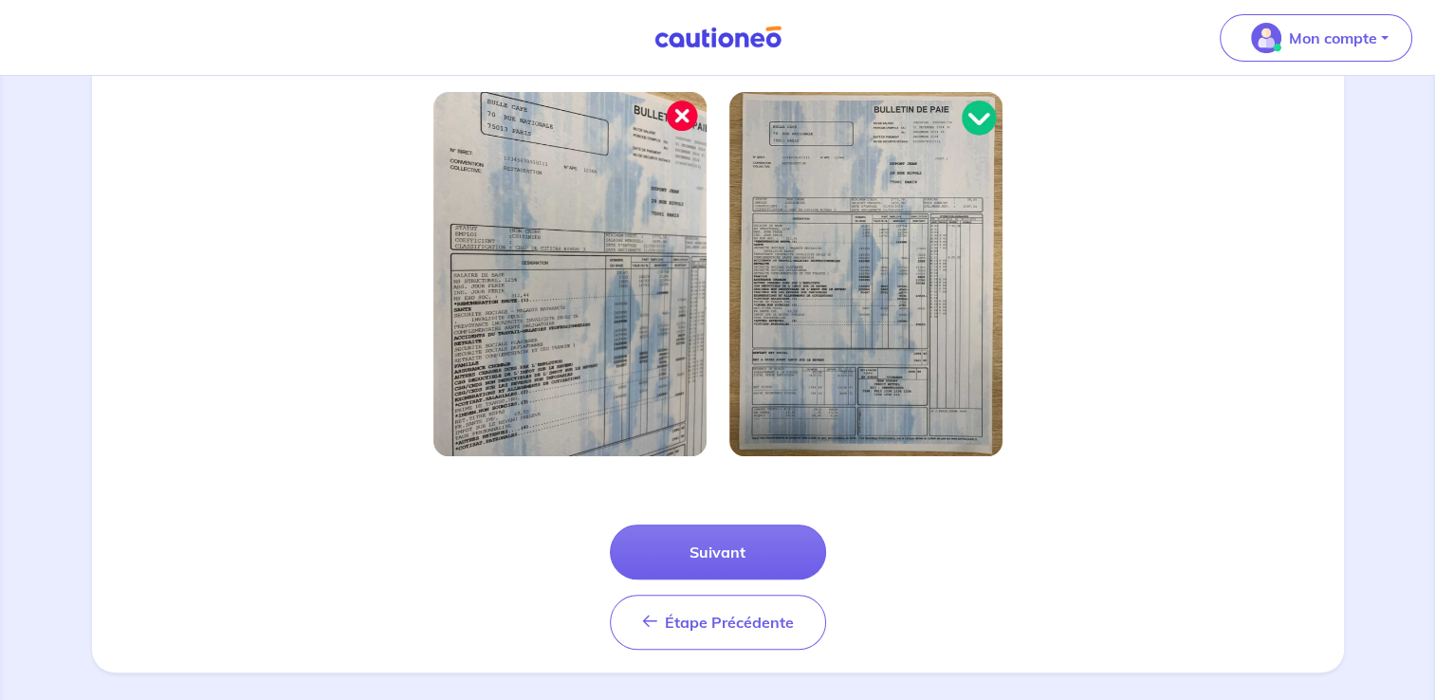
scroll to position [550, 0]
click at [736, 538] on button "Suivant" at bounding box center [718, 551] width 216 height 55
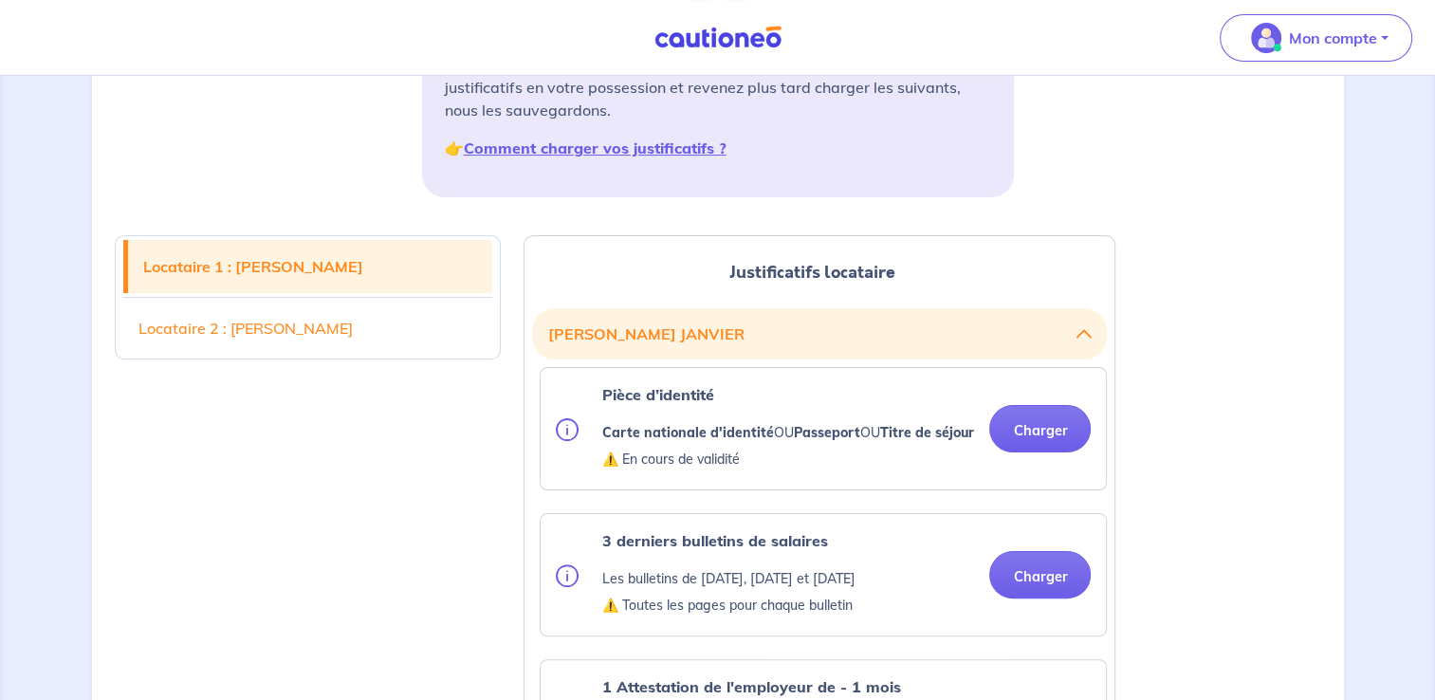
scroll to position [336, 0]
drag, startPoint x: 1153, startPoint y: 378, endPoint x: 845, endPoint y: 328, distance: 311.3
drag, startPoint x: 845, startPoint y: 328, endPoint x: 474, endPoint y: 562, distance: 438.2
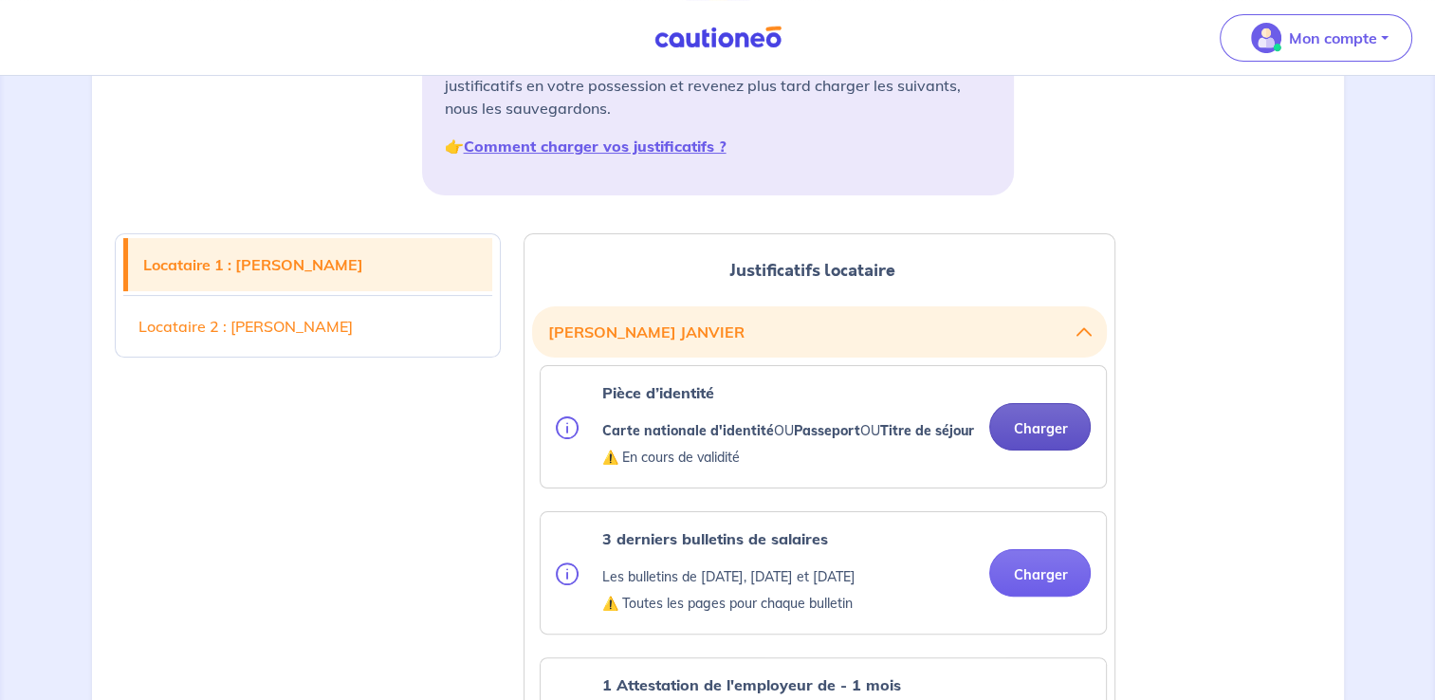
click at [1043, 434] on button "Charger" at bounding box center [1040, 426] width 102 height 47
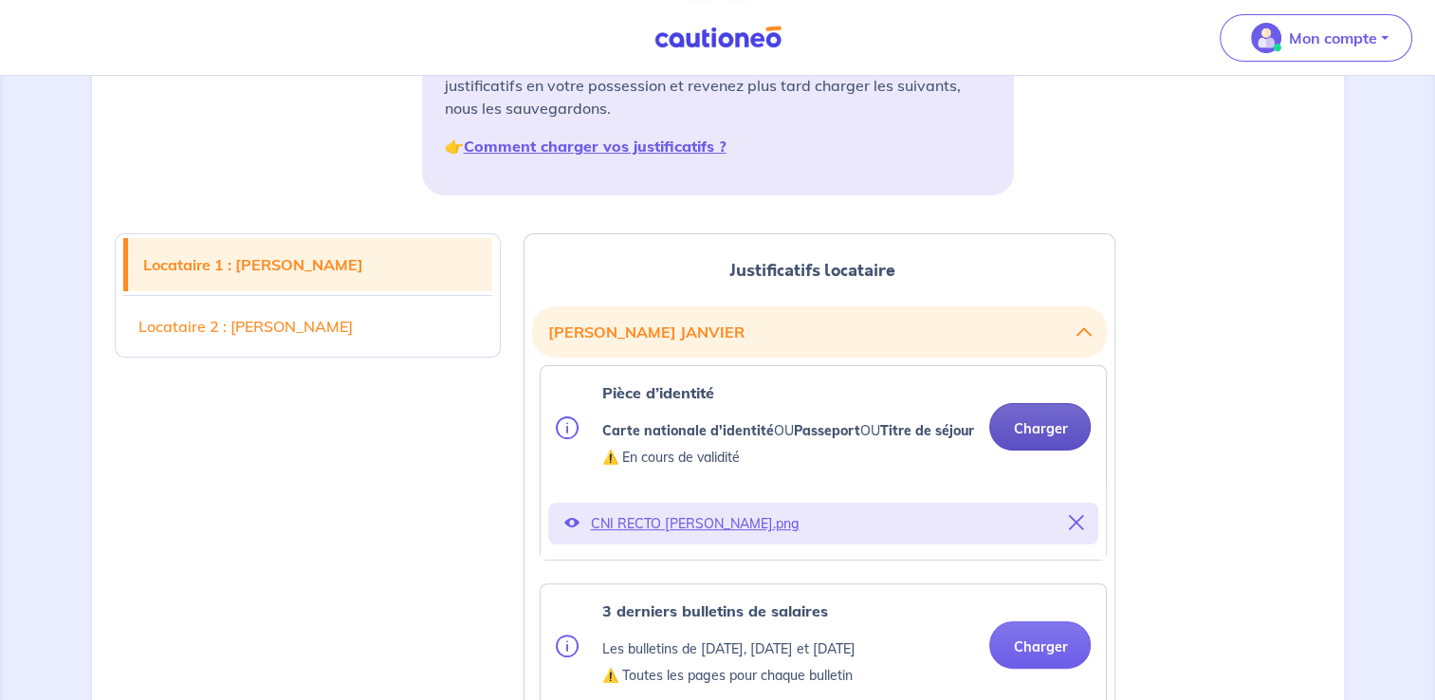
click at [1038, 430] on button "Charger" at bounding box center [1040, 426] width 102 height 47
click at [1021, 451] on button "Charger" at bounding box center [1040, 426] width 102 height 47
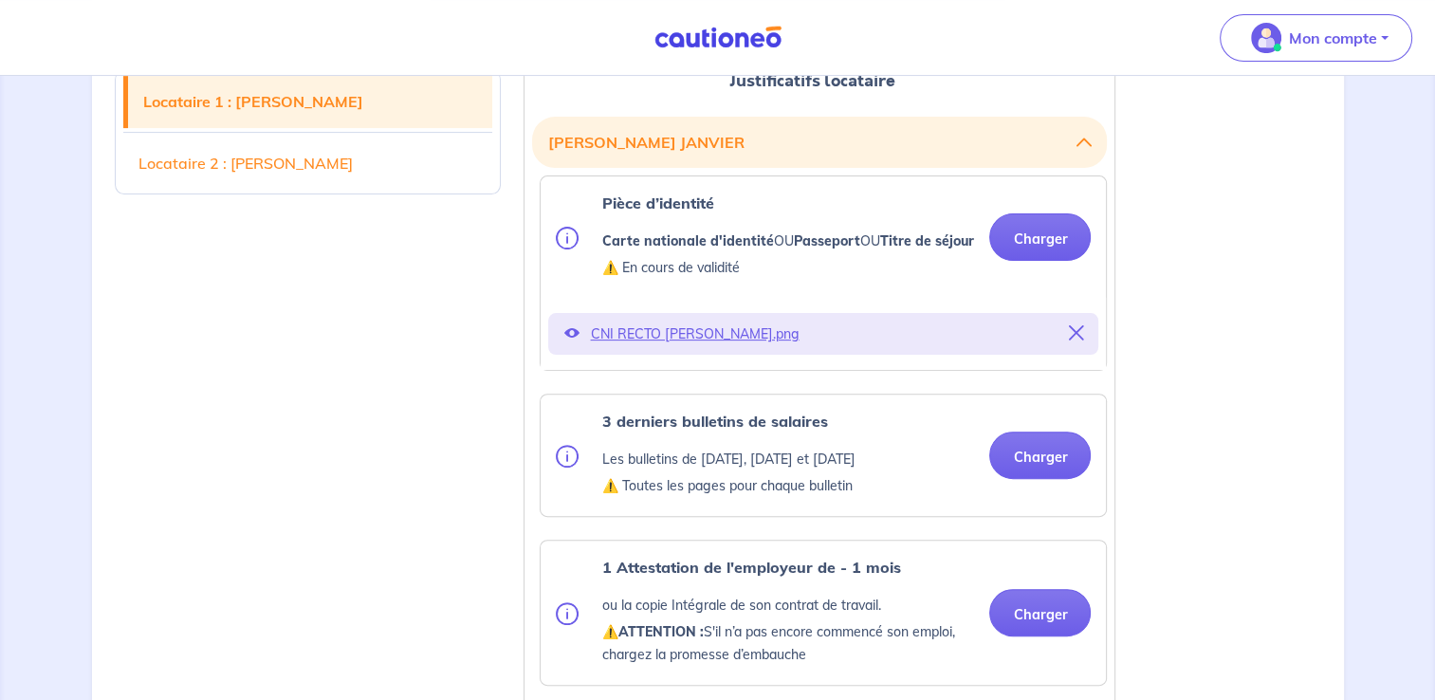
scroll to position [620, 0]
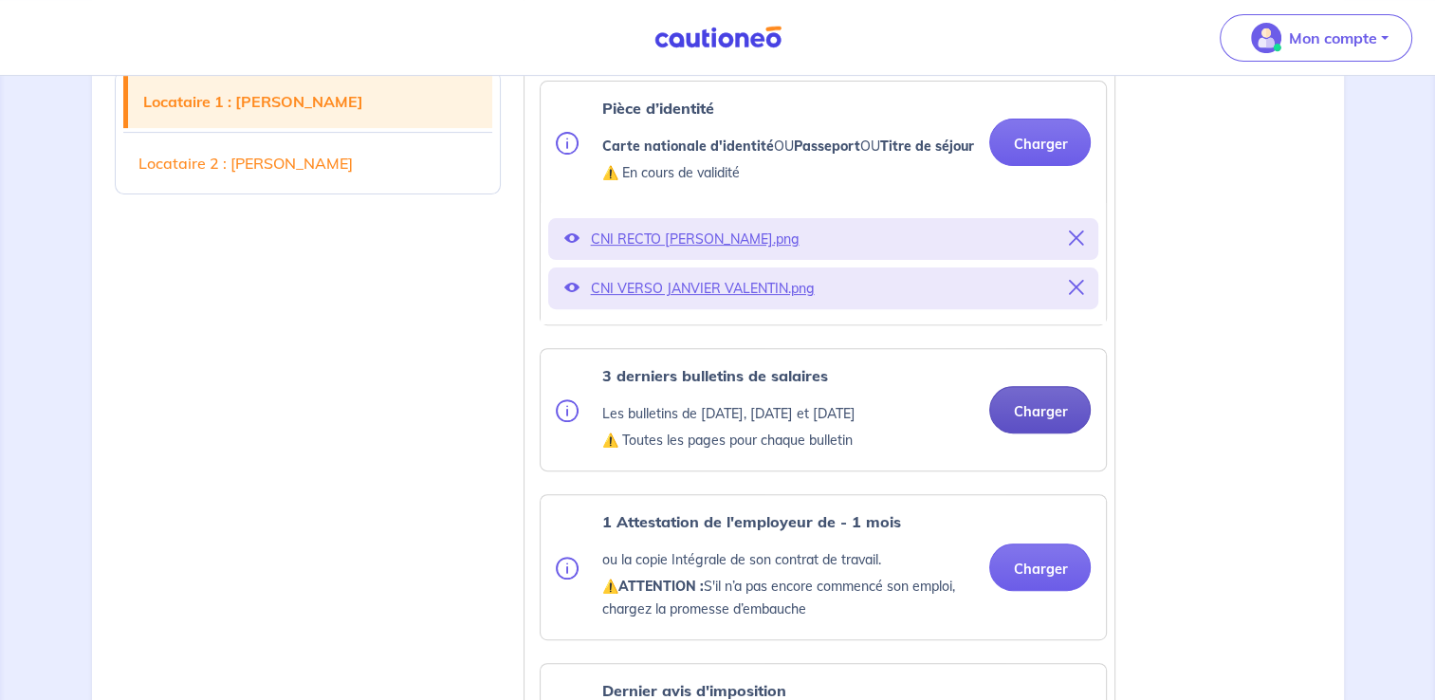
click at [1051, 434] on button "Charger" at bounding box center [1040, 409] width 102 height 47
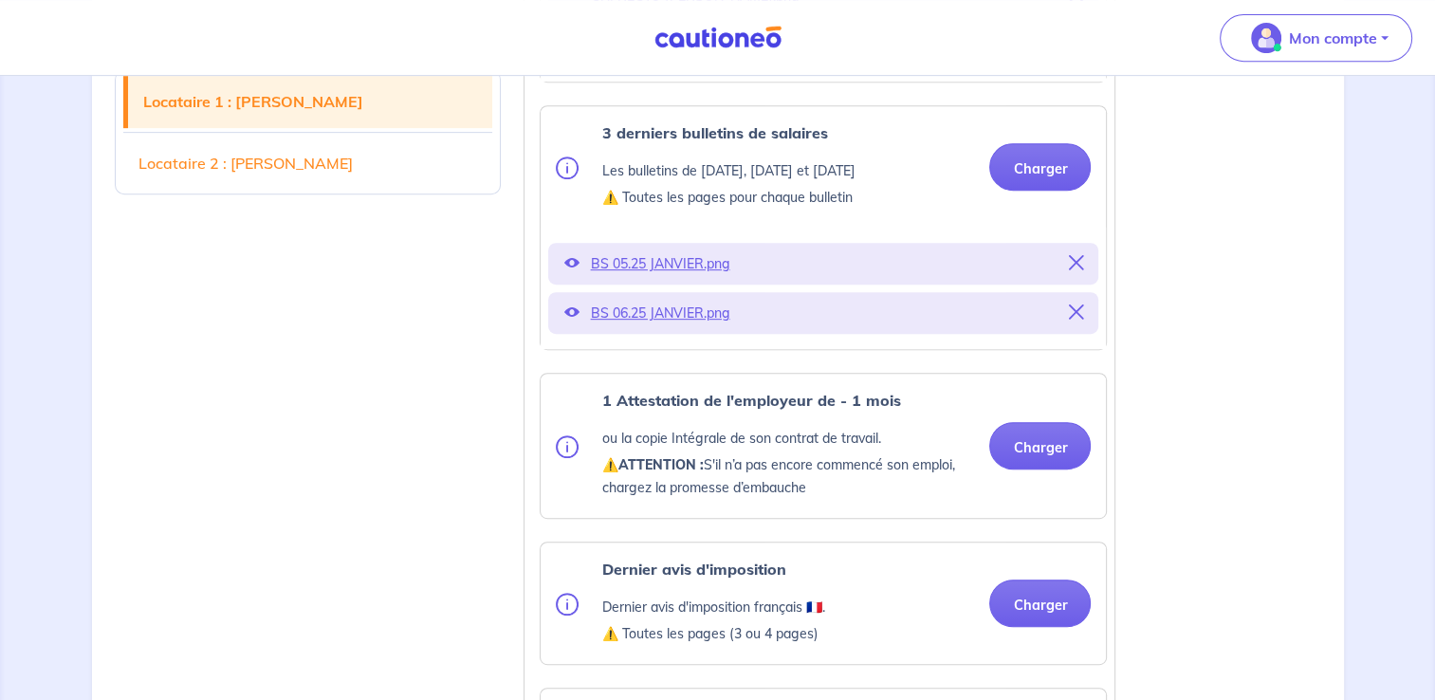
scroll to position [905, 0]
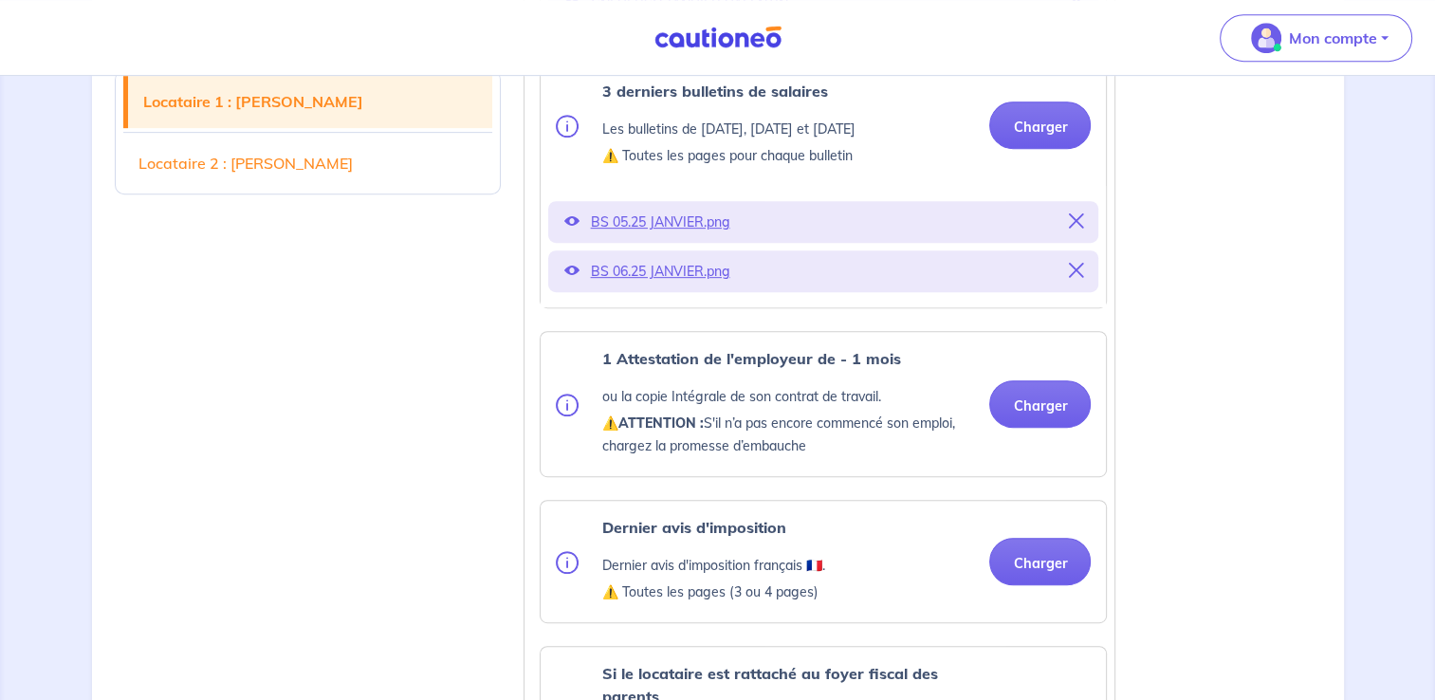
click at [990, 428] on div "Charger" at bounding box center [1032, 403] width 117 height 47
click at [1014, 428] on button "Charger" at bounding box center [1040, 403] width 102 height 47
click at [1019, 428] on button "Charger" at bounding box center [1040, 403] width 102 height 47
click at [1025, 427] on button "Charger" at bounding box center [1040, 403] width 102 height 47
click at [1055, 415] on button "Charger" at bounding box center [1040, 403] width 102 height 47
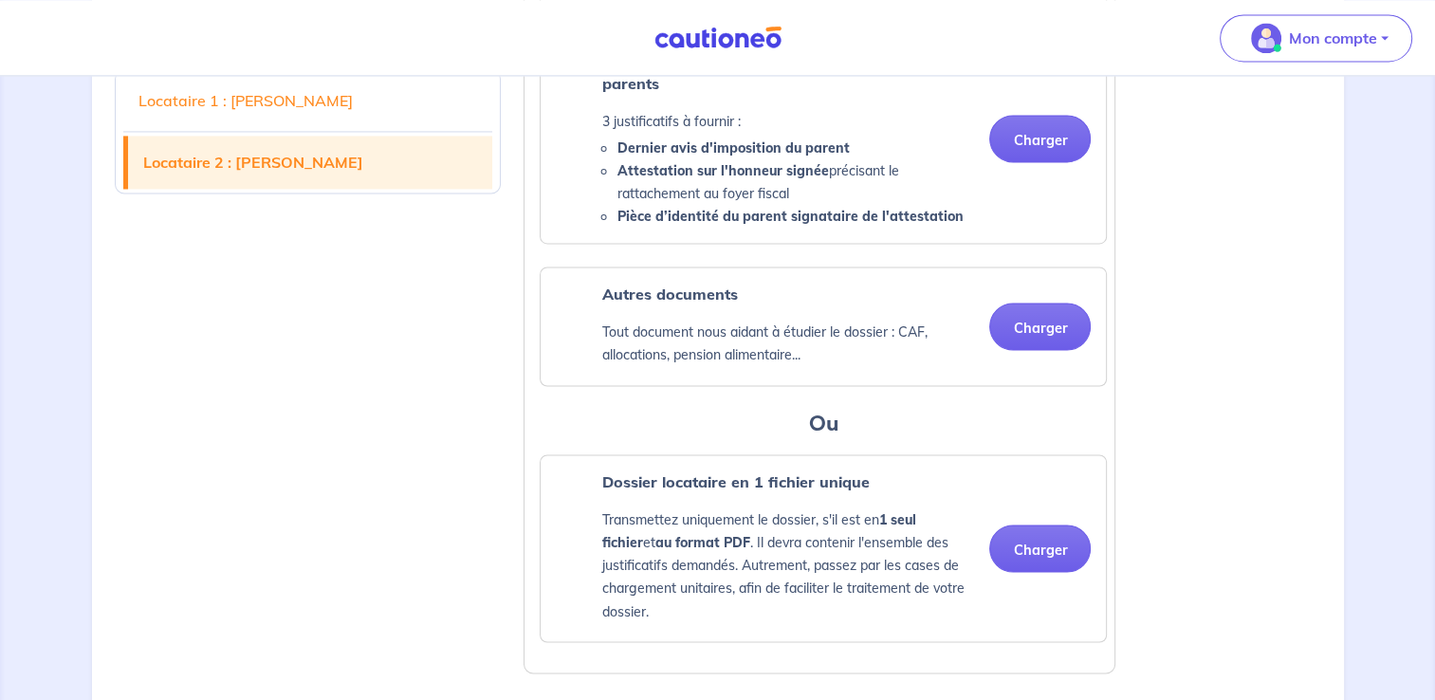
scroll to position [3277, 0]
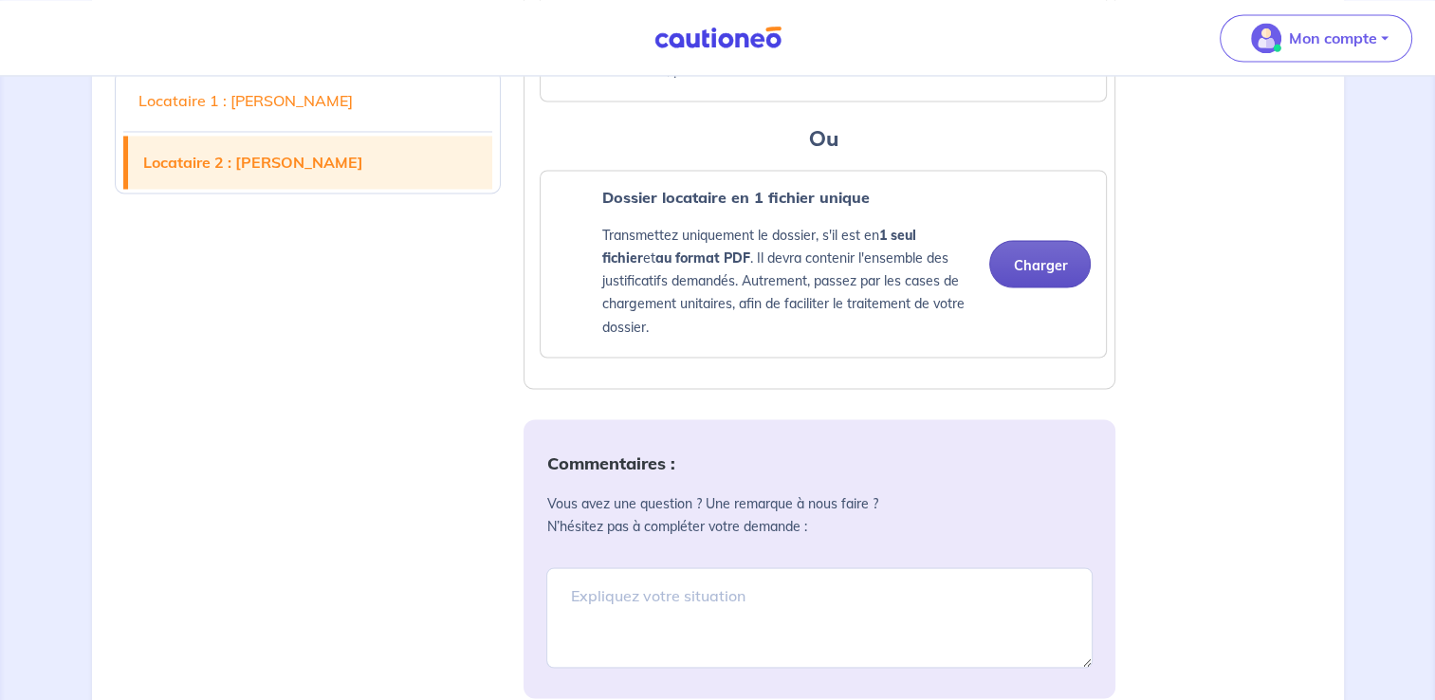
click at [1059, 287] on button "Charger" at bounding box center [1040, 263] width 102 height 47
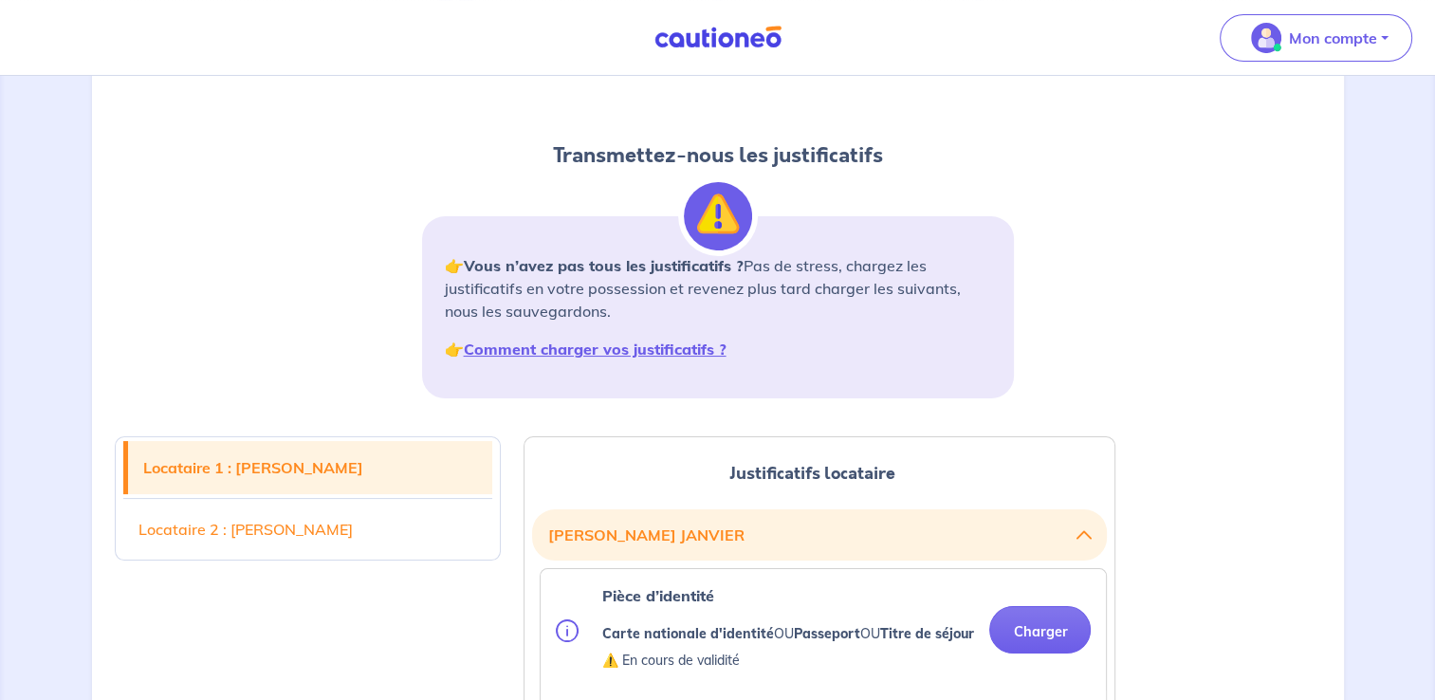
scroll to position [190, 0]
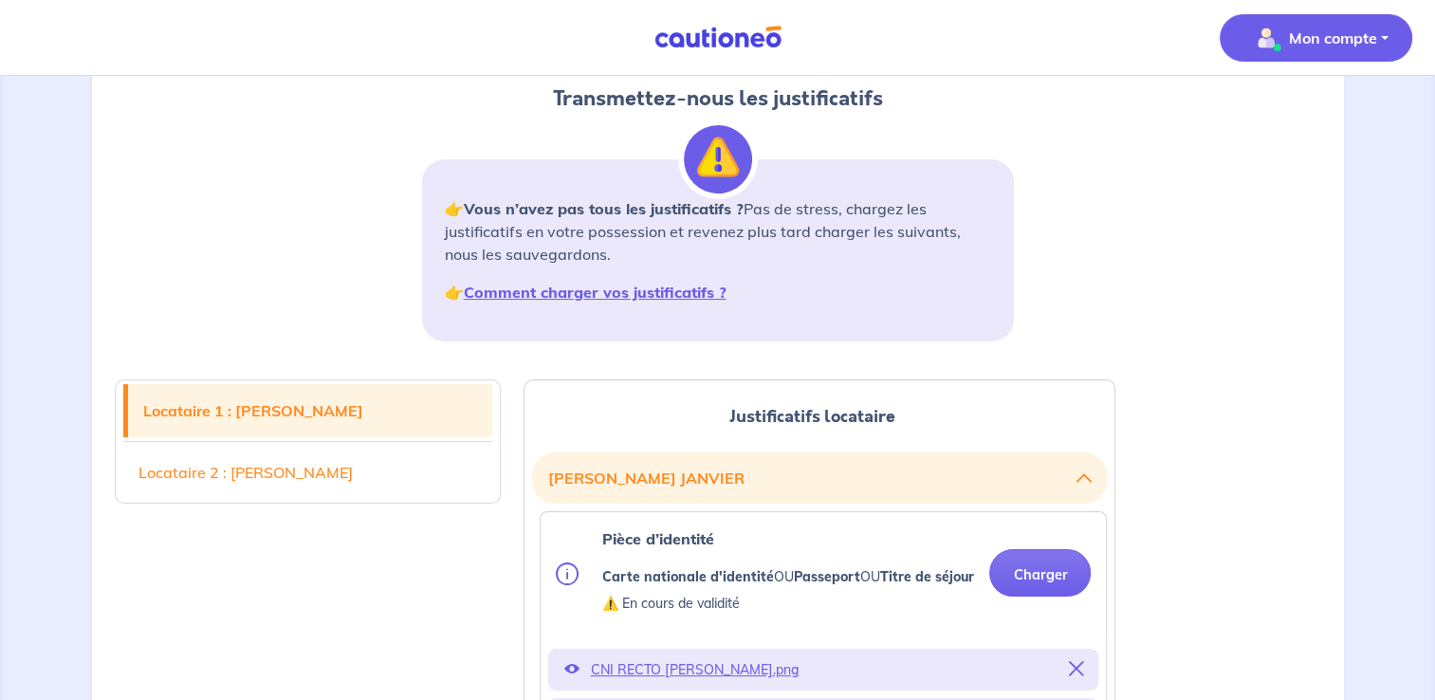
click at [1264, 46] on img "button" at bounding box center [1266, 38] width 30 height 30
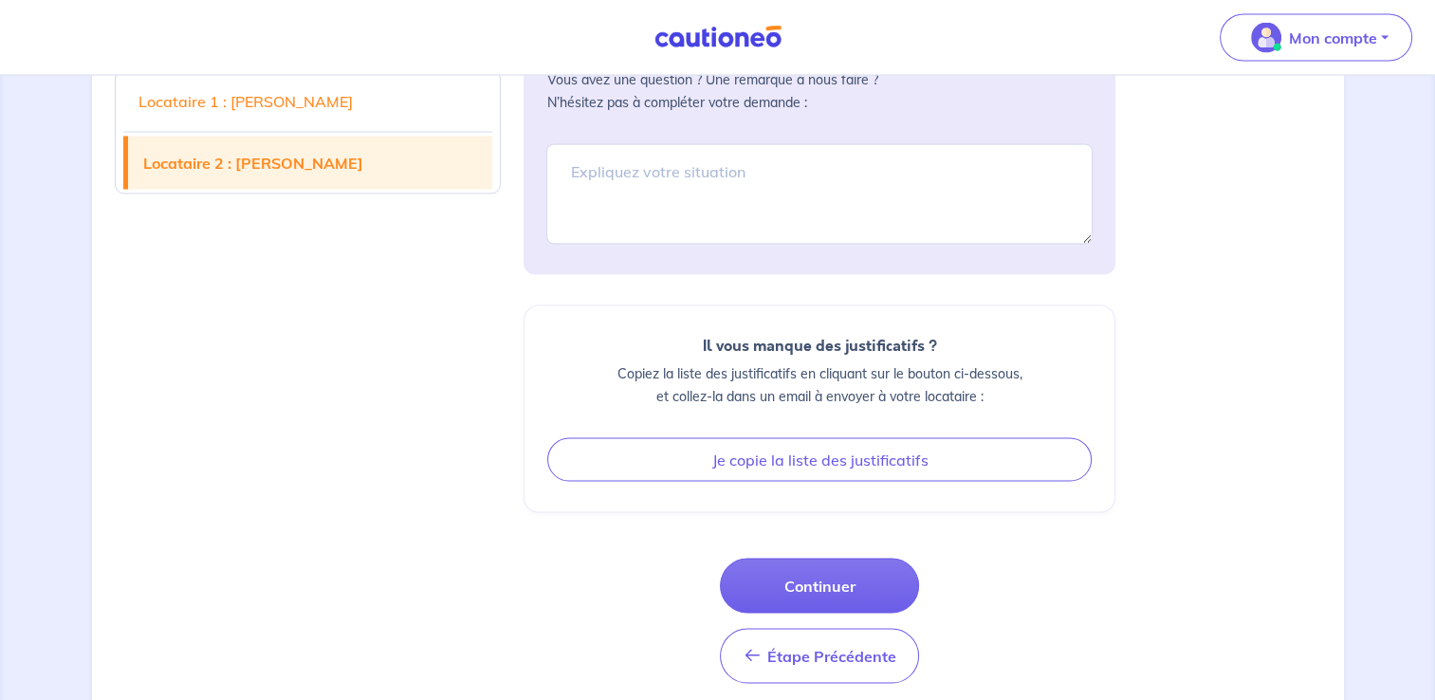
scroll to position [3766, 0]
